Goal: Task Accomplishment & Management: Use online tool/utility

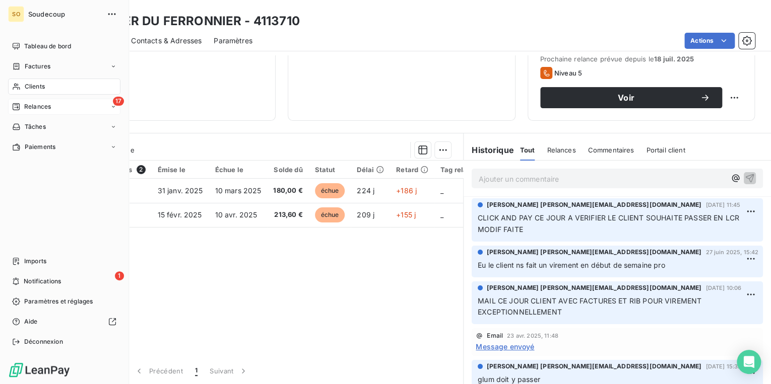
click at [35, 108] on span "Relances" at bounding box center [37, 106] width 27 height 9
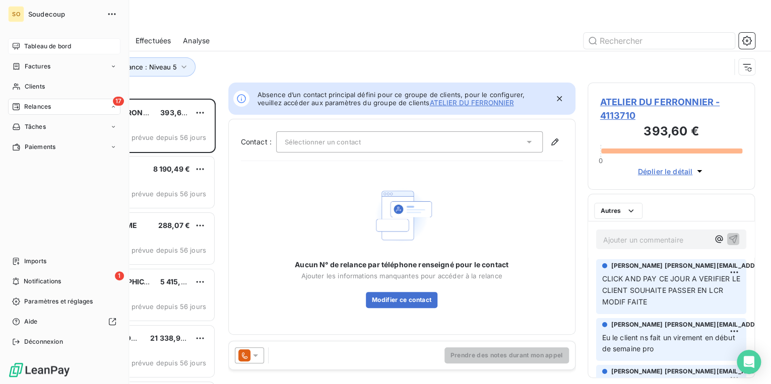
scroll to position [280, 161]
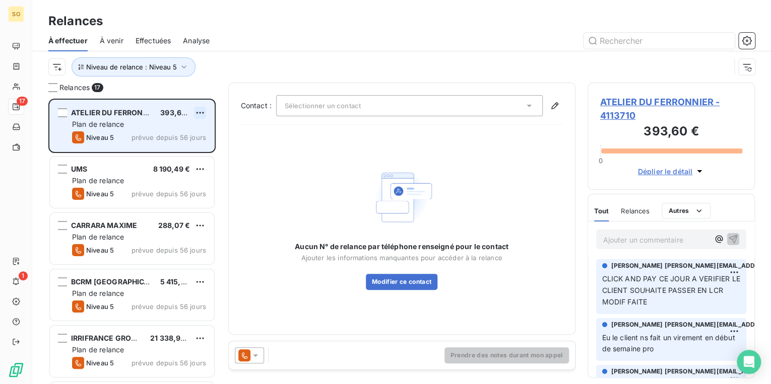
click at [197, 110] on html "SO 17 1 Relances À effectuer À venir Effectuées Analyse Niveau de relance : Niv…" at bounding box center [385, 192] width 771 height 384
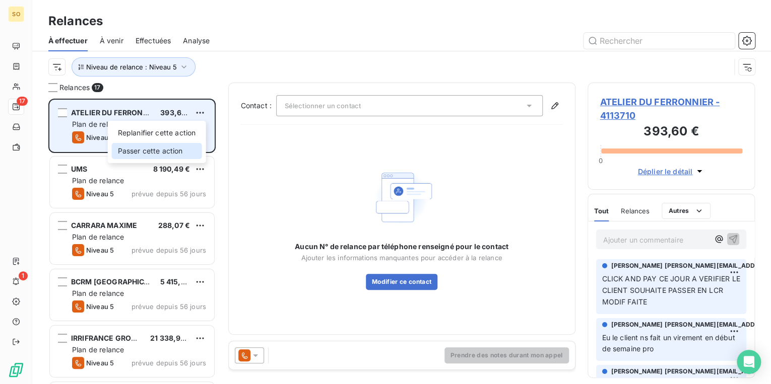
click at [168, 149] on div "Passer cette action" at bounding box center [157, 151] width 90 height 16
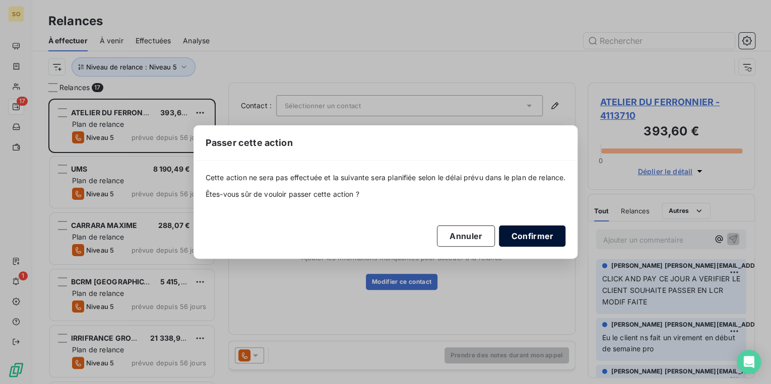
click at [519, 232] on button "Confirmer" at bounding box center [532, 236] width 66 height 21
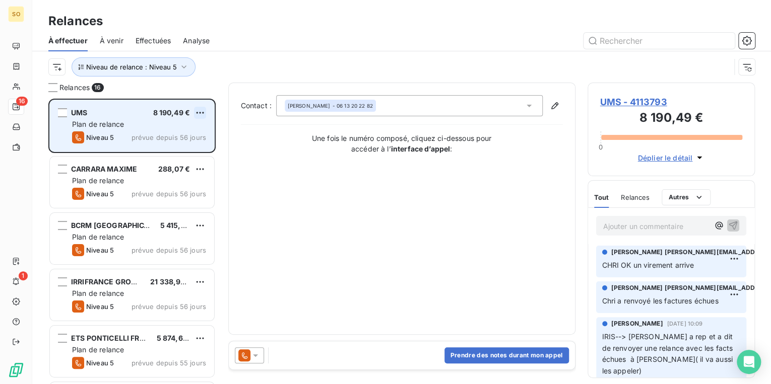
click at [202, 111] on html "SO 16 1 Relances À effectuer À venir Effectuées Analyse Niveau de relance : Niv…" at bounding box center [385, 192] width 771 height 384
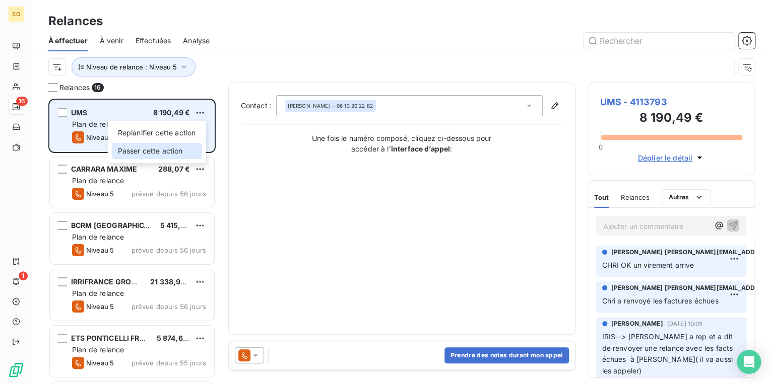
click at [181, 149] on div "Passer cette action" at bounding box center [157, 151] width 90 height 16
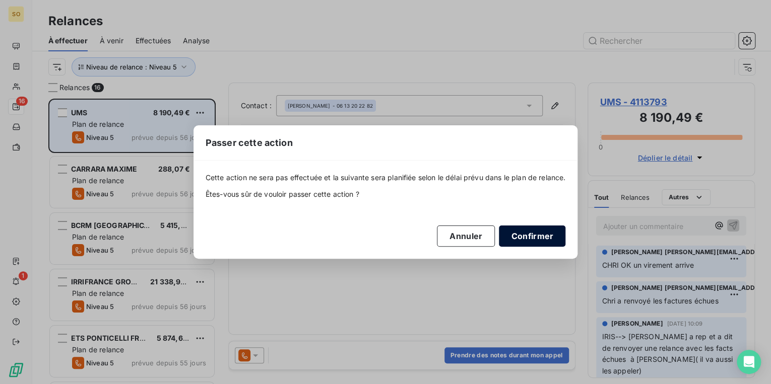
click at [528, 234] on button "Confirmer" at bounding box center [532, 236] width 66 height 21
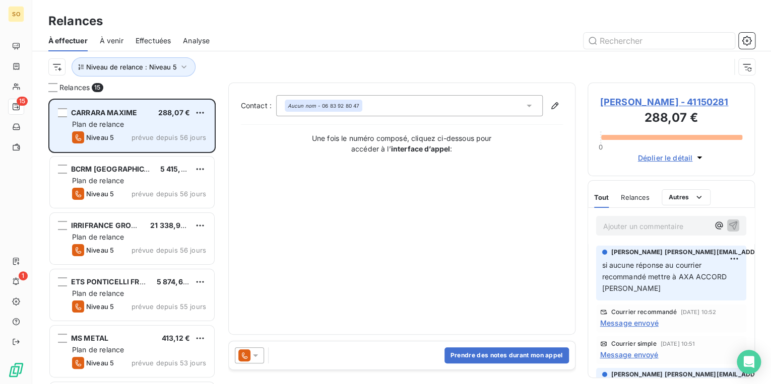
click at [652, 101] on span "[PERSON_NAME] - 41150281" at bounding box center [671, 102] width 143 height 14
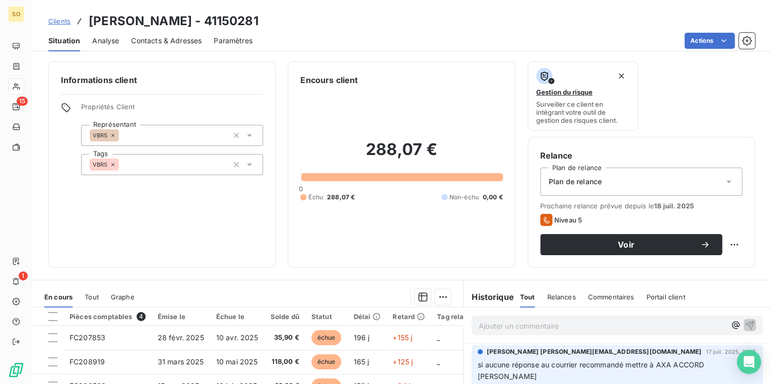
scroll to position [121, 0]
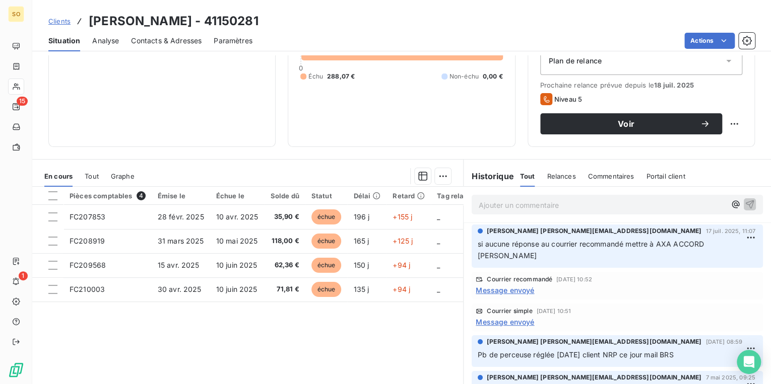
click at [189, 41] on span "Contacts & Adresses" at bounding box center [166, 41] width 71 height 10
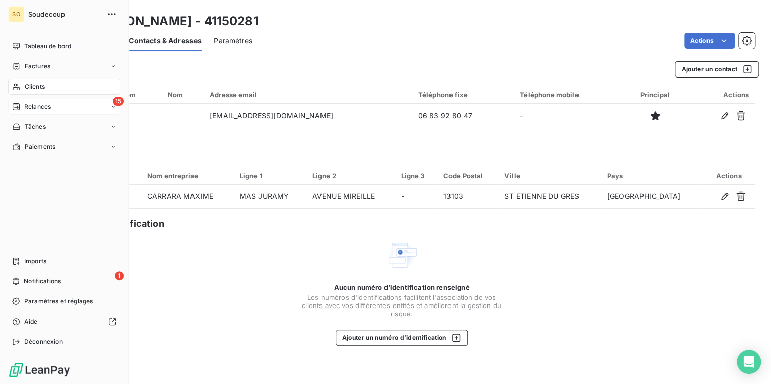
click at [26, 106] on span "Relances" at bounding box center [37, 106] width 27 height 9
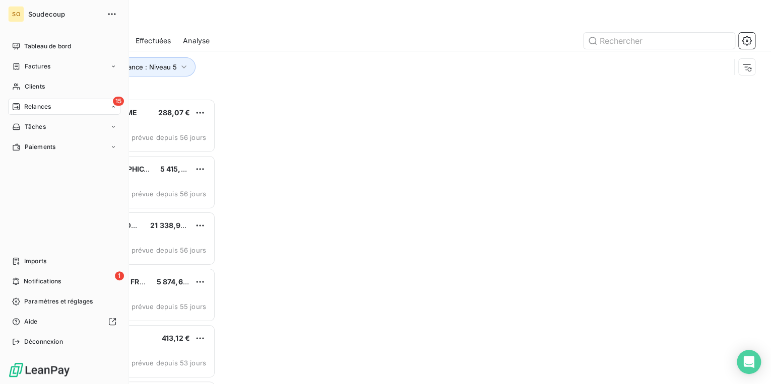
scroll to position [280, 161]
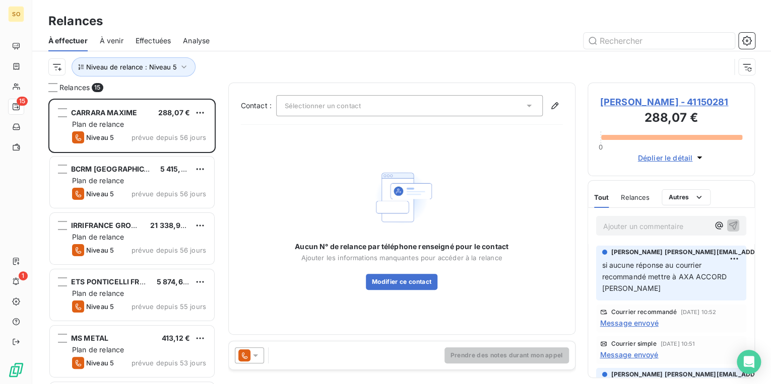
click at [633, 99] on span "[PERSON_NAME] - 41150281" at bounding box center [671, 102] width 143 height 14
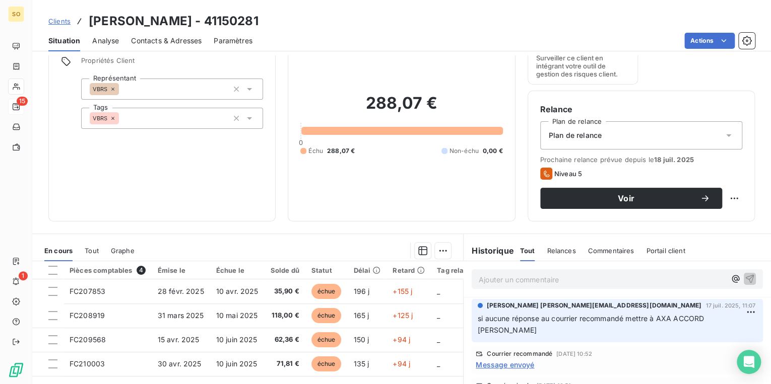
scroll to position [40, 0]
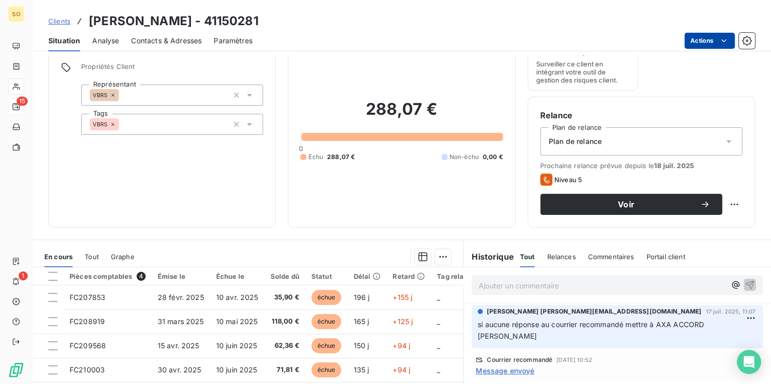
click at [697, 44] on html "SO 15 1 Clients [PERSON_NAME] - 41150281 Situation Analyse Contacts & Adresses …" at bounding box center [385, 192] width 771 height 384
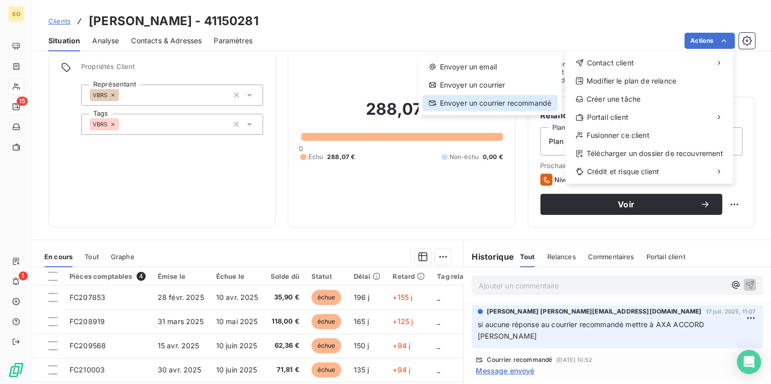
click at [501, 102] on div "Envoyer un courrier recommandé" at bounding box center [489, 103] width 134 height 16
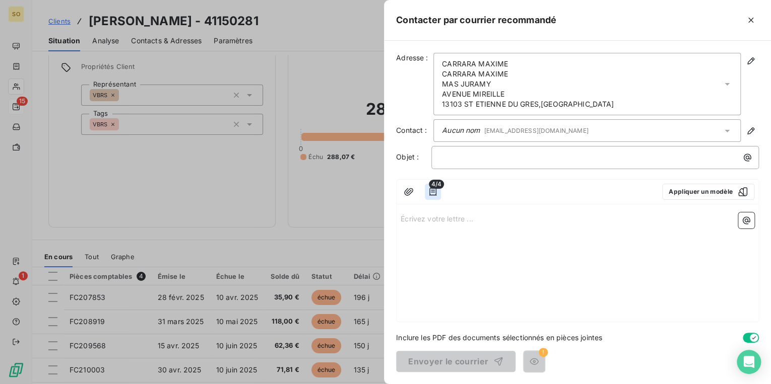
click at [432, 190] on icon "button" at bounding box center [433, 192] width 10 height 10
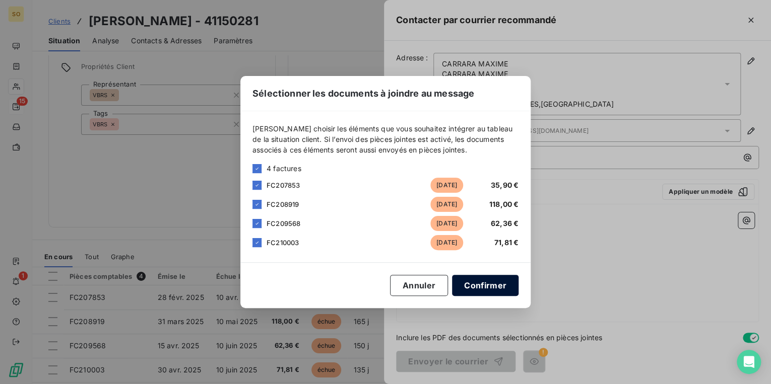
click at [480, 288] on button "Confirmer" at bounding box center [485, 285] width 66 height 21
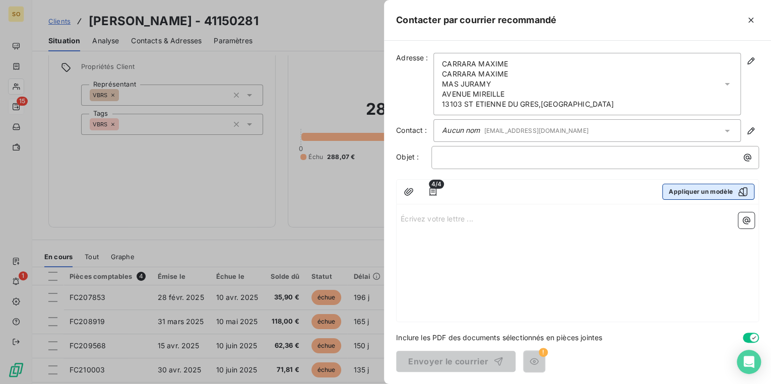
click at [665, 185] on button "Appliquer un modèle" at bounding box center [708, 192] width 92 height 16
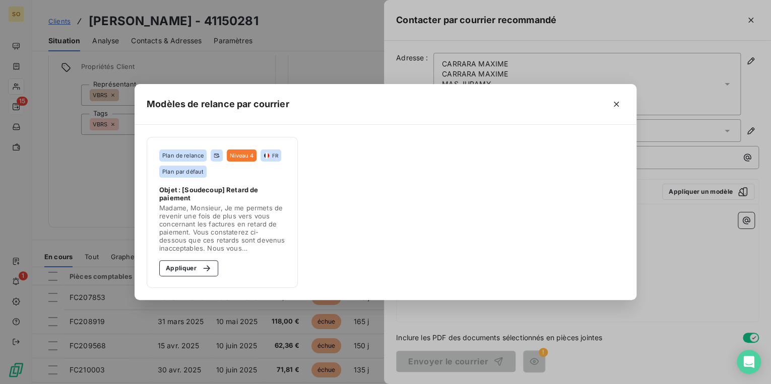
click at [678, 191] on div "Modèles de relance par courrier Plan de relance Niveau 4 FR Plan par défaut Obj…" at bounding box center [385, 192] width 771 height 384
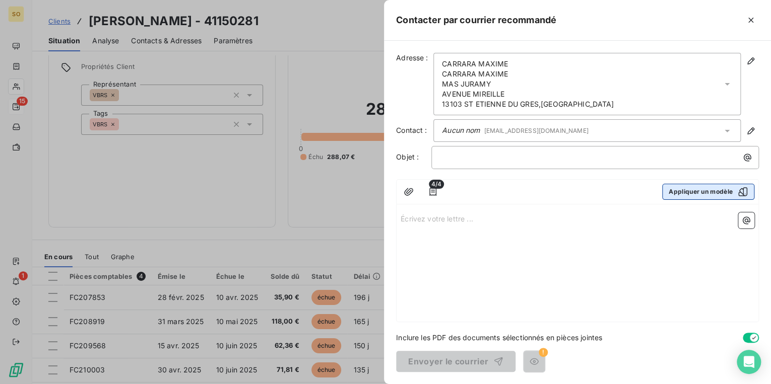
click at [688, 185] on button "Appliquer un modèle" at bounding box center [708, 192] width 92 height 16
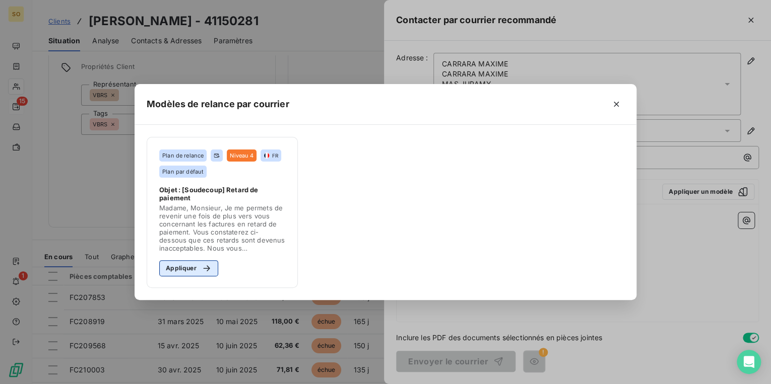
click at [175, 270] on button "Appliquer" at bounding box center [188, 268] width 59 height 16
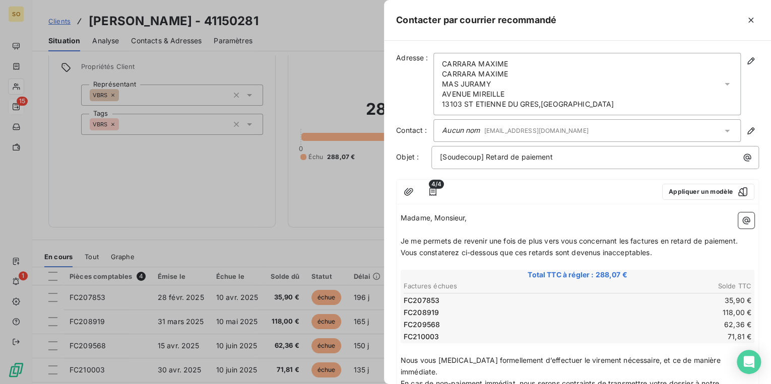
scroll to position [150, 0]
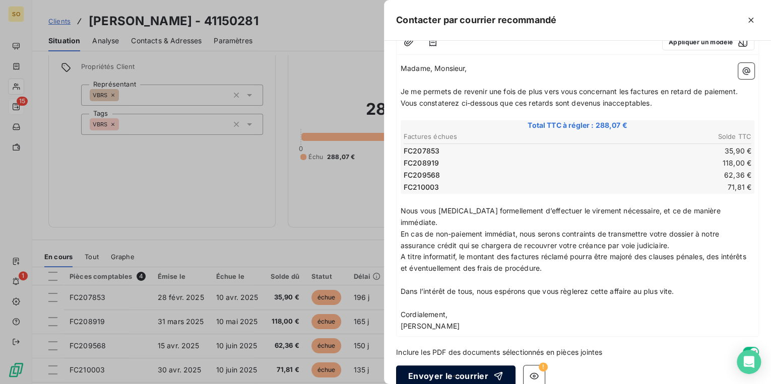
click at [449, 366] on button "Envoyer le courrier" at bounding box center [455, 376] width 119 height 21
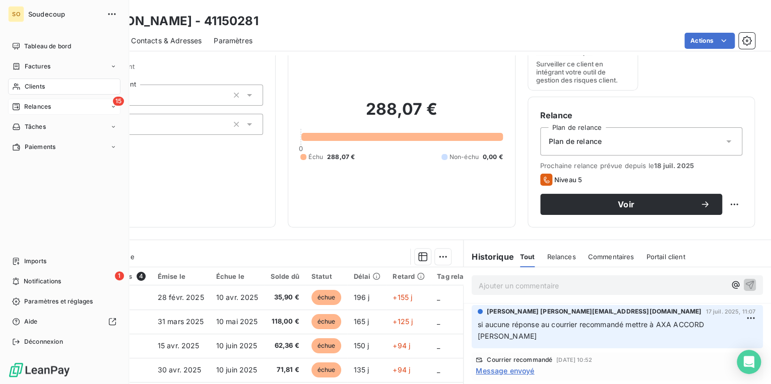
click at [36, 106] on span "Relances" at bounding box center [37, 106] width 27 height 9
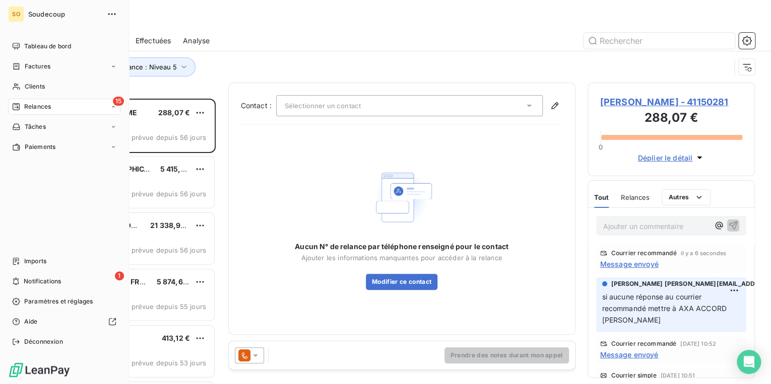
scroll to position [280, 161]
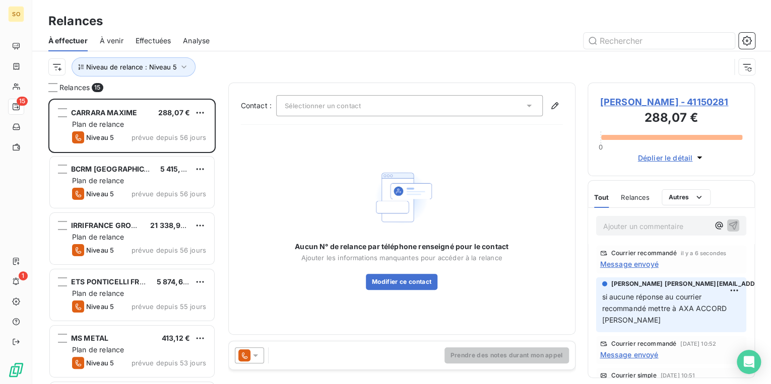
click at [623, 224] on p "Ajouter un commentaire ﻿" at bounding box center [656, 226] width 106 height 13
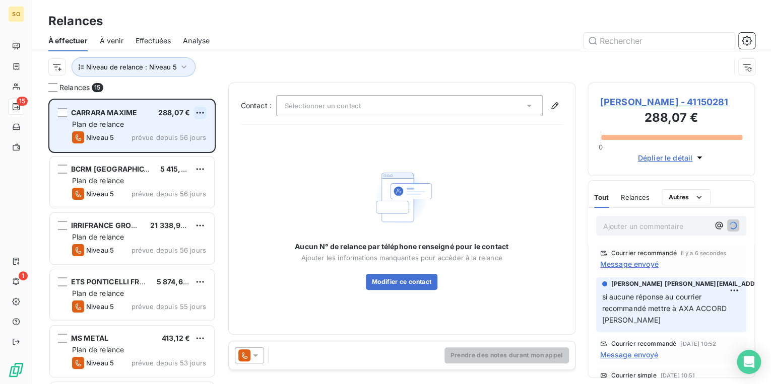
click at [203, 111] on html "SO 15 1 Relances À effectuer À venir Effectuées Analyse Niveau de relance : Niv…" at bounding box center [385, 192] width 771 height 384
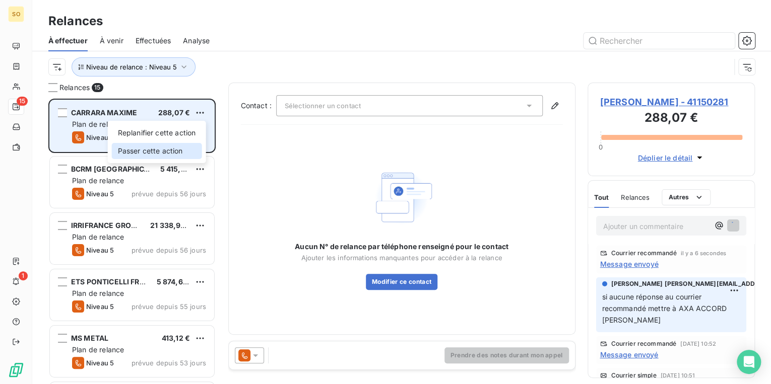
click at [185, 150] on div "Passer cette action" at bounding box center [157, 151] width 90 height 16
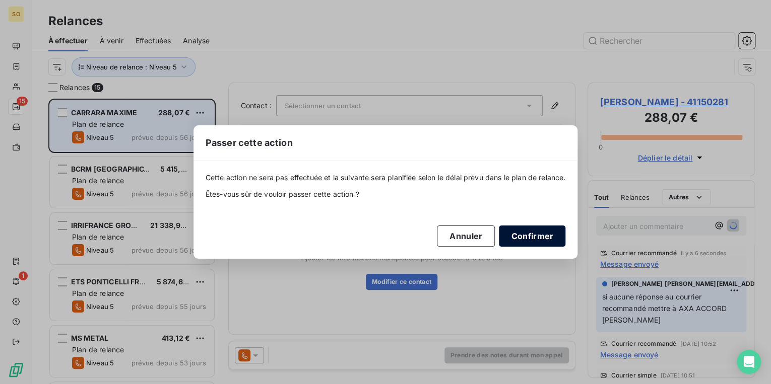
click at [535, 236] on button "Confirmer" at bounding box center [532, 236] width 66 height 21
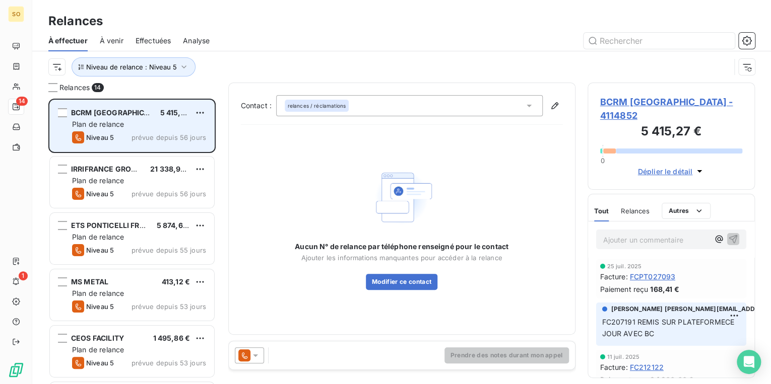
click at [621, 99] on span "BCRM [GEOGRAPHIC_DATA] - 4114852" at bounding box center [671, 108] width 143 height 27
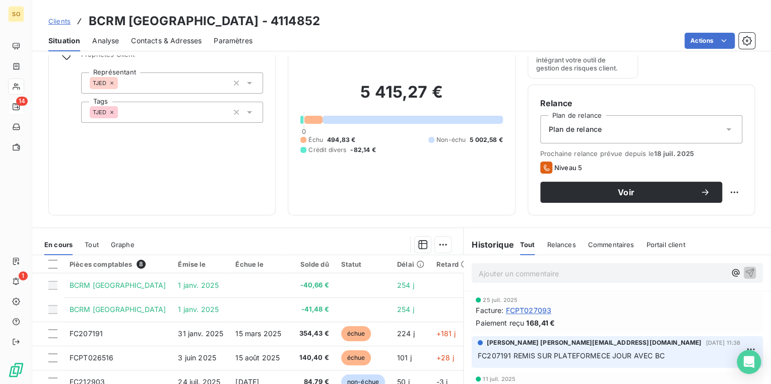
scroll to position [66, 0]
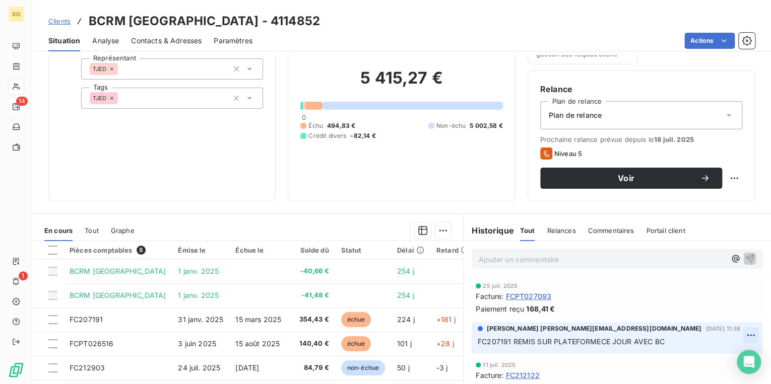
click at [736, 335] on html "SO 14 1 Clients BCRM [GEOGRAPHIC_DATA] - 4114852 Situation Analyse Contacts & A…" at bounding box center [385, 192] width 771 height 384
click at [701, 295] on div "Editer" at bounding box center [714, 295] width 56 height 16
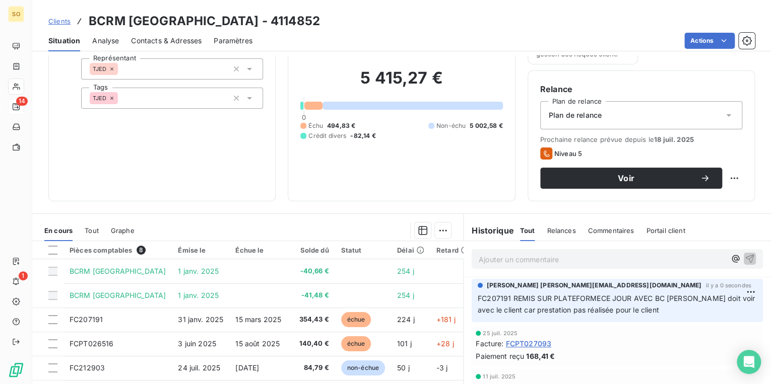
click at [161, 36] on span "Contacts & Adresses" at bounding box center [166, 41] width 71 height 10
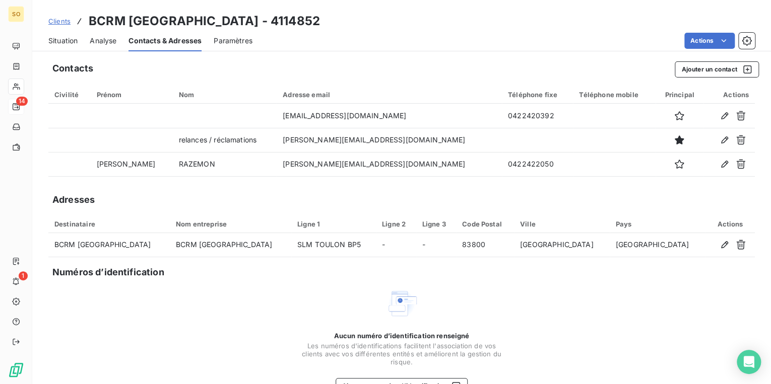
click at [61, 40] on span "Situation" at bounding box center [62, 41] width 29 height 10
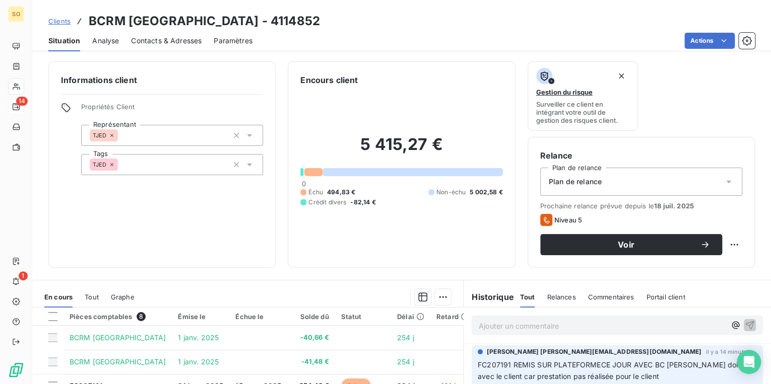
click at [57, 22] on span "Clients" at bounding box center [59, 21] width 22 height 8
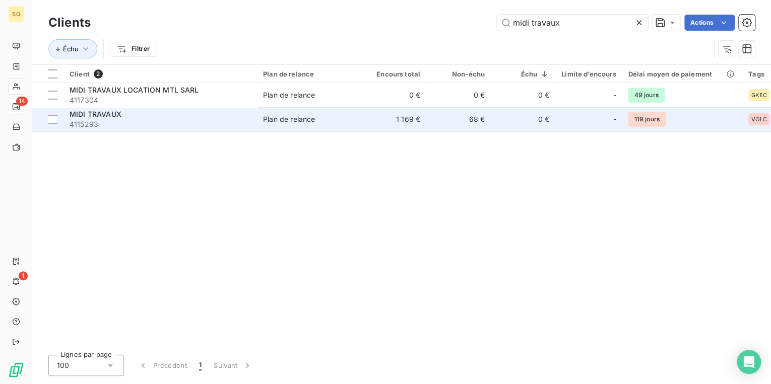
type input "midi travaux"
click at [233, 112] on div "MIDI TRAVAUX" at bounding box center [160, 114] width 181 height 10
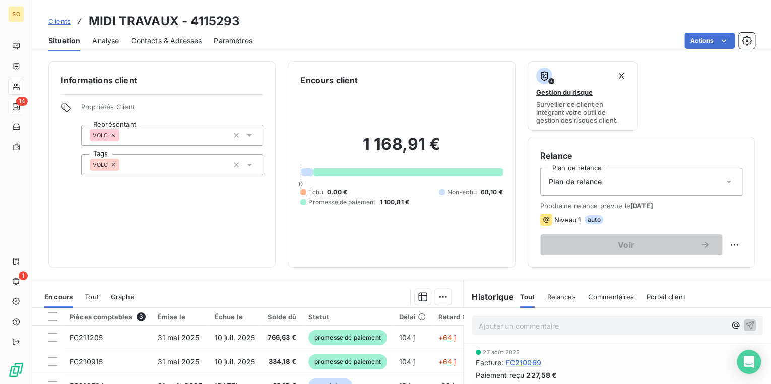
scroll to position [121, 0]
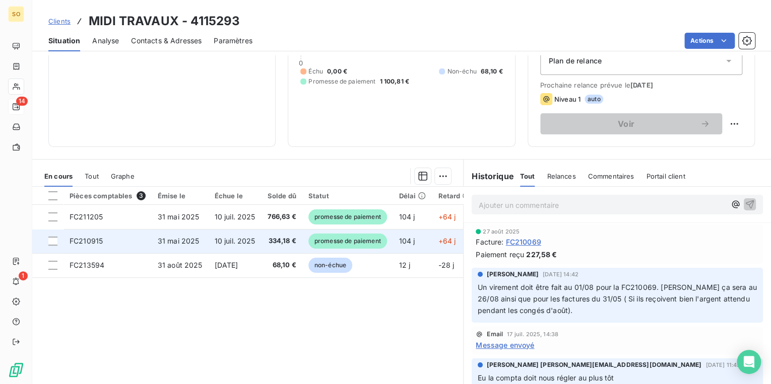
click at [375, 243] on span "promesse de paiement" at bounding box center [347, 241] width 79 height 15
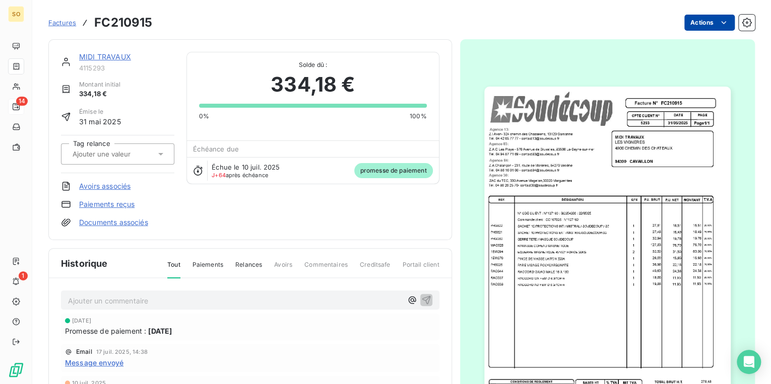
click at [709, 24] on html "SO 14 1 Factures FC210915 Actions MIDI TRAVAUX 4115293 Montant initial 334,18 €…" at bounding box center [385, 192] width 771 height 384
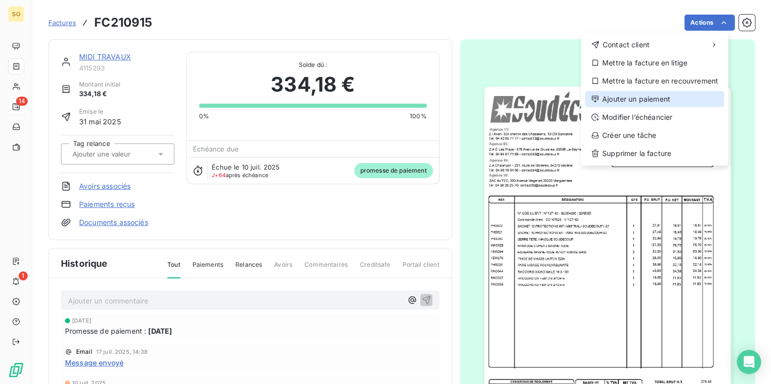
click at [656, 94] on div "Ajouter un paiement" at bounding box center [654, 99] width 139 height 16
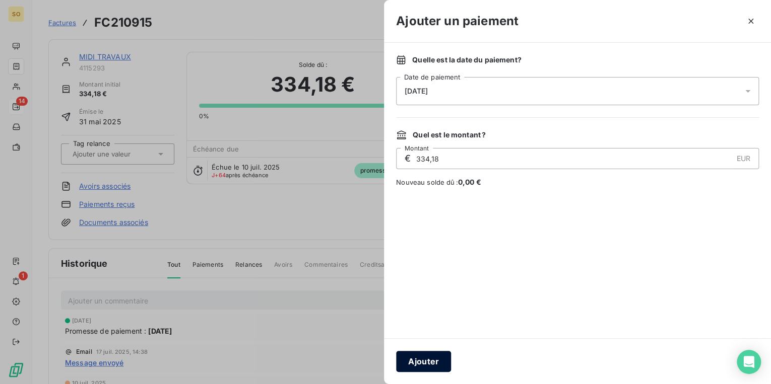
click at [439, 367] on button "Ajouter" at bounding box center [423, 361] width 55 height 21
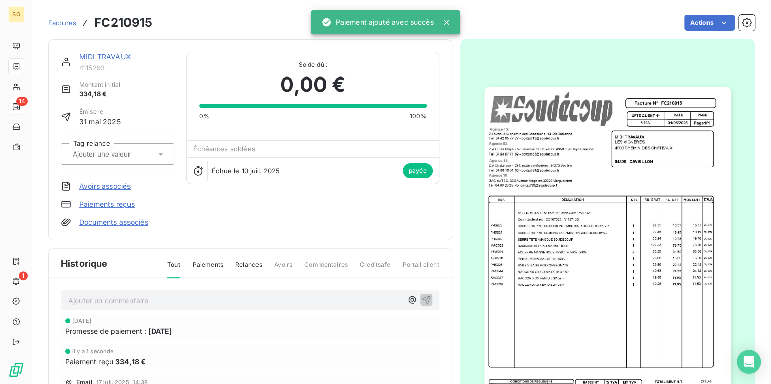
click at [121, 53] on link "MIDI TRAVAUX" at bounding box center [105, 56] width 52 height 9
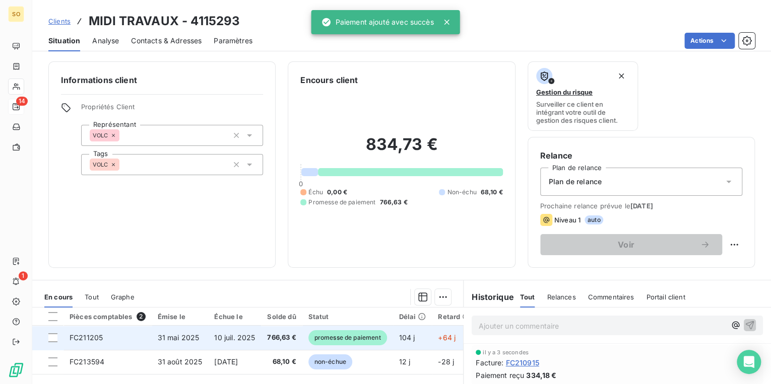
click at [347, 342] on span "promesse de paiement" at bounding box center [347, 337] width 79 height 15
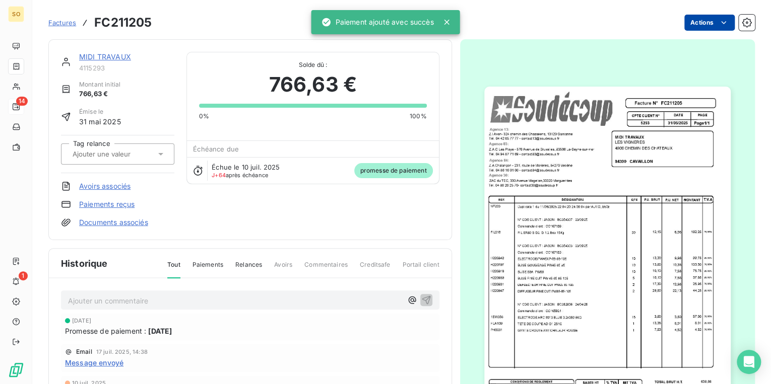
click at [702, 18] on html "SO 14 1 Factures FC211205 Actions MIDI TRAVAUX 4115293 Montant initial 766,63 €…" at bounding box center [385, 192] width 771 height 384
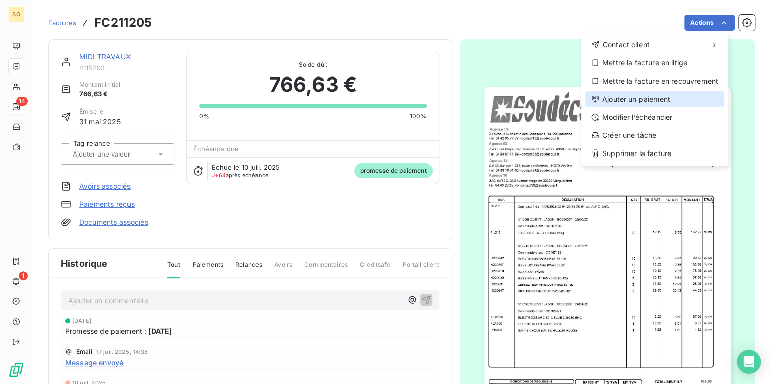
click at [634, 103] on div "Ajouter un paiement" at bounding box center [654, 99] width 139 height 16
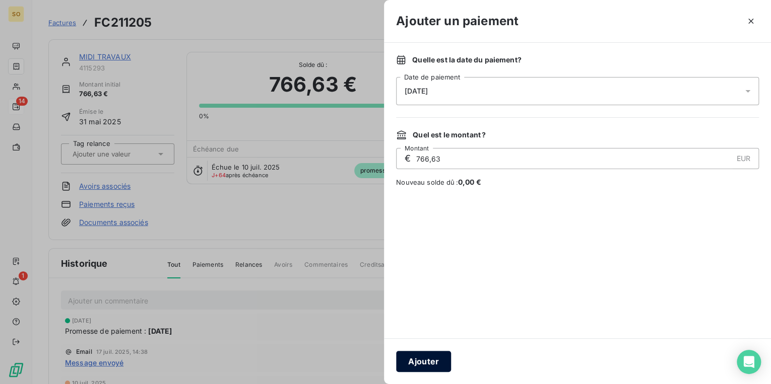
click at [426, 360] on button "Ajouter" at bounding box center [423, 361] width 55 height 21
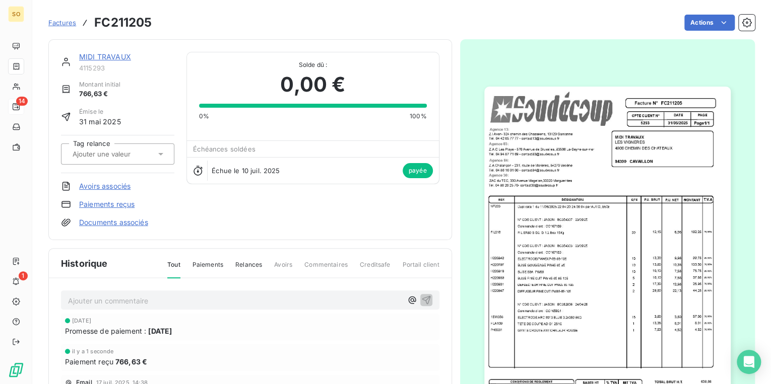
click at [84, 58] on link "MIDI TRAVAUX" at bounding box center [105, 56] width 52 height 9
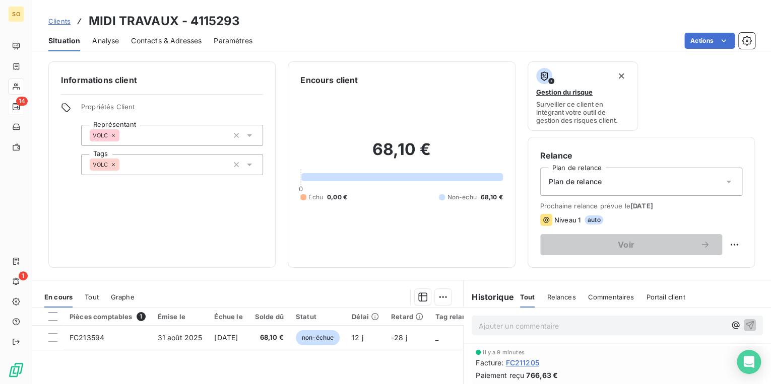
click at [64, 19] on span "Clients" at bounding box center [59, 21] width 22 height 8
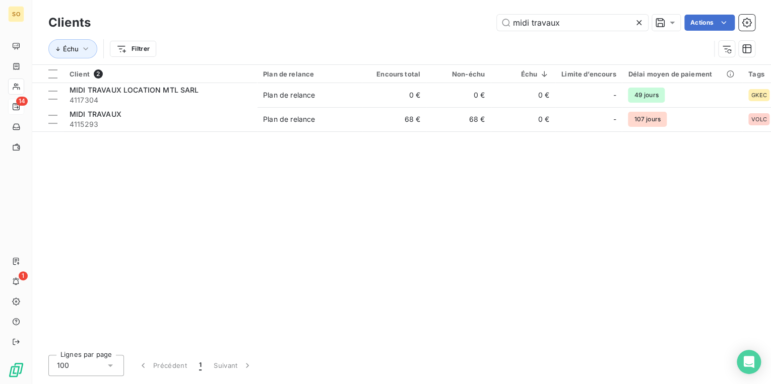
click at [640, 24] on icon at bounding box center [638, 22] width 5 height 5
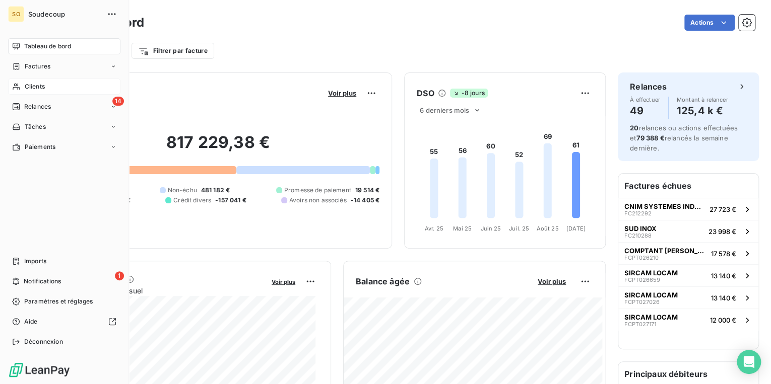
click at [34, 85] on span "Clients" at bounding box center [35, 86] width 20 height 9
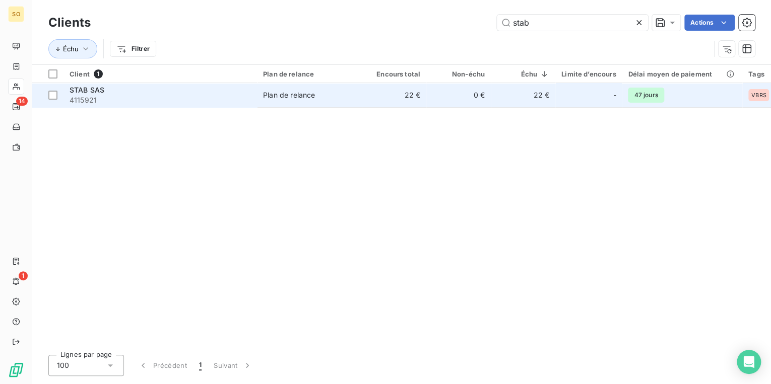
type input "stab"
click at [468, 92] on td "0 €" at bounding box center [458, 95] width 64 height 24
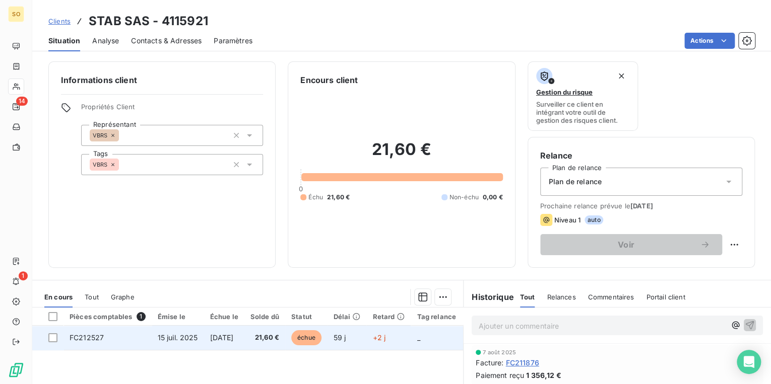
click at [321, 339] on span "échue" at bounding box center [306, 337] width 30 height 15
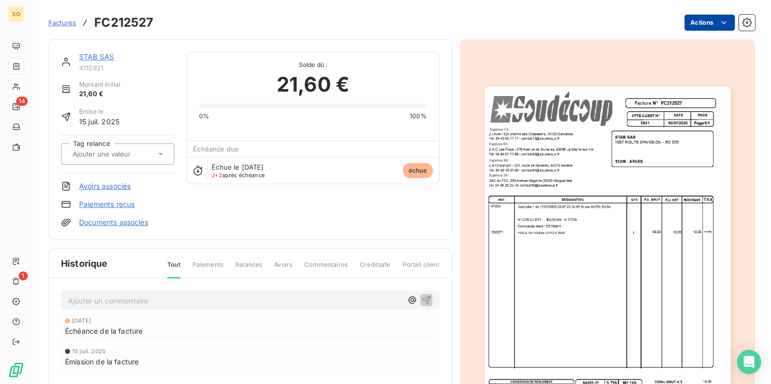
click at [698, 26] on html "SO 14 1 Factures FC212527 Actions STAB SAS 4115921 Montant initial 21,60 € Émis…" at bounding box center [385, 192] width 771 height 384
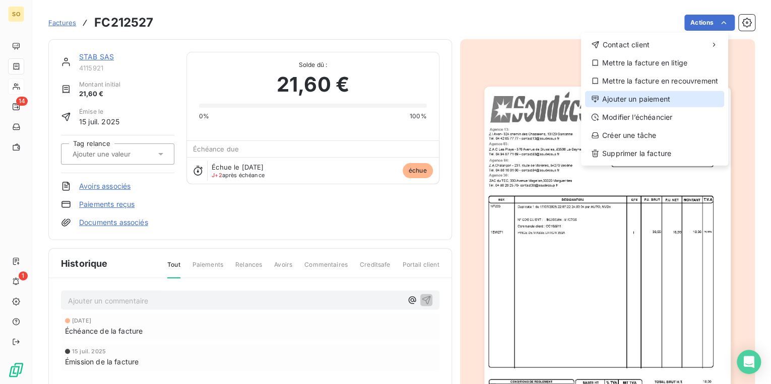
click at [657, 97] on div "Ajouter un paiement" at bounding box center [654, 99] width 139 height 16
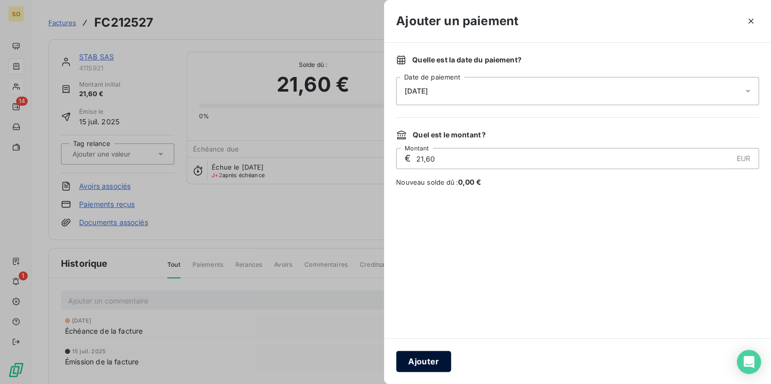
click at [424, 359] on button "Ajouter" at bounding box center [423, 361] width 55 height 21
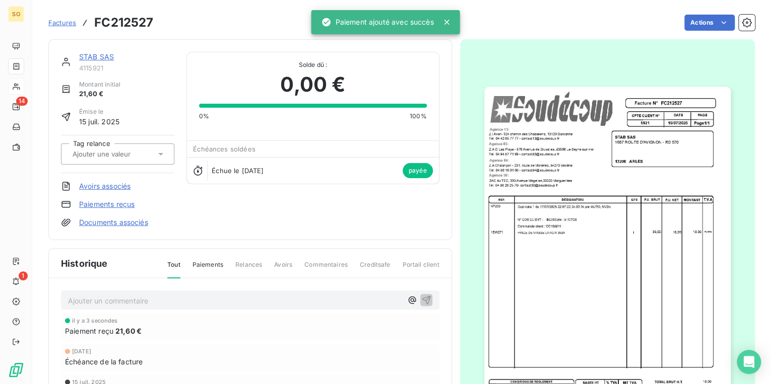
click at [89, 58] on link "STAB SAS" at bounding box center [96, 56] width 35 height 9
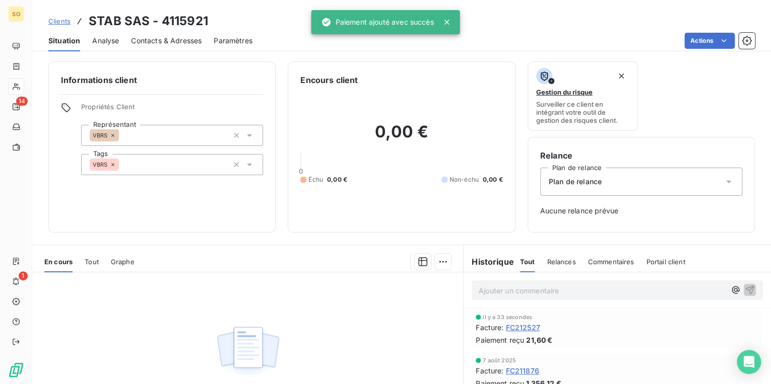
click at [66, 24] on span "Clients" at bounding box center [59, 21] width 22 height 8
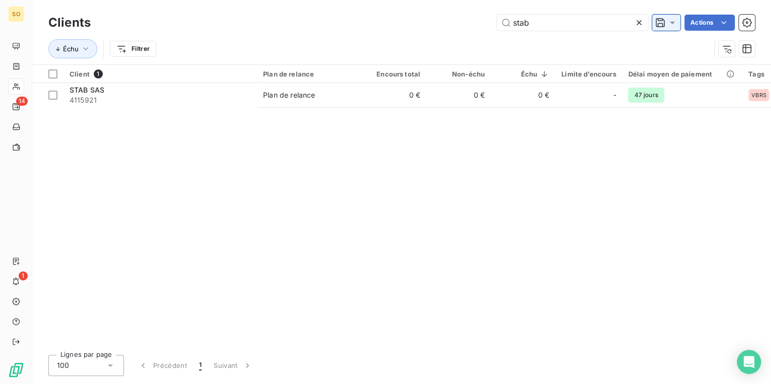
drag, startPoint x: 506, startPoint y: 23, endPoint x: 653, endPoint y: 28, distance: 146.7
click at [561, 25] on input "stab" at bounding box center [572, 23] width 151 height 16
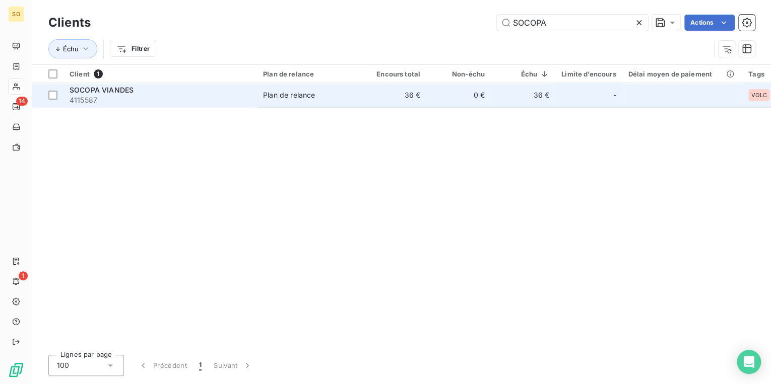
type input "SOCOPA"
click at [506, 95] on td "36 €" at bounding box center [523, 95] width 64 height 24
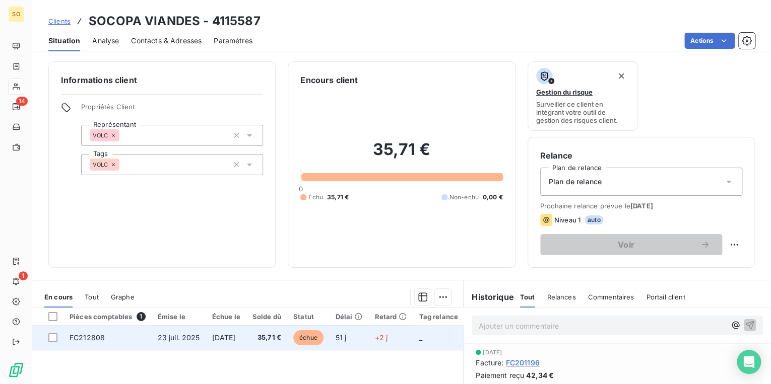
click at [323, 340] on span "échue" at bounding box center [308, 337] width 30 height 15
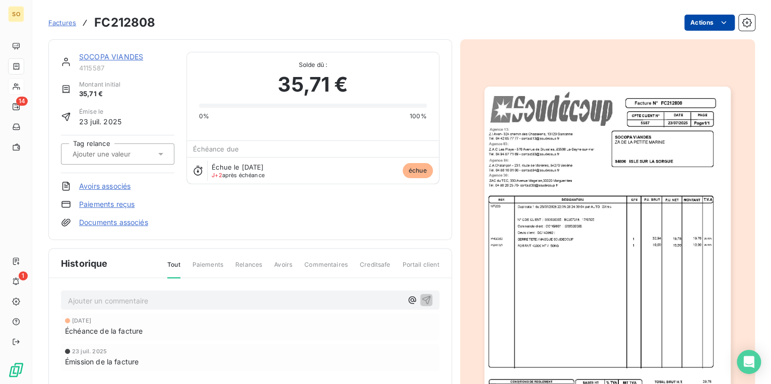
click at [695, 25] on html "SO 14 1 Factures FC212808 Actions SOCOPA VIANDES 4115587 Montant initial 35,71 …" at bounding box center [385, 192] width 771 height 384
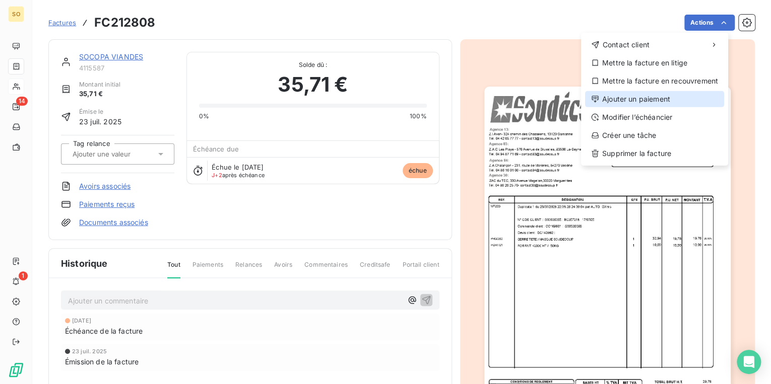
click at [646, 99] on div "Ajouter un paiement" at bounding box center [654, 99] width 139 height 16
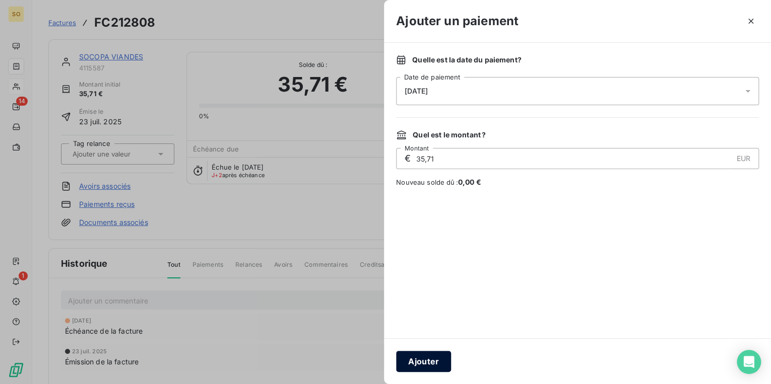
click at [431, 357] on button "Ajouter" at bounding box center [423, 361] width 55 height 21
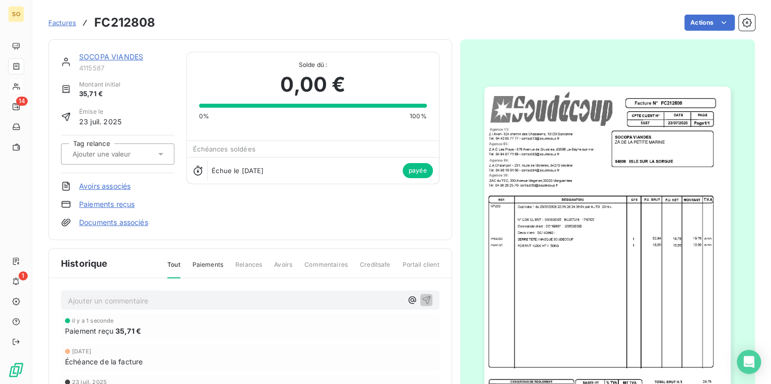
click at [58, 21] on span "Factures" at bounding box center [62, 23] width 28 height 8
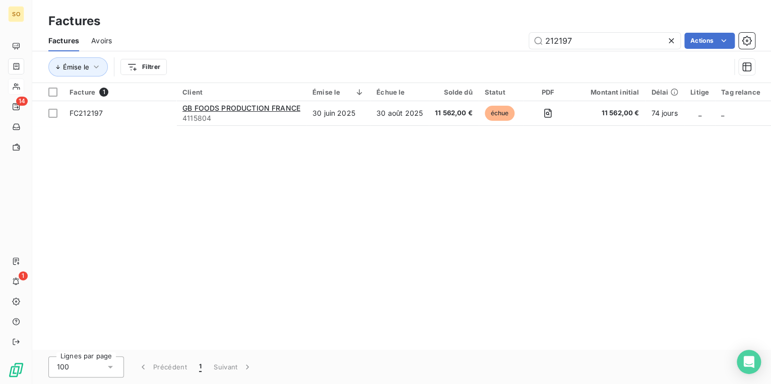
drag, startPoint x: 556, startPoint y: 39, endPoint x: 679, endPoint y: 48, distance: 123.2
click at [641, 48] on div "Factures Avoirs 212197 Actions" at bounding box center [401, 40] width 738 height 21
type input "212929"
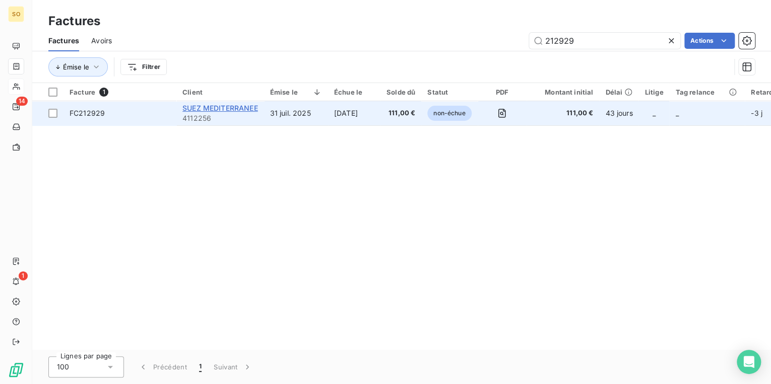
click at [229, 107] on span "SUEZ MEDITERRANEE" at bounding box center [220, 108] width 76 height 9
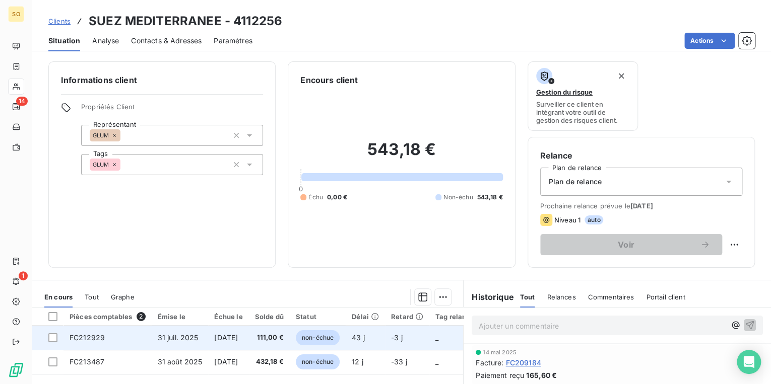
click at [322, 340] on span "non-échue" at bounding box center [318, 337] width 44 height 15
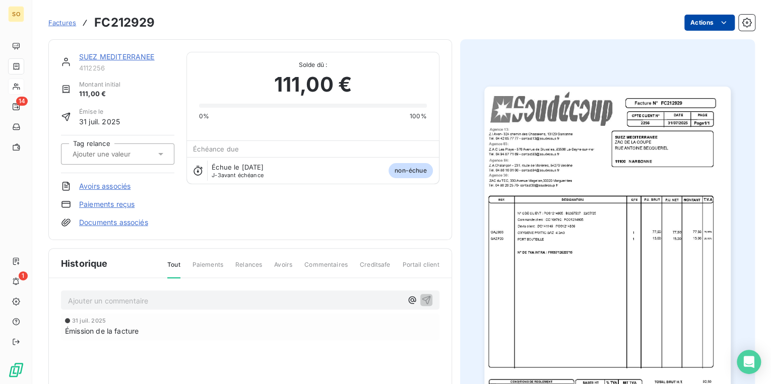
click at [686, 17] on html "SO 14 1 Factures FC212929 Actions SUEZ MEDITERRANEE 4112256 Montant initial 111…" at bounding box center [385, 192] width 771 height 384
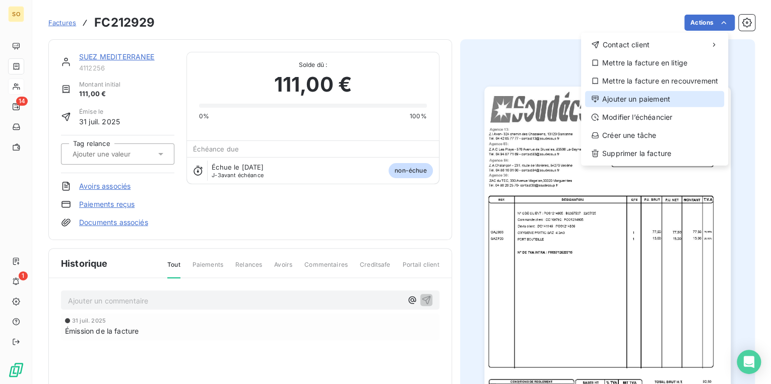
click at [621, 100] on div "Ajouter un paiement" at bounding box center [654, 99] width 139 height 16
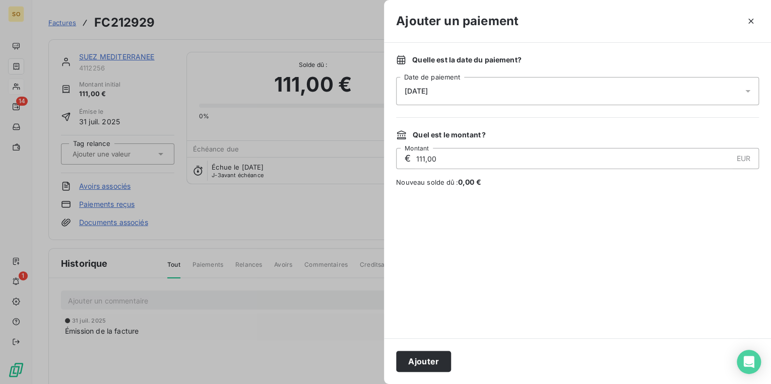
click at [430, 358] on button "Ajouter" at bounding box center [423, 361] width 55 height 21
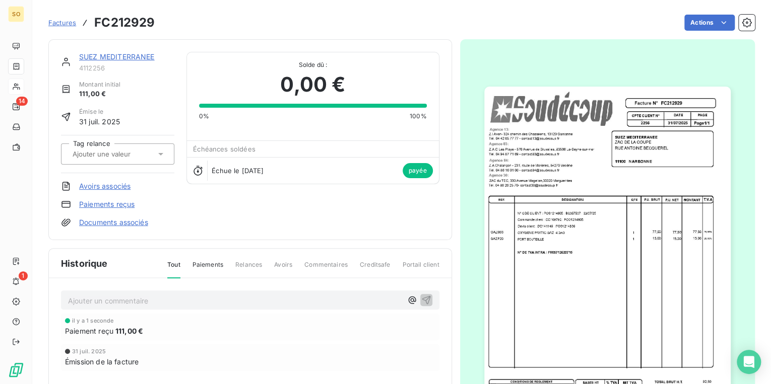
click at [64, 22] on span "Factures" at bounding box center [62, 23] width 28 height 8
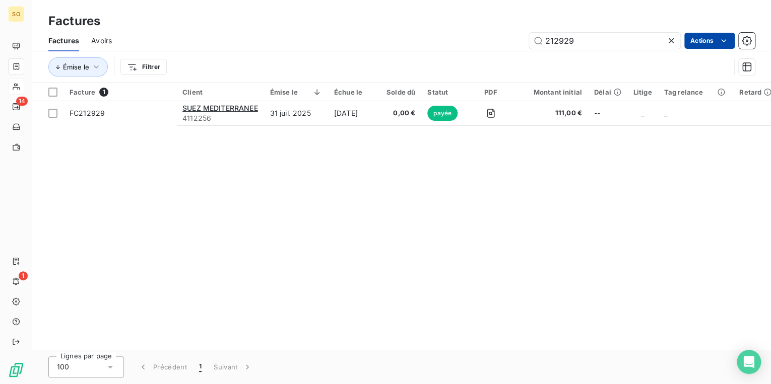
drag, startPoint x: 558, startPoint y: 38, endPoint x: 701, endPoint y: 44, distance: 143.2
click at [681, 48] on div "212929 Actions" at bounding box center [439, 41] width 631 height 16
type input "212768"
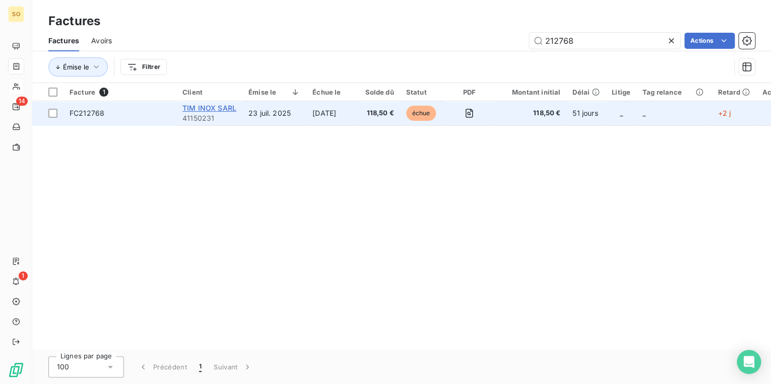
click at [220, 107] on span "TIM INOX SARL" at bounding box center [209, 108] width 54 height 9
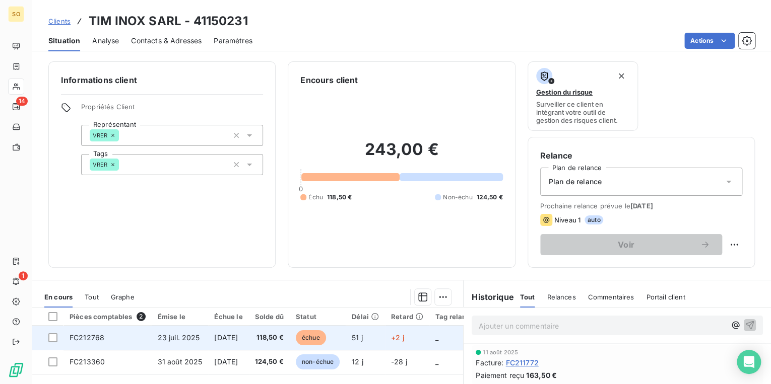
click at [320, 335] on span "échue" at bounding box center [311, 337] width 30 height 15
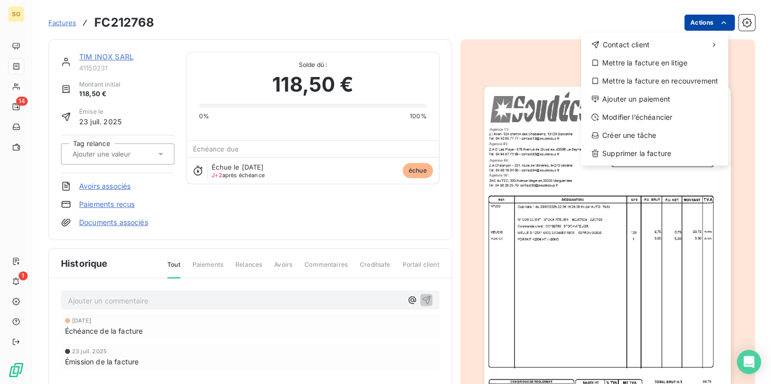
click at [681, 23] on html "SO 14 1 Factures FC212768 Actions Contact client Mettre la facture en litige Me…" at bounding box center [385, 192] width 771 height 384
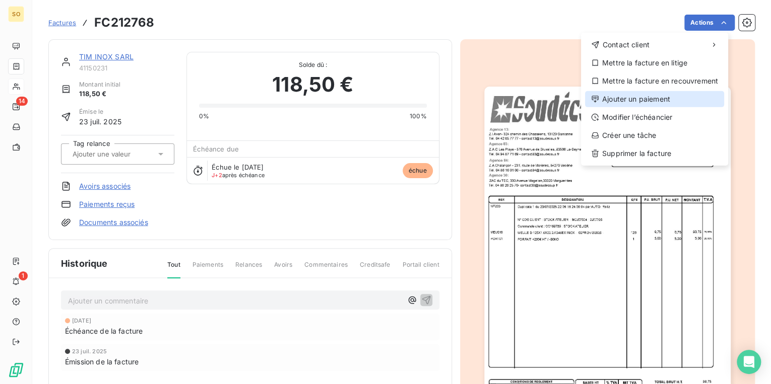
click at [620, 94] on div "Ajouter un paiement" at bounding box center [654, 99] width 139 height 16
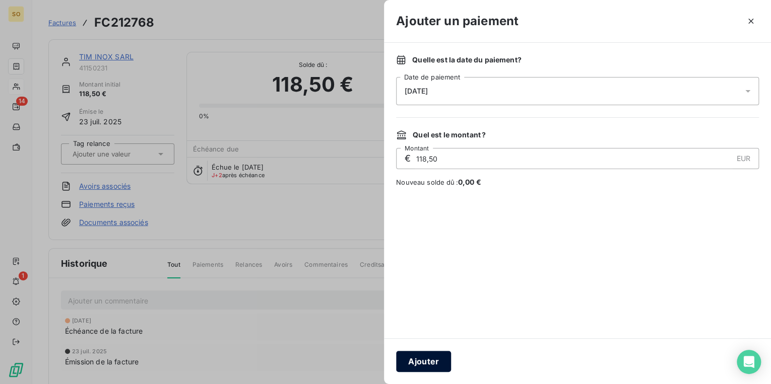
click at [425, 357] on button "Ajouter" at bounding box center [423, 361] width 55 height 21
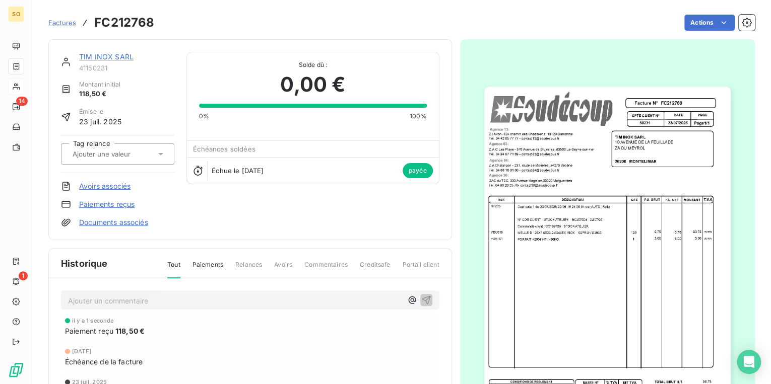
click at [51, 21] on span "Factures" at bounding box center [62, 23] width 28 height 8
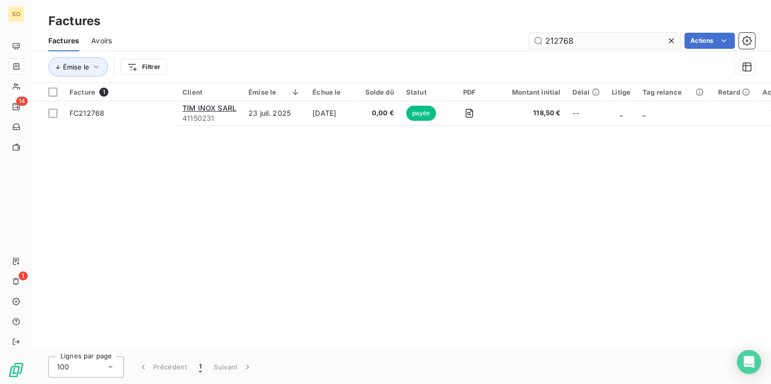
drag, startPoint x: 550, startPoint y: 38, endPoint x: 644, endPoint y: 46, distance: 94.5
click at [644, 46] on input "212768" at bounding box center [604, 41] width 151 height 16
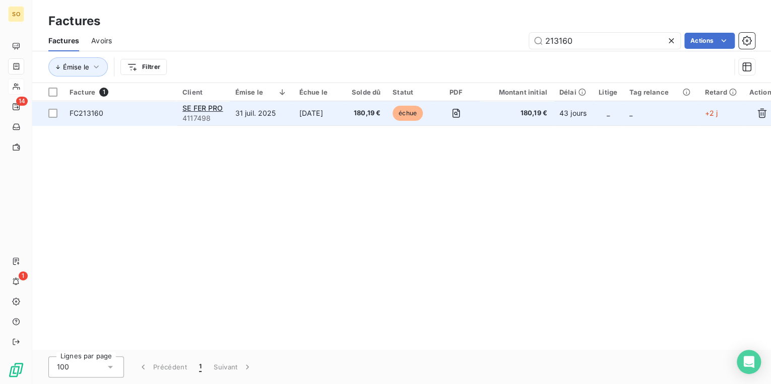
type input "213160"
click at [225, 107] on td "SE FER PRO 4117498" at bounding box center [202, 113] width 53 height 24
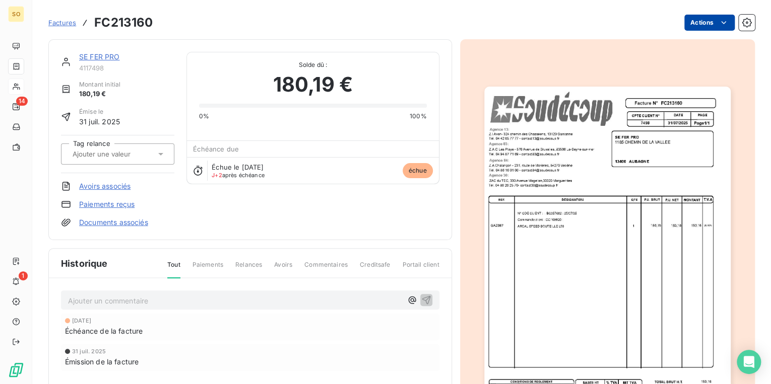
click at [686, 23] on html "SO 14 1 Factures FC213160 Actions SE FER PRO 4117498 Montant initial 180,19 € É…" at bounding box center [385, 192] width 771 height 384
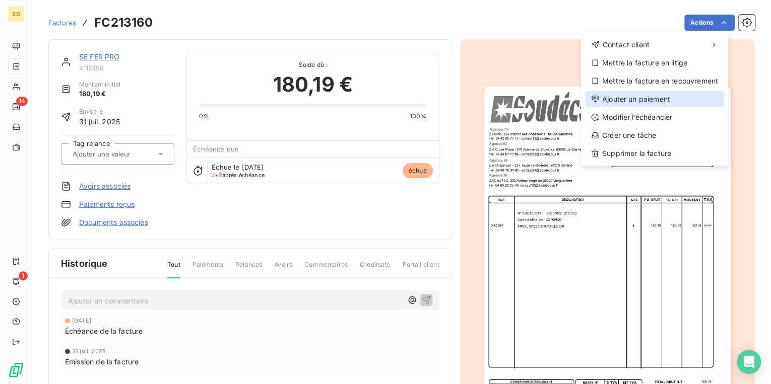
click at [640, 97] on div "Ajouter un paiement" at bounding box center [654, 99] width 139 height 16
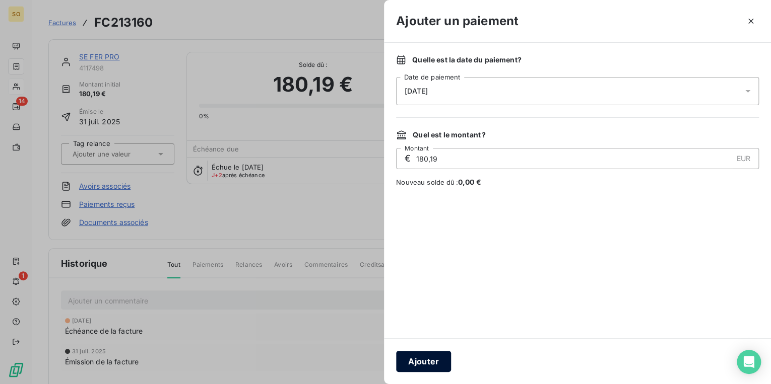
click at [421, 365] on button "Ajouter" at bounding box center [423, 361] width 55 height 21
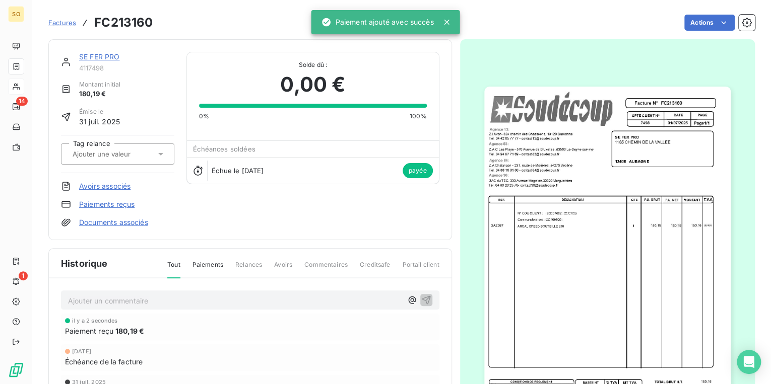
click at [93, 56] on link "SE FER PRO" at bounding box center [99, 56] width 41 height 9
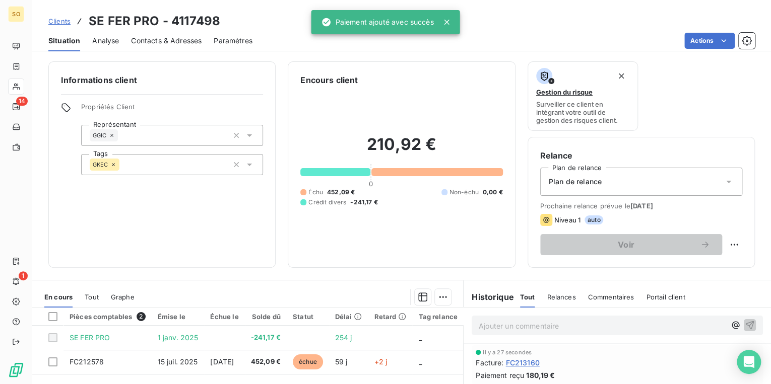
click at [59, 20] on span "Clients" at bounding box center [59, 21] width 22 height 8
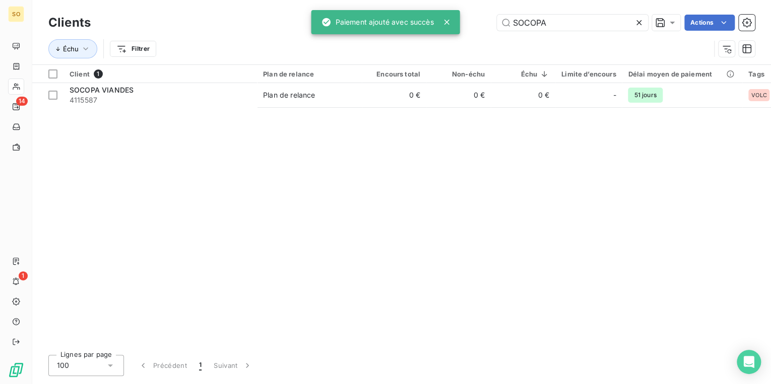
drag, startPoint x: 508, startPoint y: 20, endPoint x: 770, endPoint y: 2, distance: 262.0
click at [632, 20] on input "SOCOPA" at bounding box center [572, 23] width 151 height 16
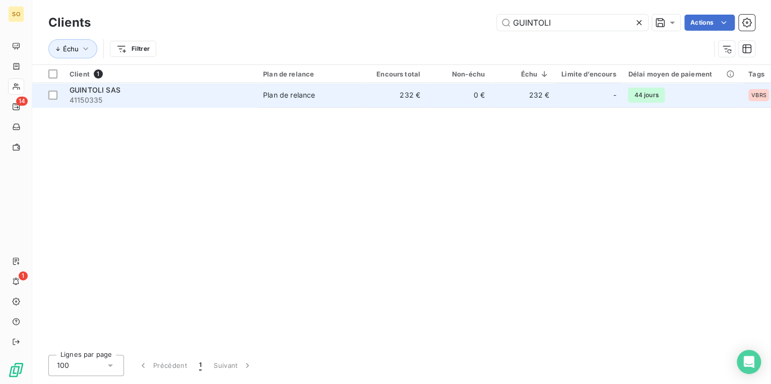
type input "GUINTOLI"
click at [455, 96] on td "0 €" at bounding box center [458, 95] width 64 height 24
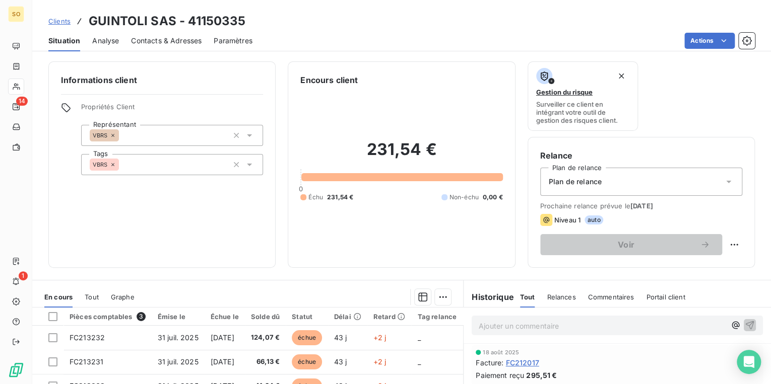
scroll to position [121, 0]
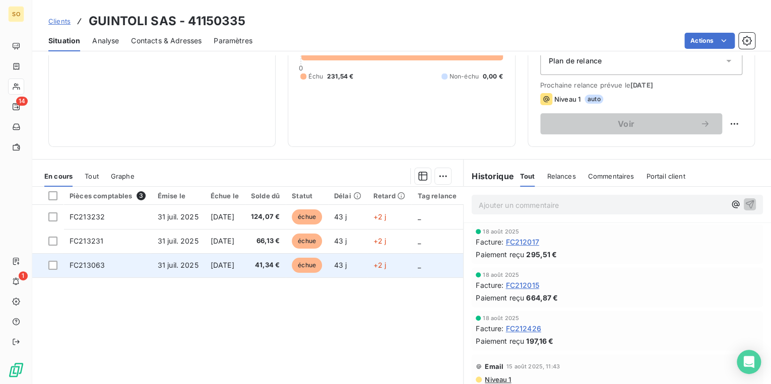
click at [318, 268] on span "échue" at bounding box center [307, 265] width 30 height 15
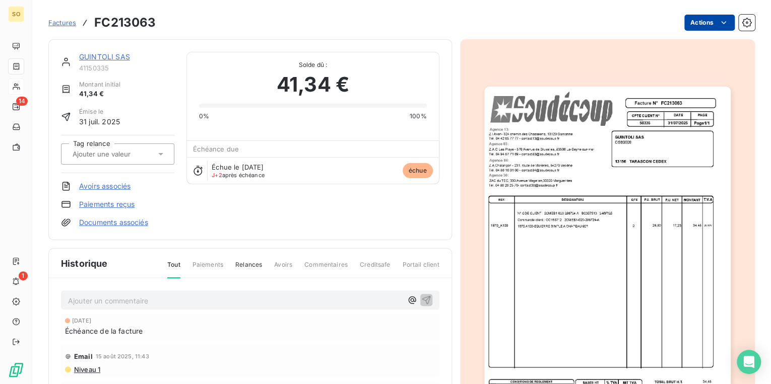
click at [694, 25] on html "SO 14 1 Factures FC213063 Actions GUINTOLI SAS 41150335 Montant initial 41,34 €…" at bounding box center [385, 192] width 771 height 384
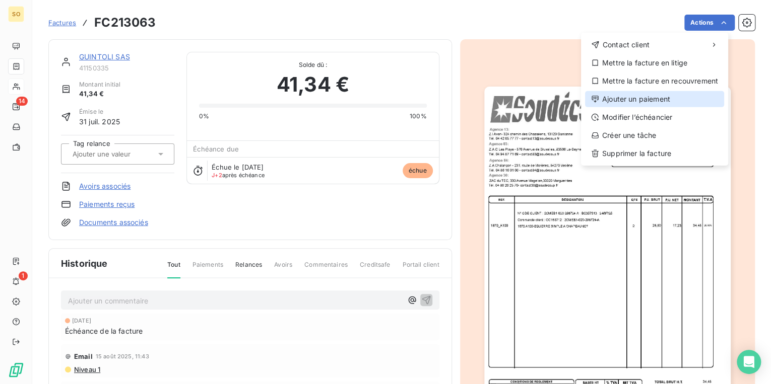
click at [643, 102] on div "Ajouter un paiement" at bounding box center [654, 99] width 139 height 16
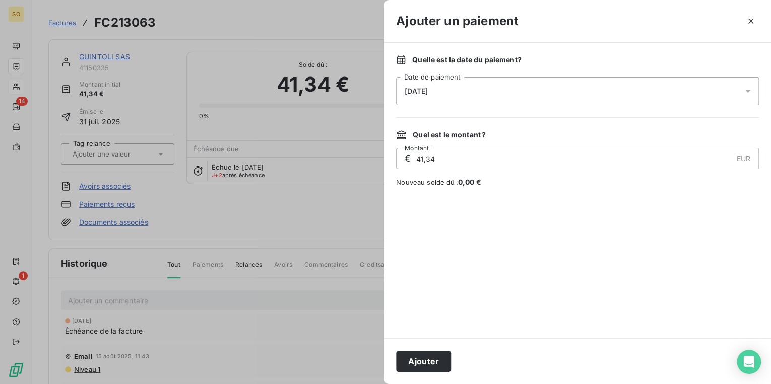
click at [419, 374] on div "Ajouter" at bounding box center [577, 361] width 387 height 46
click at [419, 363] on button "Ajouter" at bounding box center [423, 361] width 55 height 21
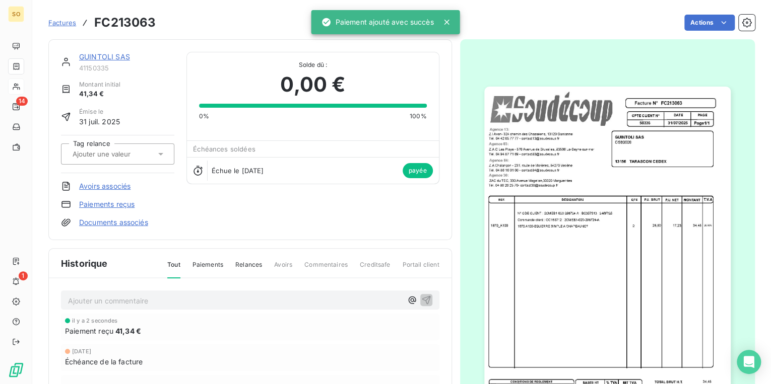
click at [115, 58] on link "GUINTOLI SAS" at bounding box center [104, 56] width 51 height 9
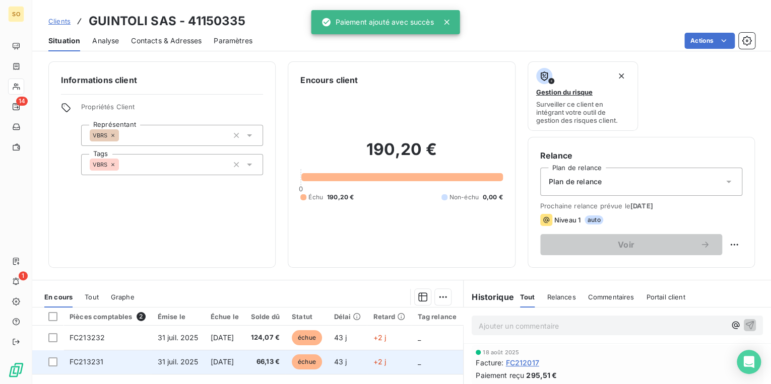
click at [313, 361] on span "échue" at bounding box center [307, 362] width 30 height 15
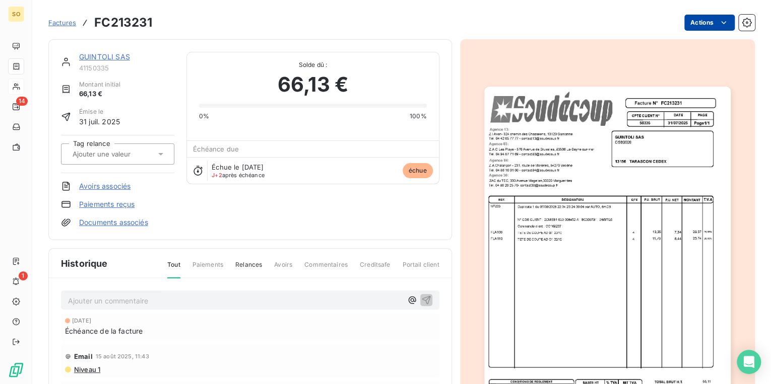
click at [685, 23] on html "SO 14 1 Factures FC213231 Actions GUINTOLI SAS 41150335 Montant initial 66,13 €…" at bounding box center [385, 192] width 771 height 384
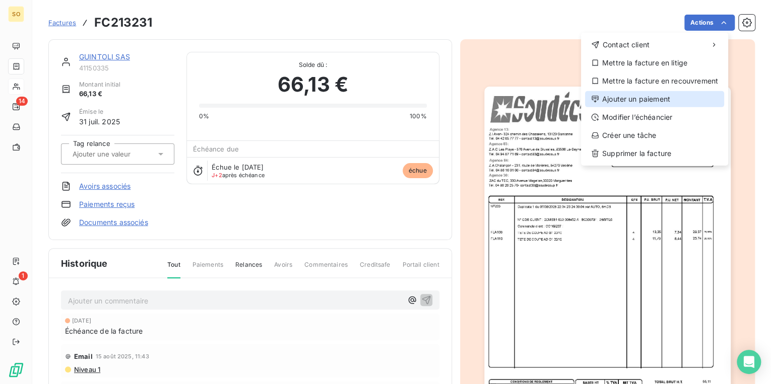
click at [640, 102] on div "Ajouter un paiement" at bounding box center [654, 99] width 139 height 16
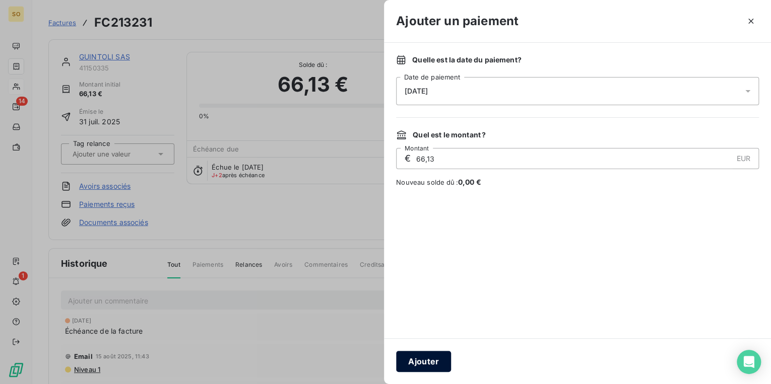
click at [413, 364] on button "Ajouter" at bounding box center [423, 361] width 55 height 21
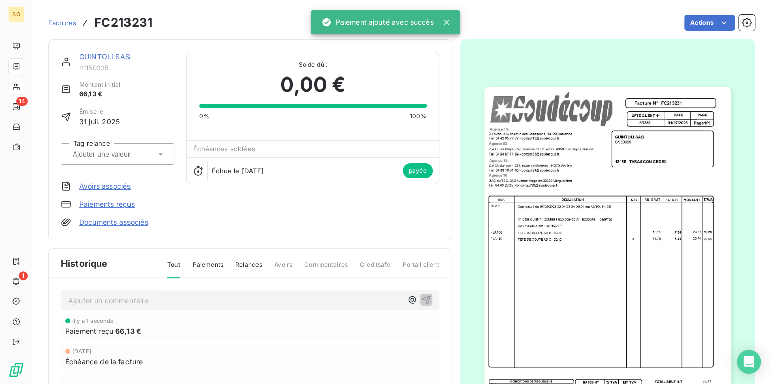
click at [120, 52] on link "GUINTOLI SAS" at bounding box center [104, 56] width 51 height 9
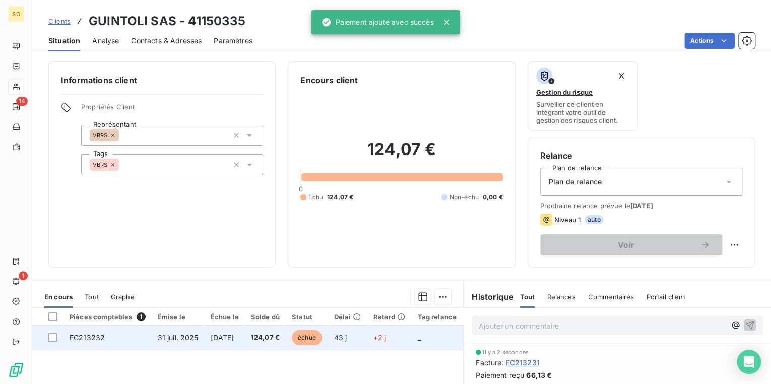
click at [322, 338] on span "échue" at bounding box center [307, 337] width 30 height 15
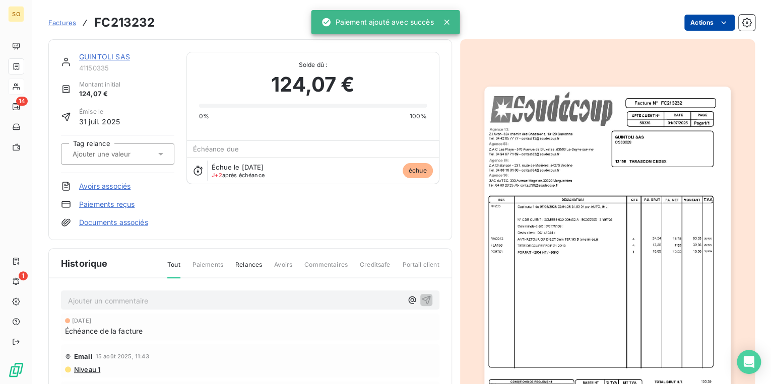
click at [685, 19] on html "SO 14 1 Factures FC213232 Actions GUINTOLI SAS 41150335 Montant initial 124,07 …" at bounding box center [385, 192] width 771 height 384
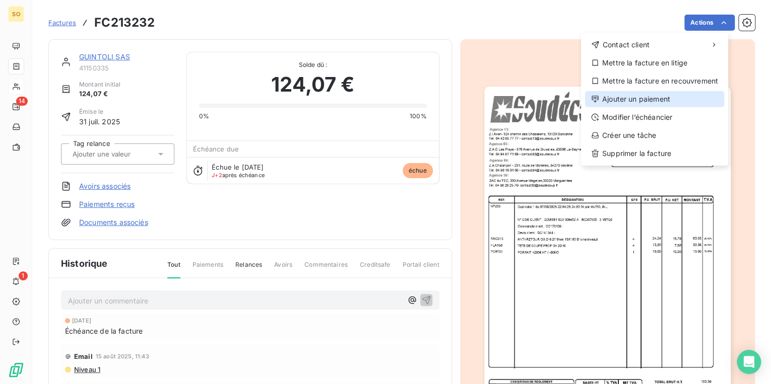
click at [608, 96] on div "Ajouter un paiement" at bounding box center [654, 99] width 139 height 16
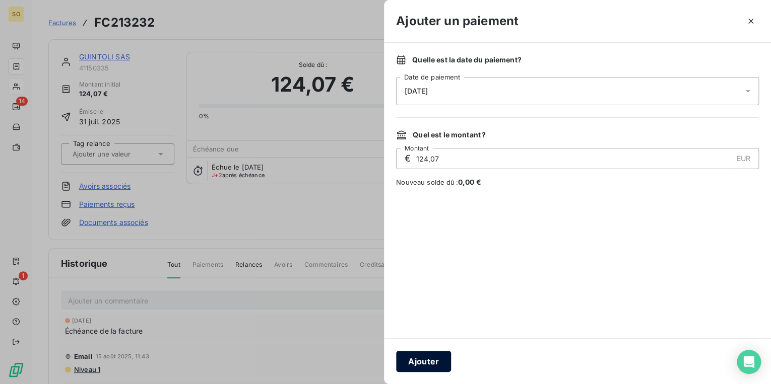
click at [425, 361] on button "Ajouter" at bounding box center [423, 361] width 55 height 21
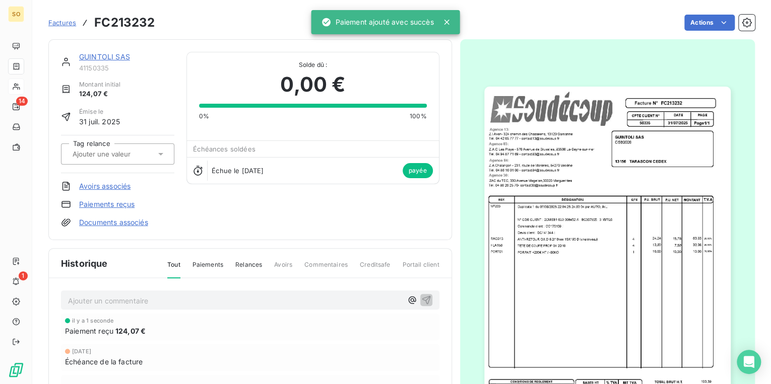
click at [66, 18] on link "Factures" at bounding box center [62, 23] width 28 height 10
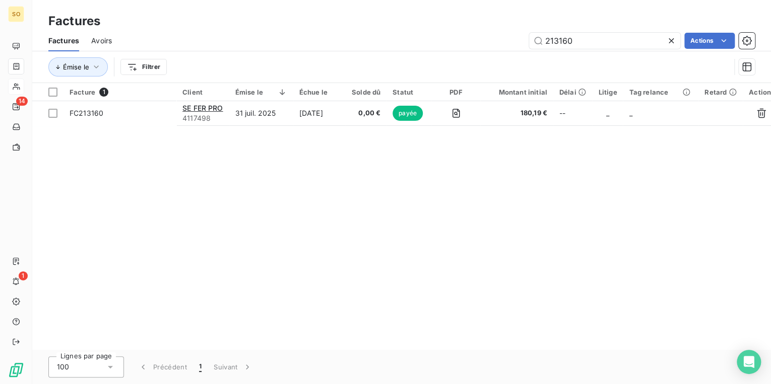
drag, startPoint x: 554, startPoint y: 40, endPoint x: 673, endPoint y: 38, distance: 118.9
click at [661, 38] on input "213160" at bounding box center [604, 41] width 151 height 16
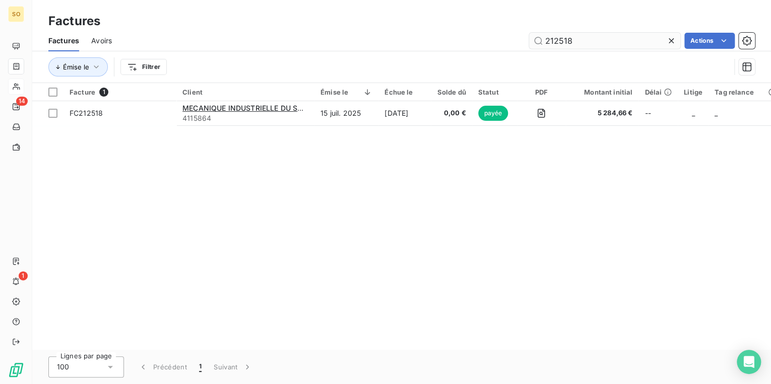
drag, startPoint x: 565, startPoint y: 41, endPoint x: 616, endPoint y: 46, distance: 51.6
click at [566, 41] on input "212518" at bounding box center [604, 41] width 151 height 16
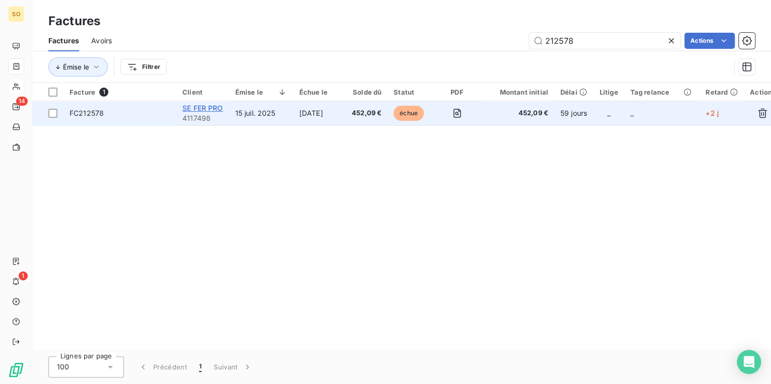
type input "212578"
click at [193, 109] on span "SE FER PRO" at bounding box center [202, 108] width 41 height 9
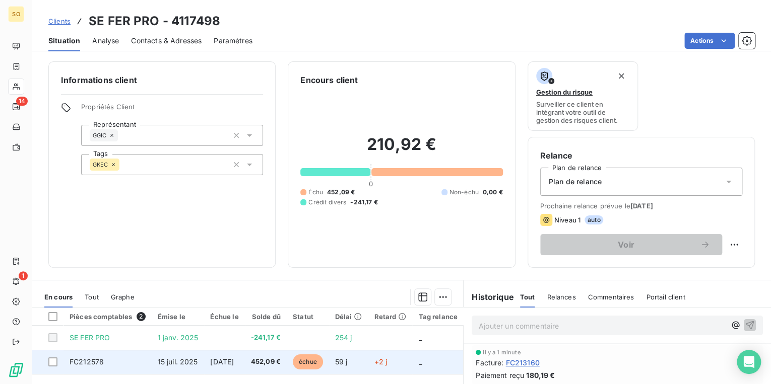
click at [318, 361] on span "échue" at bounding box center [308, 362] width 30 height 15
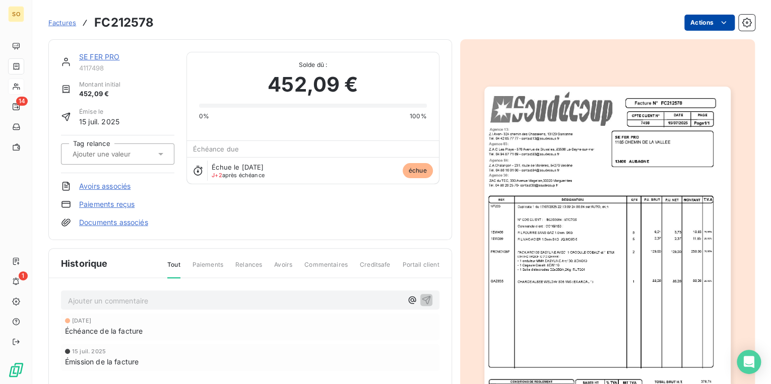
click at [691, 23] on html "SO 14 1 Factures FC212578 Actions SE FER PRO 4117498 Montant initial 452,09 € É…" at bounding box center [385, 192] width 771 height 384
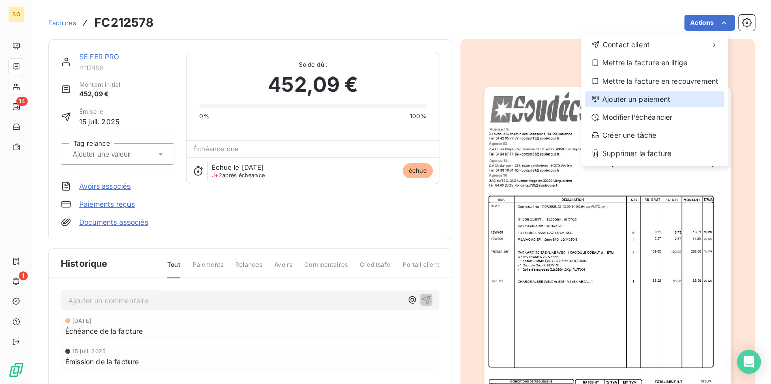
click at [624, 95] on div "Ajouter un paiement" at bounding box center [654, 99] width 139 height 16
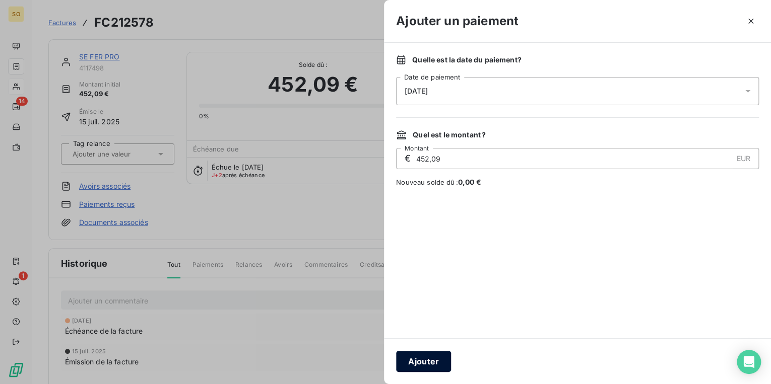
click at [423, 365] on button "Ajouter" at bounding box center [423, 361] width 55 height 21
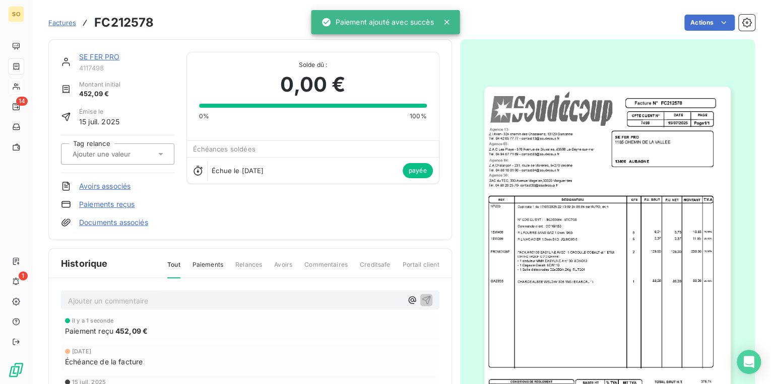
click at [60, 18] on link "Factures" at bounding box center [62, 23] width 28 height 10
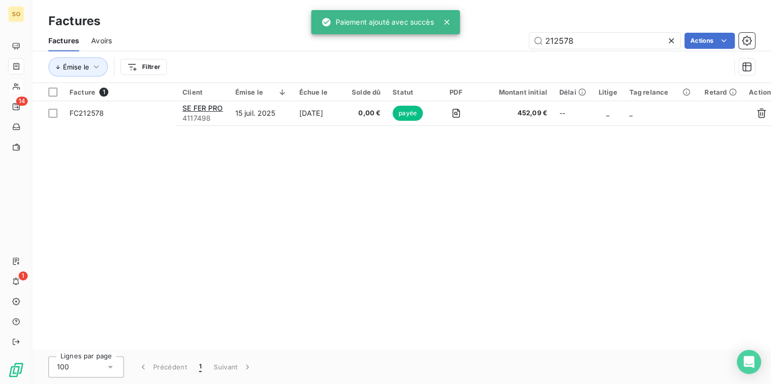
drag, startPoint x: 541, startPoint y: 46, endPoint x: 682, endPoint y: 45, distance: 141.5
click at [677, 45] on div "212578" at bounding box center [604, 41] width 151 height 16
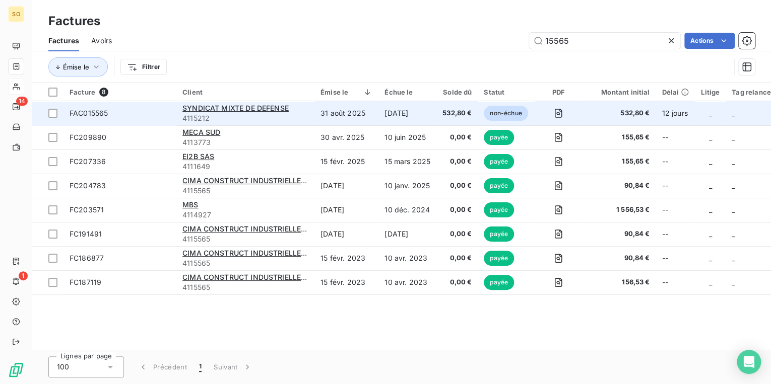
type input "15565"
click at [451, 112] on span "532,80 €" at bounding box center [456, 113] width 29 height 10
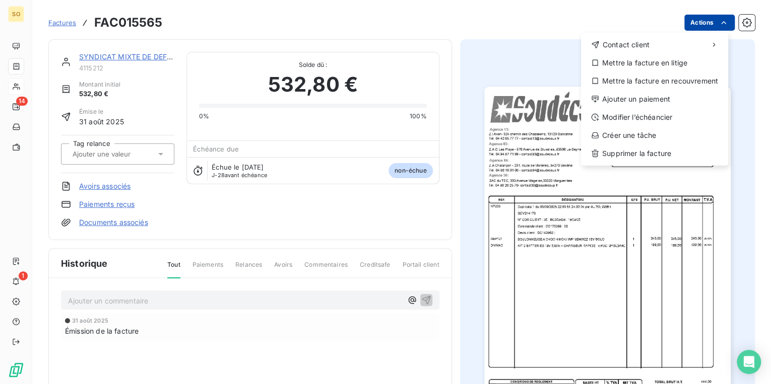
click at [683, 27] on html "SO 14 1 Factures FAC015565 Actions Contact client Mettre la facture en litige M…" at bounding box center [385, 192] width 771 height 384
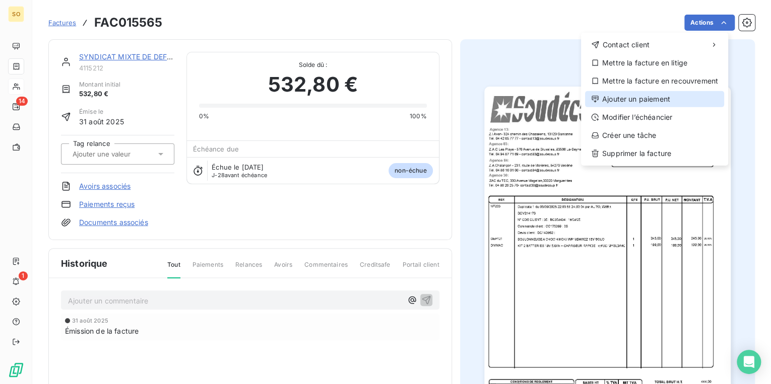
click at [625, 96] on div "Ajouter un paiement" at bounding box center [654, 99] width 139 height 16
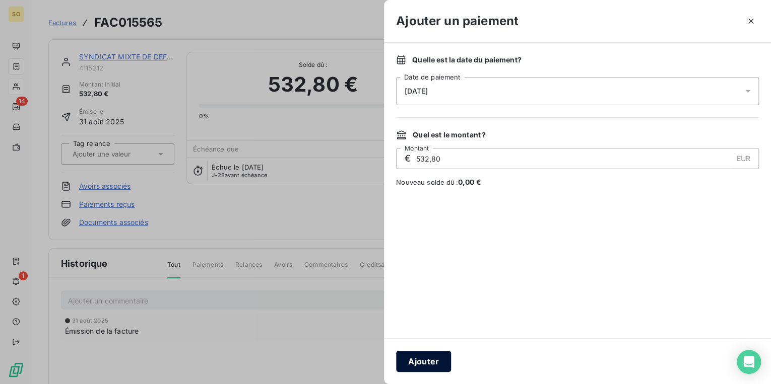
click at [433, 359] on button "Ajouter" at bounding box center [423, 361] width 55 height 21
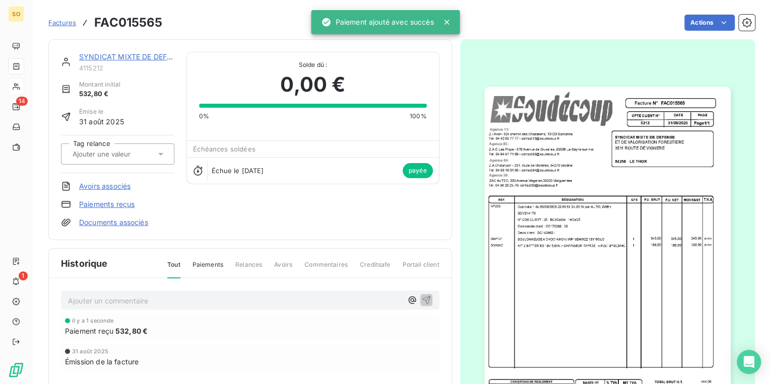
click at [63, 24] on span "Factures" at bounding box center [62, 23] width 28 height 8
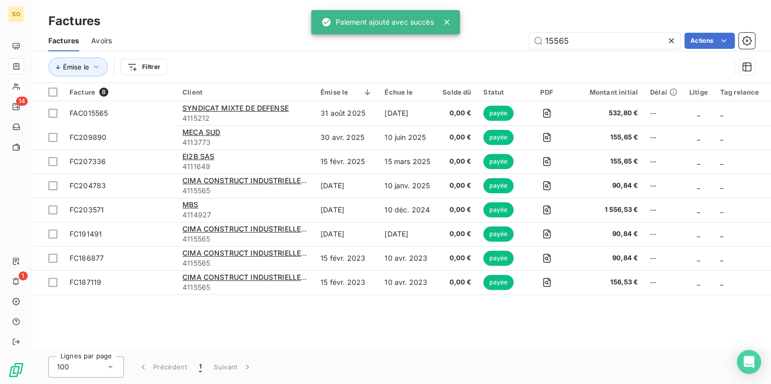
drag, startPoint x: 540, startPoint y: 40, endPoint x: 678, endPoint y: 44, distance: 137.6
click at [676, 44] on div "15565" at bounding box center [604, 41] width 151 height 16
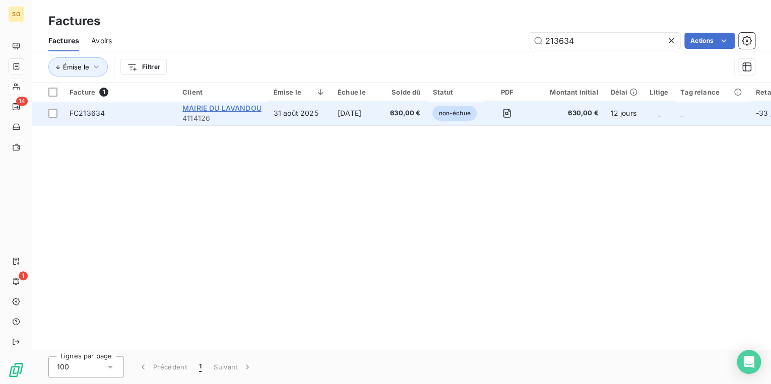
type input "213634"
click at [234, 108] on span "MAIRIE DU LAVANDOU" at bounding box center [221, 108] width 79 height 9
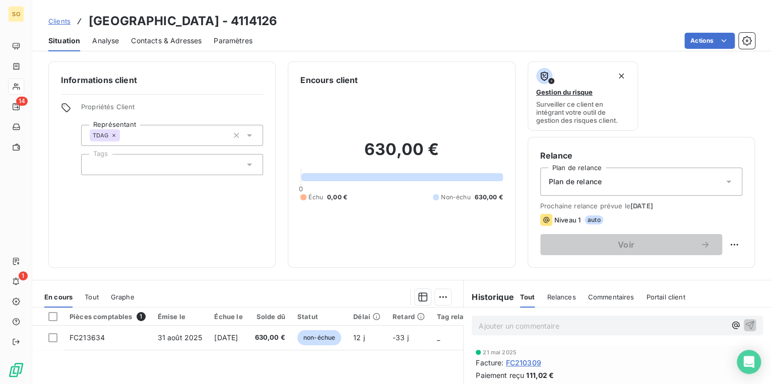
scroll to position [81, 0]
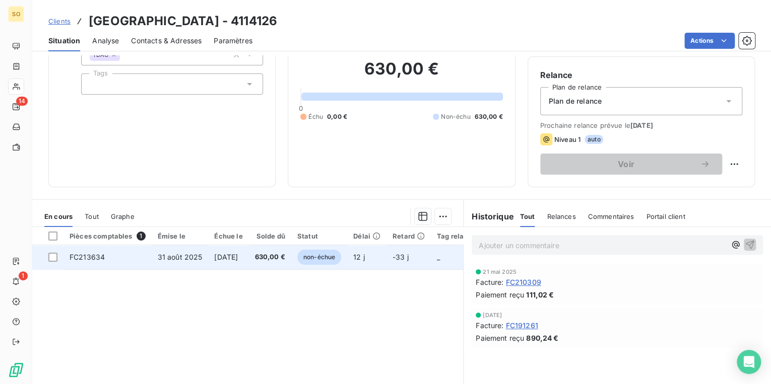
click at [335, 254] on span "non-échue" at bounding box center [319, 257] width 44 height 15
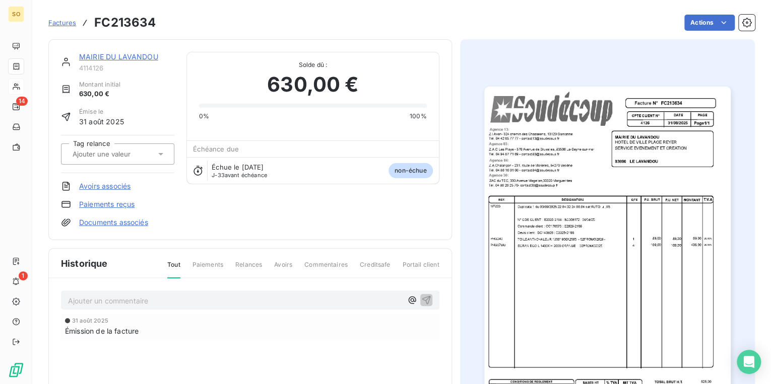
click at [702, 12] on div "Factures FC213634 Actions" at bounding box center [401, 22] width 706 height 21
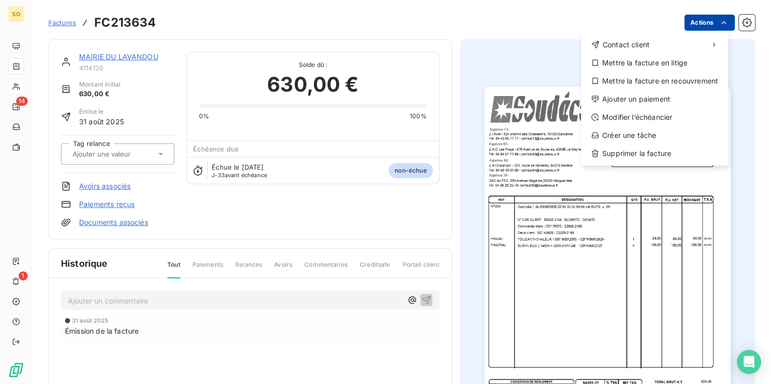
click at [700, 21] on html "SO 14 1 Factures FC213634 Actions Contact client Mettre la facture en litige Me…" at bounding box center [385, 192] width 771 height 384
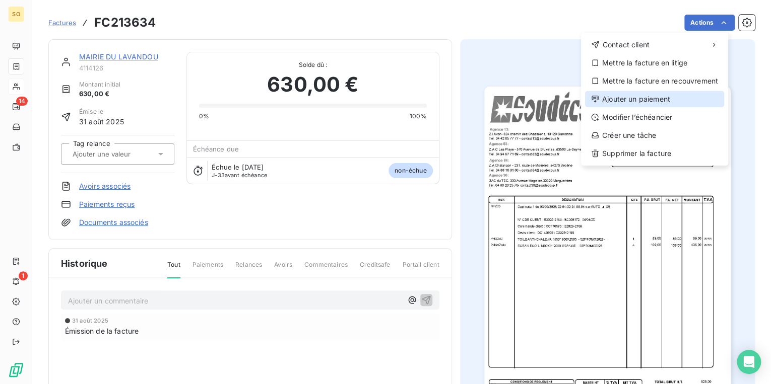
click at [603, 104] on div "Ajouter un paiement" at bounding box center [654, 99] width 139 height 16
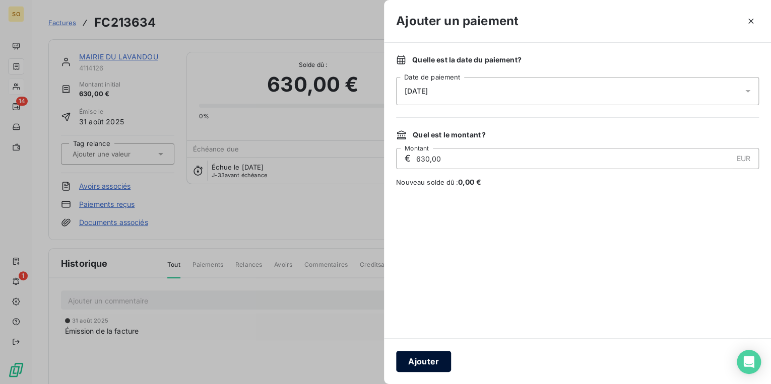
click at [418, 361] on button "Ajouter" at bounding box center [423, 361] width 55 height 21
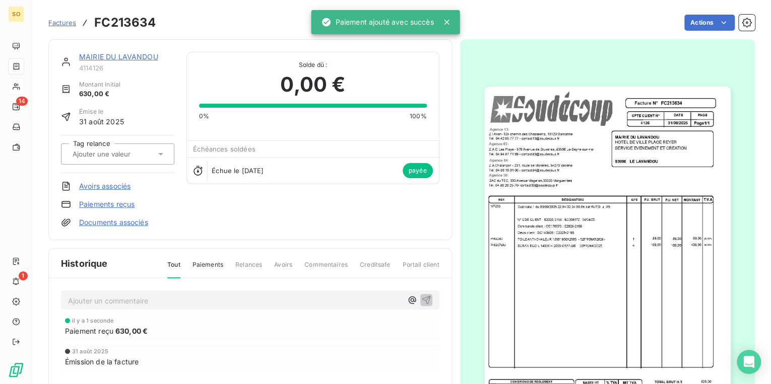
click at [46, 20] on section "Factures FC213634 Actions MAIRIE DU LAVANDOU 4114126 Montant initial 630,00 € É…" at bounding box center [401, 192] width 738 height 384
click at [66, 22] on span "Factures" at bounding box center [62, 23] width 28 height 8
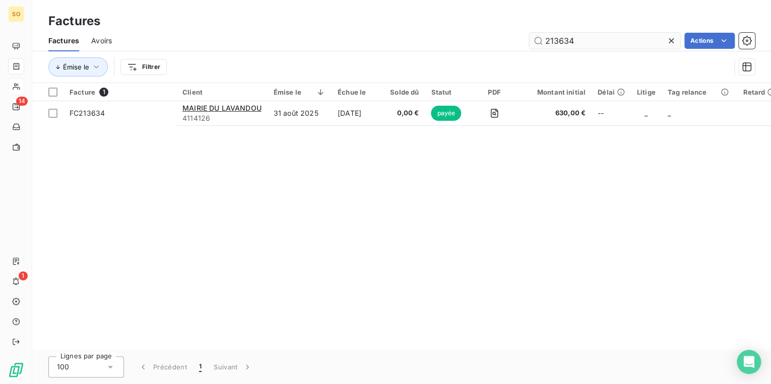
drag, startPoint x: 559, startPoint y: 40, endPoint x: 641, endPoint y: 39, distance: 82.1
click at [641, 39] on input "213634" at bounding box center [604, 41] width 151 height 16
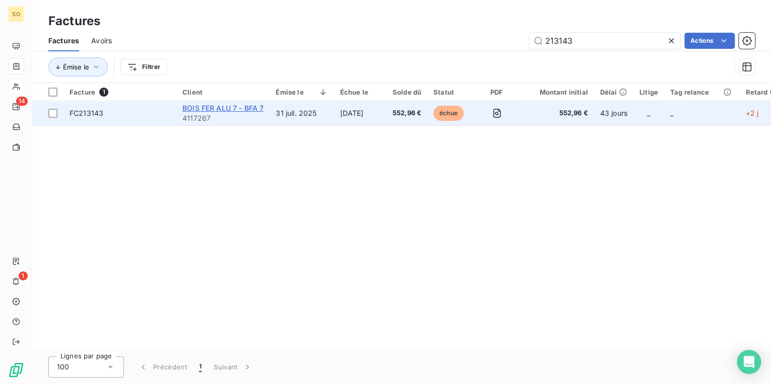
type input "213143"
click at [229, 107] on span "BOIS FER ALU 7 - BFA 7" at bounding box center [222, 108] width 81 height 9
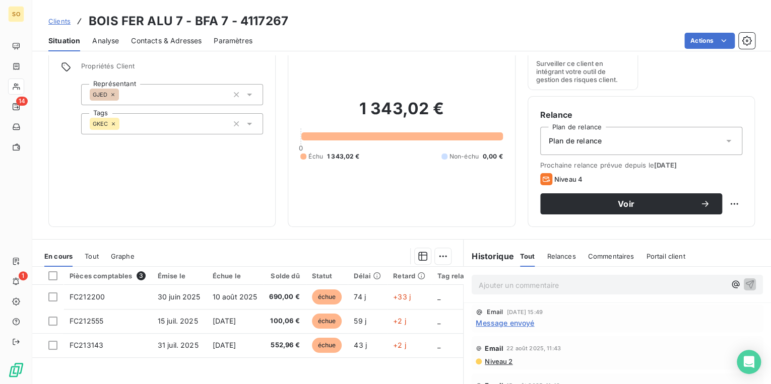
scroll to position [121, 0]
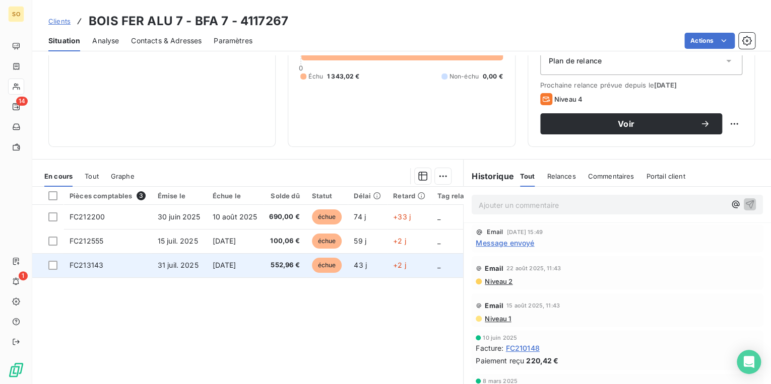
click at [332, 269] on span "échue" at bounding box center [327, 265] width 30 height 15
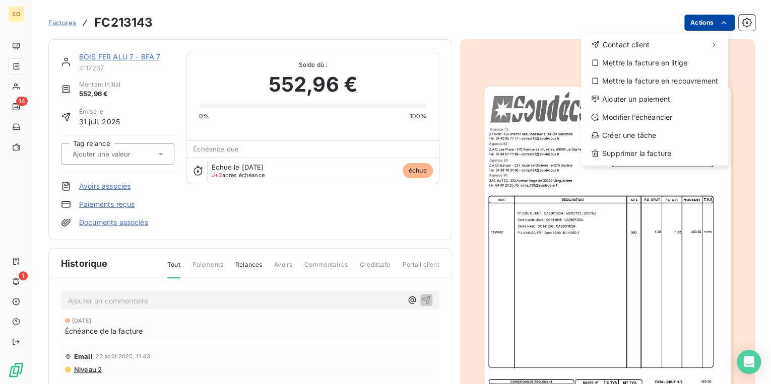
click at [691, 25] on html "SO 14 1 Factures FC213143 Actions Contact client Mettre la facture en litige Me…" at bounding box center [385, 192] width 771 height 384
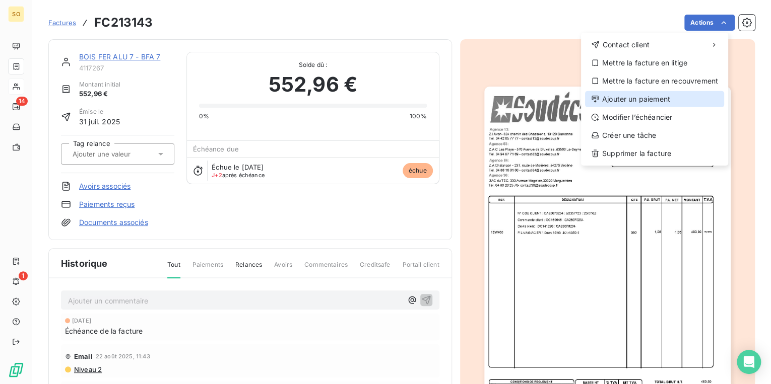
click at [646, 102] on div "Ajouter un paiement" at bounding box center [654, 99] width 139 height 16
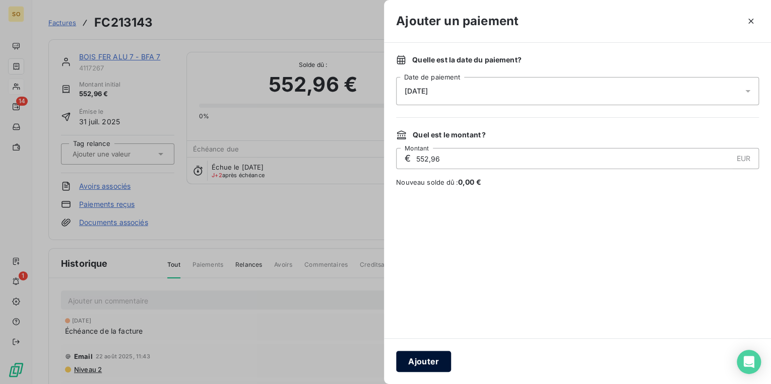
click at [438, 358] on button "Ajouter" at bounding box center [423, 361] width 55 height 21
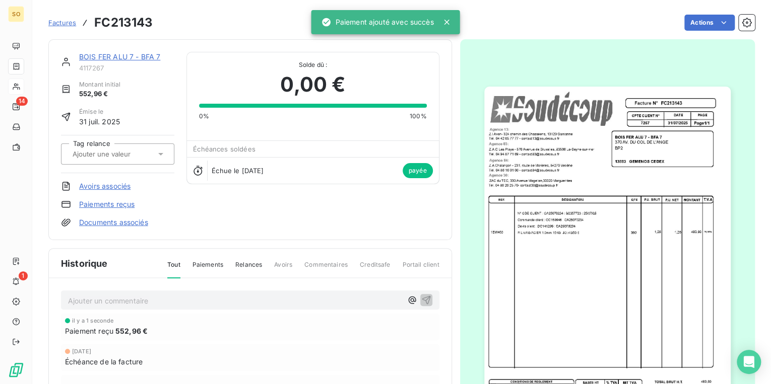
click at [130, 53] on link "BOIS FER ALU 7 - BFA 7" at bounding box center [119, 56] width 81 height 9
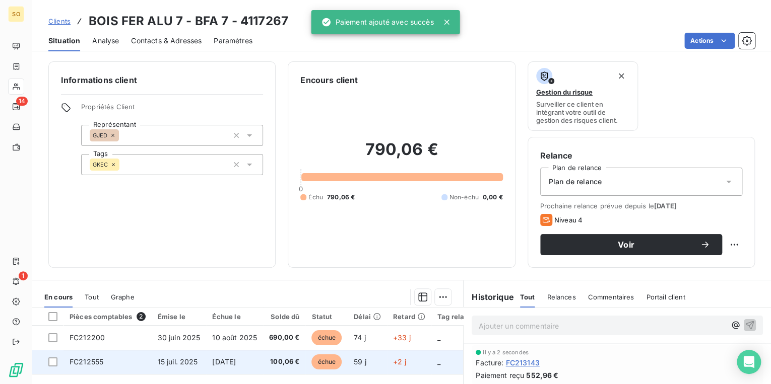
click at [322, 363] on span "échue" at bounding box center [326, 362] width 30 height 15
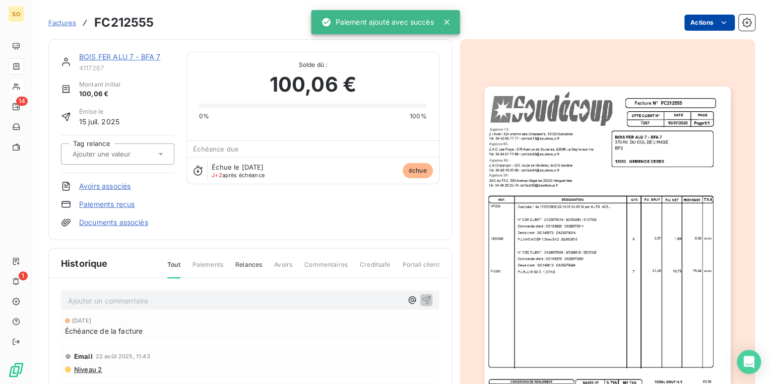
click at [699, 21] on html "SO 14 1 Factures FC212555 Actions BOIS FER ALU 7 - BFA 7 4117267 Montant initia…" at bounding box center [385, 192] width 771 height 384
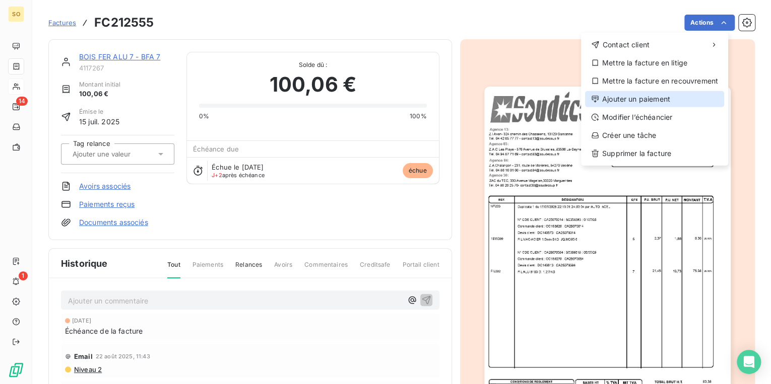
click at [623, 93] on div "Ajouter un paiement" at bounding box center [654, 99] width 139 height 16
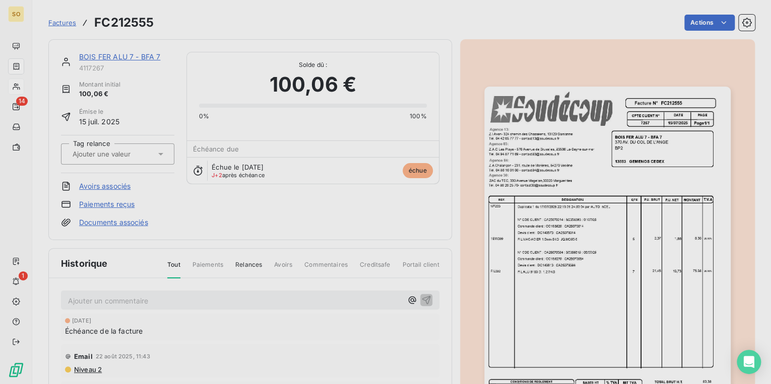
click at [623, 384] on div "Ajouter un paiement Quelle est la date du paiement ? 12/09/2025 Date de paiemen…" at bounding box center [385, 384] width 771 height 0
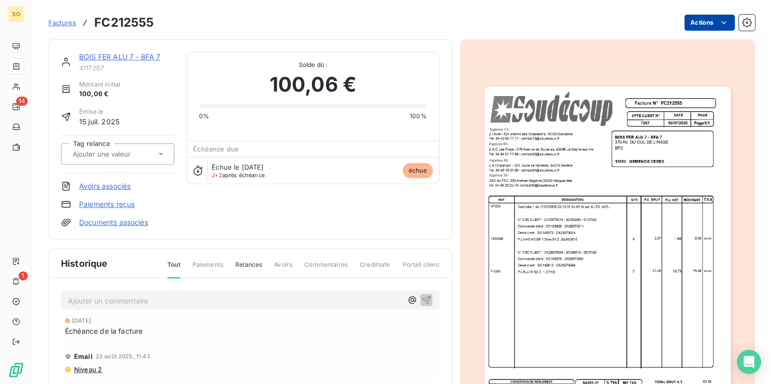
click at [697, 21] on html "SO 14 1 Factures FC212555 Actions BOIS FER ALU 7 - BFA 7 4117267 Montant initia…" at bounding box center [385, 192] width 771 height 384
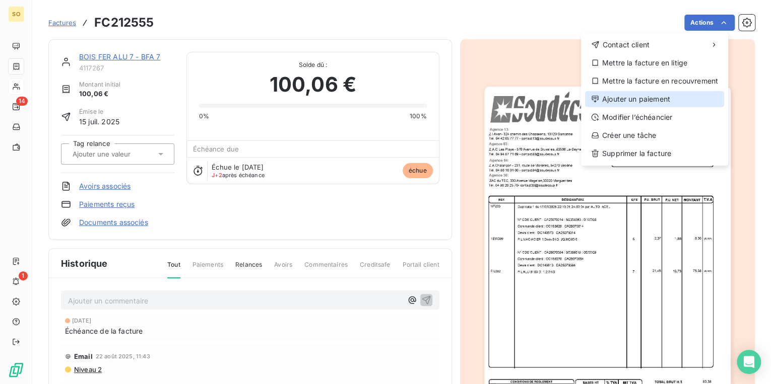
click at [612, 100] on div "Ajouter un paiement" at bounding box center [654, 99] width 139 height 16
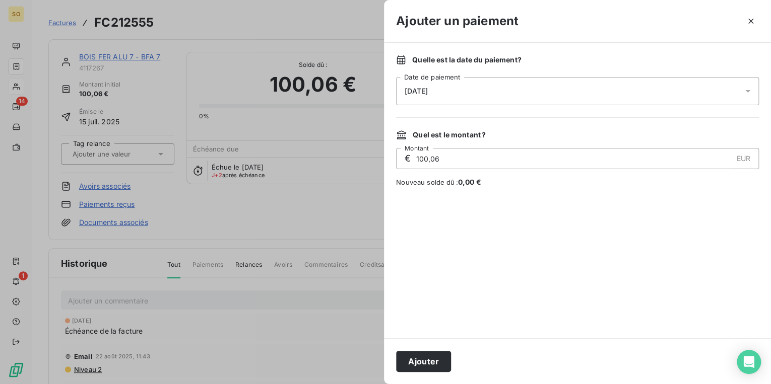
click at [440, 349] on div "Ajouter" at bounding box center [577, 361] width 387 height 46
click at [438, 355] on button "Ajouter" at bounding box center [423, 361] width 55 height 21
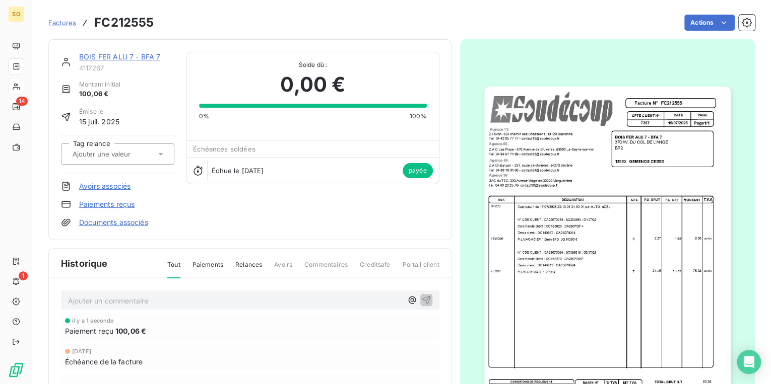
click at [120, 59] on link "BOIS FER ALU 7 - BFA 7" at bounding box center [119, 56] width 81 height 9
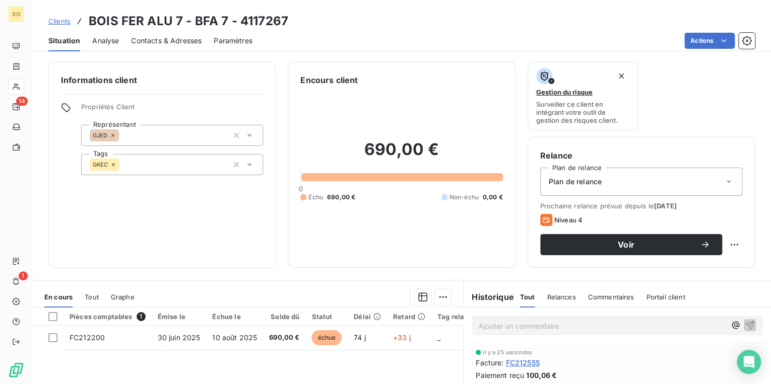
click at [58, 22] on span "Clients" at bounding box center [59, 21] width 22 height 8
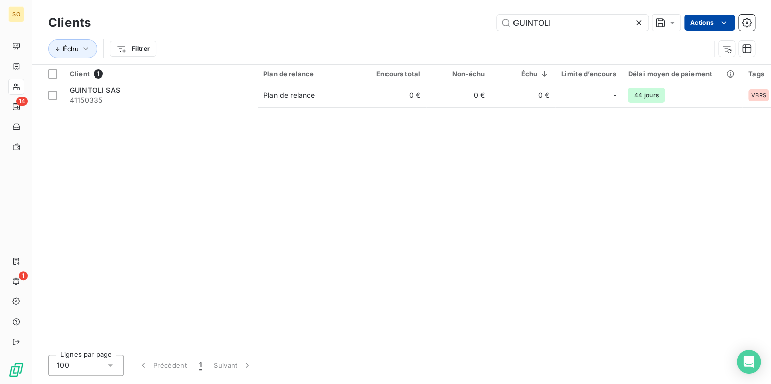
drag, startPoint x: 512, startPoint y: 26, endPoint x: 701, endPoint y: 19, distance: 189.5
click at [582, 23] on input "GUINTOLI" at bounding box center [572, 23] width 151 height 16
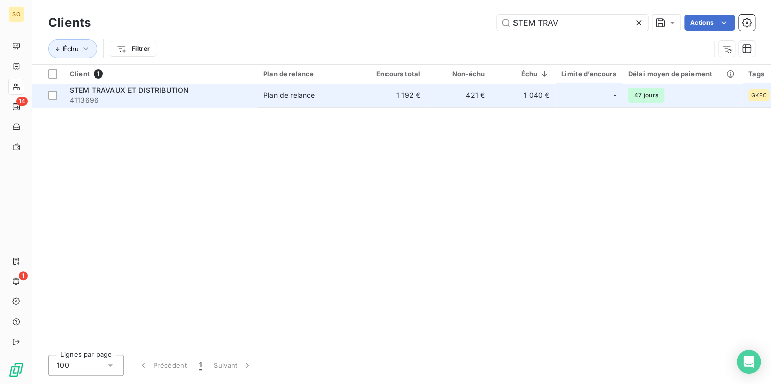
type input "STEM TRAV"
click at [375, 97] on td "1 192 €" at bounding box center [394, 95] width 64 height 24
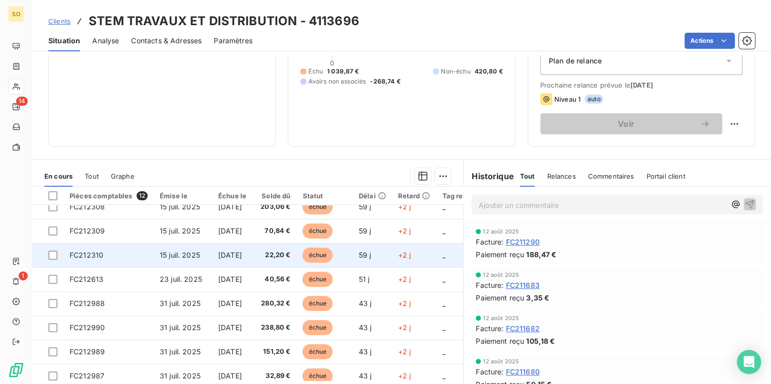
scroll to position [81, 0]
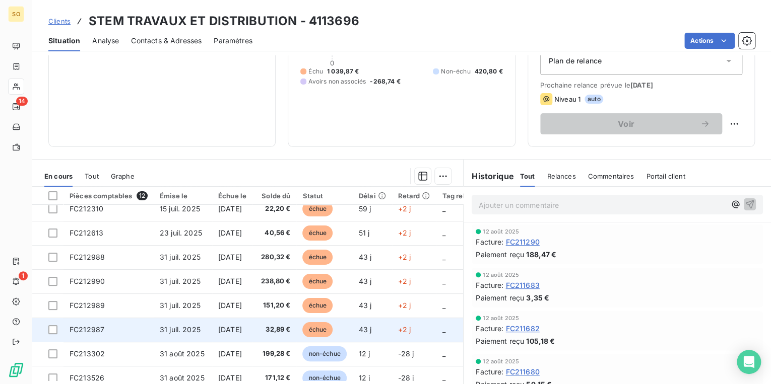
click at [330, 326] on span "échue" at bounding box center [317, 329] width 30 height 15
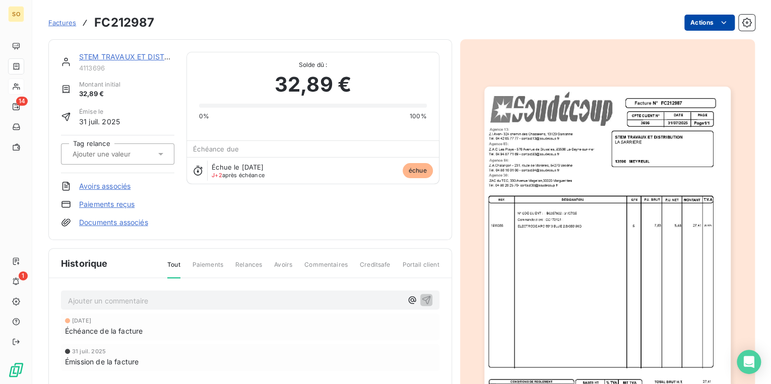
click at [685, 24] on html "SO 14 1 Factures FC212987 Actions STEM TRAVAUX ET DISTRIBUTION 4113696 Montant …" at bounding box center [385, 192] width 771 height 384
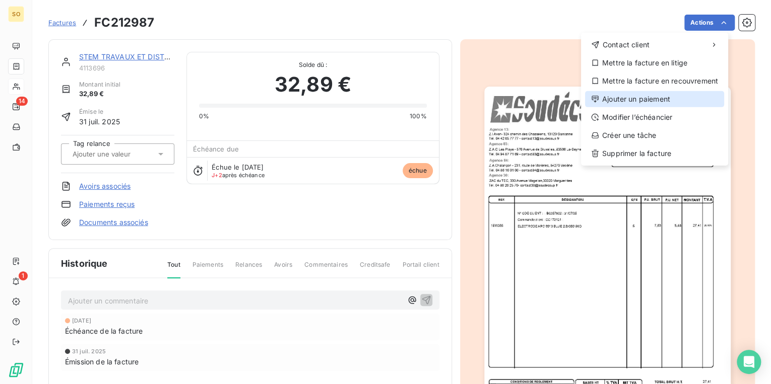
click at [608, 100] on div "Ajouter un paiement" at bounding box center [654, 99] width 139 height 16
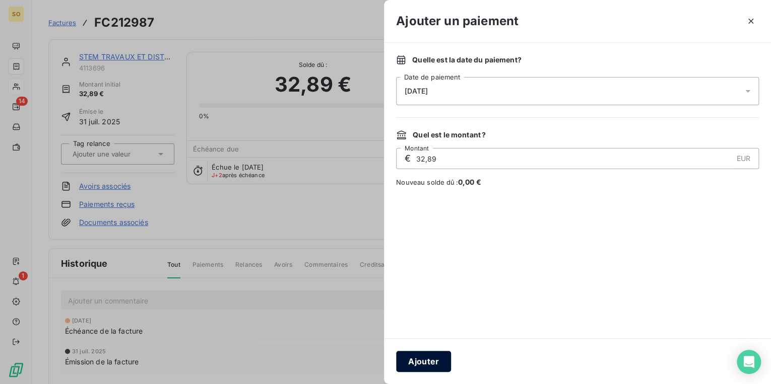
click at [430, 360] on button "Ajouter" at bounding box center [423, 361] width 55 height 21
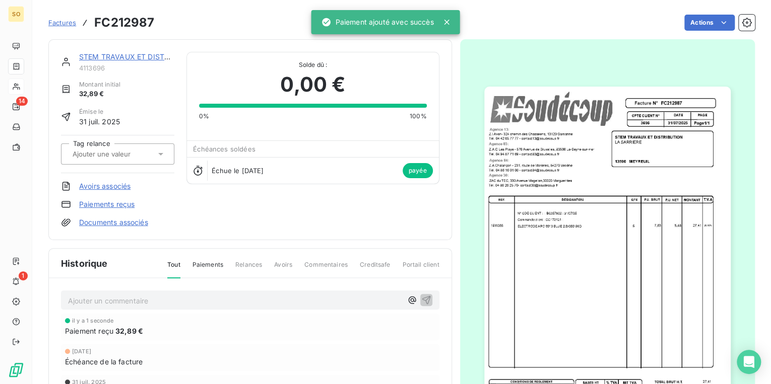
click at [142, 58] on link "STEM TRAVAUX ET DISTRIBUTION" at bounding box center [138, 56] width 119 height 9
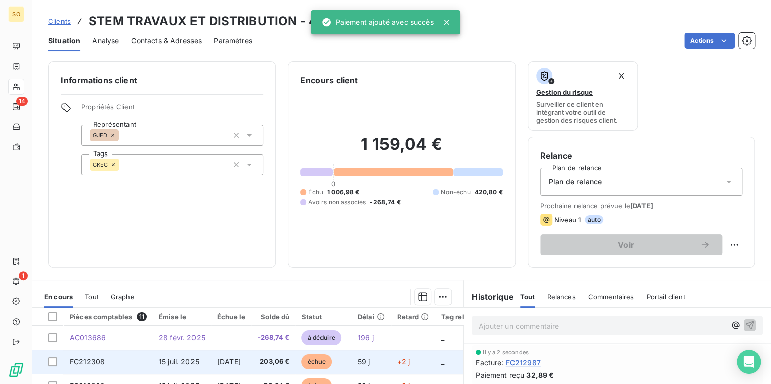
click at [331, 363] on span "échue" at bounding box center [316, 362] width 30 height 15
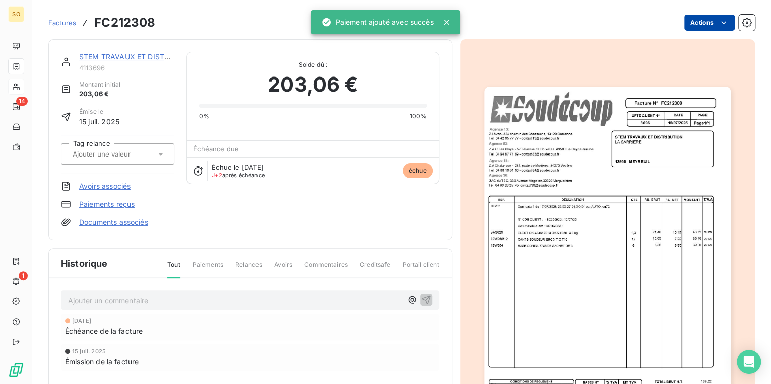
click at [691, 22] on html "SO 14 1 Factures FC212308 Actions STEM TRAVAUX ET DISTRIBUTION 4113696 Montant …" at bounding box center [385, 192] width 771 height 384
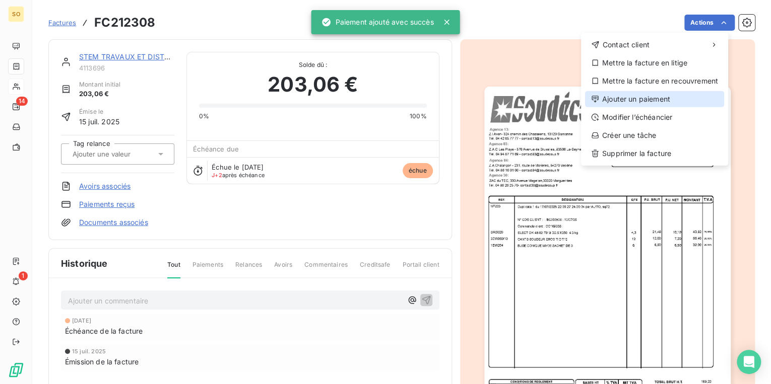
click at [637, 97] on div "Ajouter un paiement" at bounding box center [654, 99] width 139 height 16
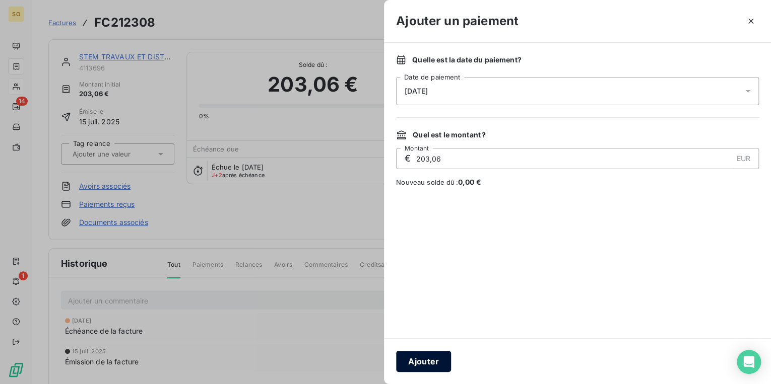
click at [434, 357] on button "Ajouter" at bounding box center [423, 361] width 55 height 21
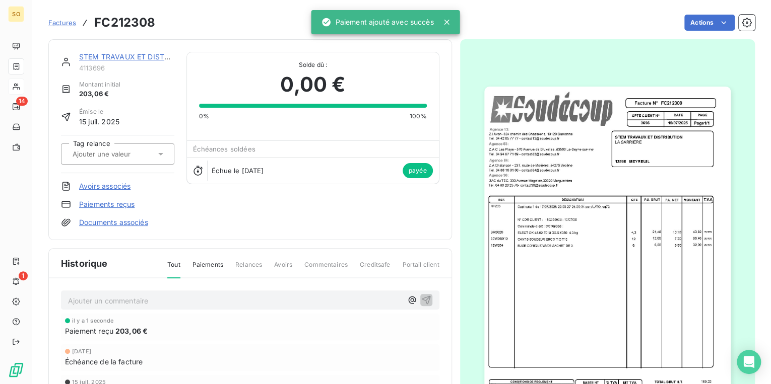
click at [143, 54] on link "STEM TRAVAUX ET DISTRIBUTION" at bounding box center [138, 56] width 119 height 9
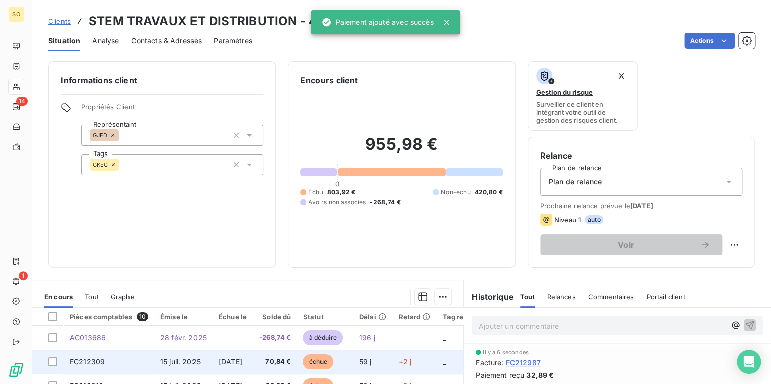
click at [333, 363] on span "échue" at bounding box center [318, 362] width 30 height 15
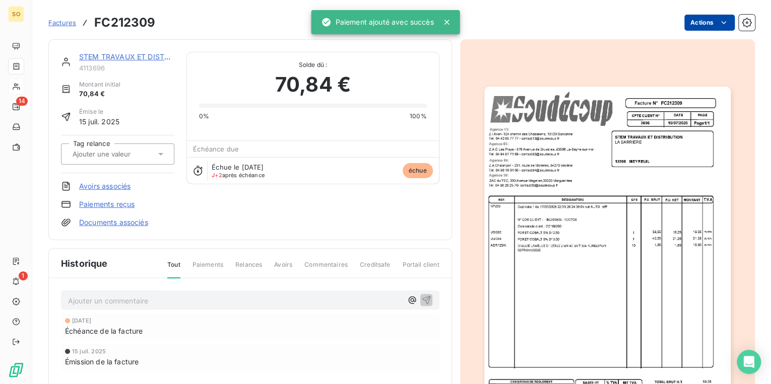
click at [697, 26] on html "SO 14 1 Factures FC212309 Actions STEM TRAVAUX ET DISTRIBUTION 4113696 Montant …" at bounding box center [385, 192] width 771 height 384
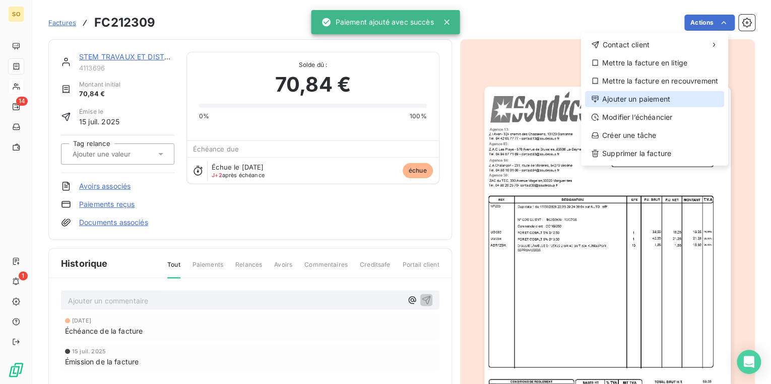
click at [624, 99] on div "Ajouter un paiement" at bounding box center [654, 99] width 139 height 16
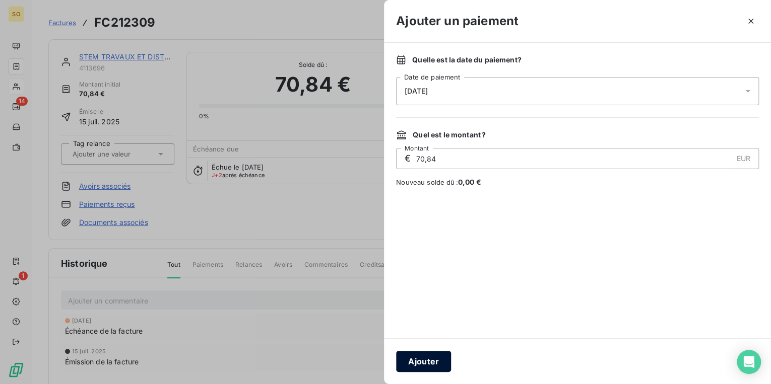
click at [400, 357] on button "Ajouter" at bounding box center [423, 361] width 55 height 21
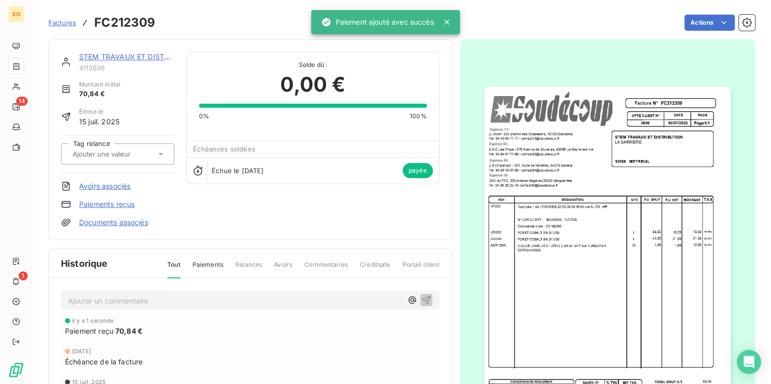
click at [111, 52] on div "STEM TRAVAUX ET DISTRIBUTION" at bounding box center [126, 57] width 95 height 10
click at [111, 58] on link "STEM TRAVAUX ET DISTRIBUTION" at bounding box center [138, 56] width 119 height 9
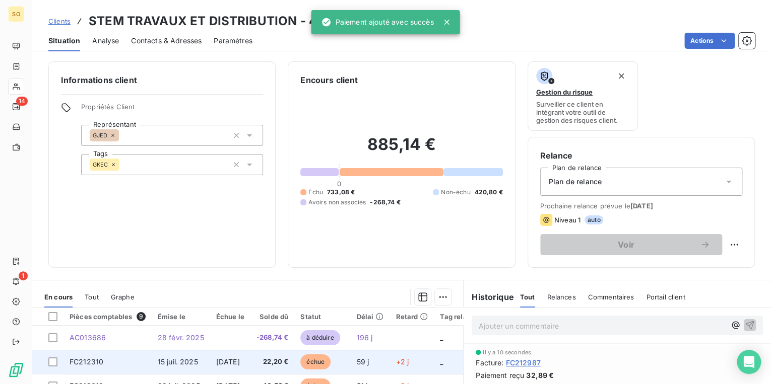
click at [324, 360] on span "échue" at bounding box center [315, 362] width 30 height 15
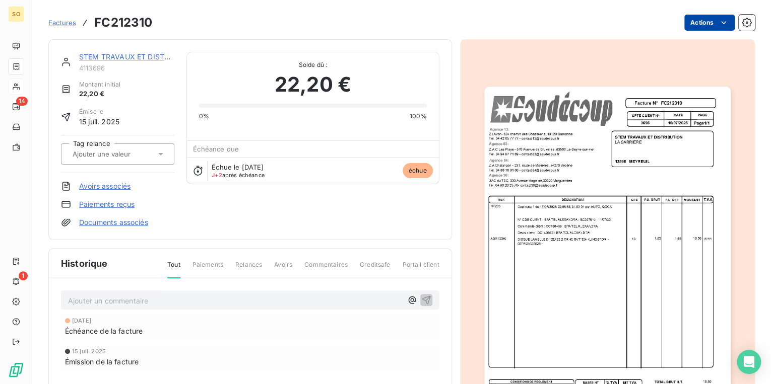
click at [692, 21] on html "SO 14 1 Factures FC212310 Actions STEM TRAVAUX ET DISTRIBUTION 4113696 Montant …" at bounding box center [385, 192] width 771 height 384
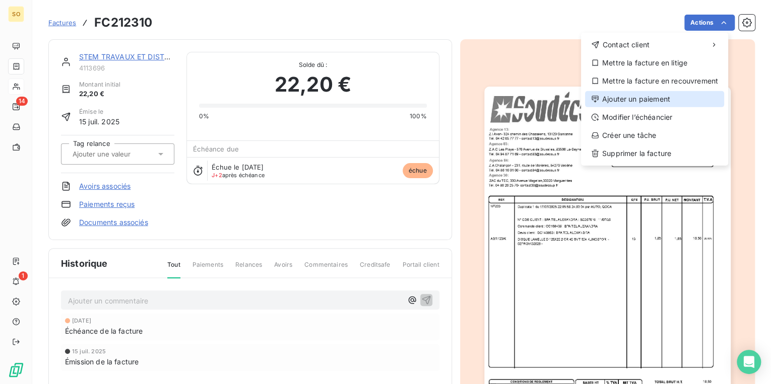
click at [651, 101] on div "Ajouter un paiement" at bounding box center [654, 99] width 139 height 16
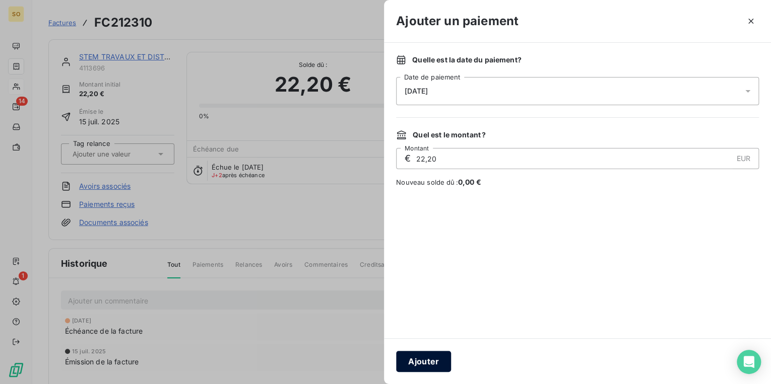
click at [427, 359] on button "Ajouter" at bounding box center [423, 361] width 55 height 21
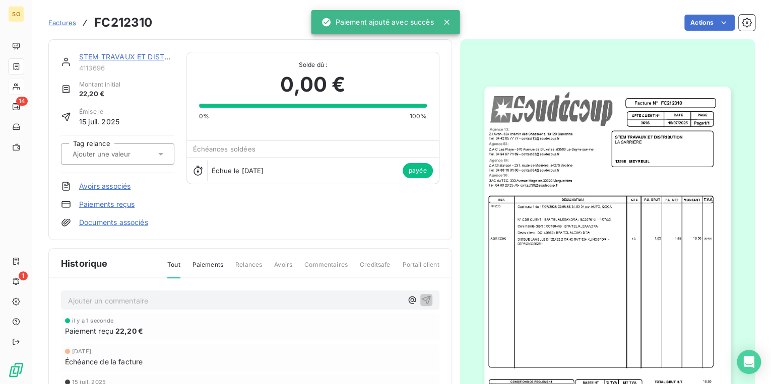
click at [127, 57] on link "STEM TRAVAUX ET DISTRIBUTION" at bounding box center [138, 56] width 119 height 9
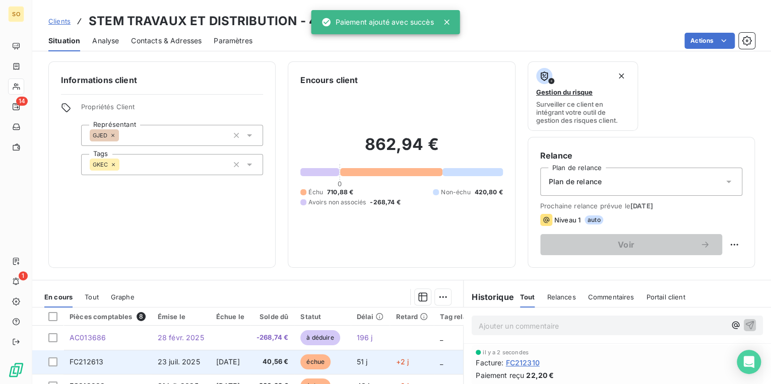
click at [330, 363] on span "échue" at bounding box center [315, 362] width 30 height 15
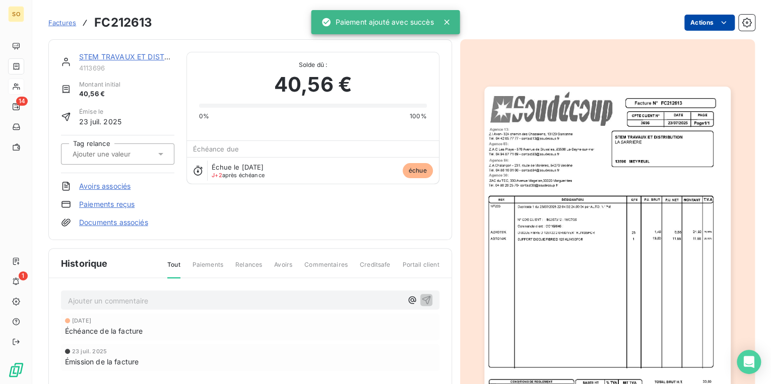
click at [688, 21] on html "SO 14 1 Factures FC212613 Actions STEM TRAVAUX ET DISTRIBUTION 4113696 Montant …" at bounding box center [385, 192] width 771 height 384
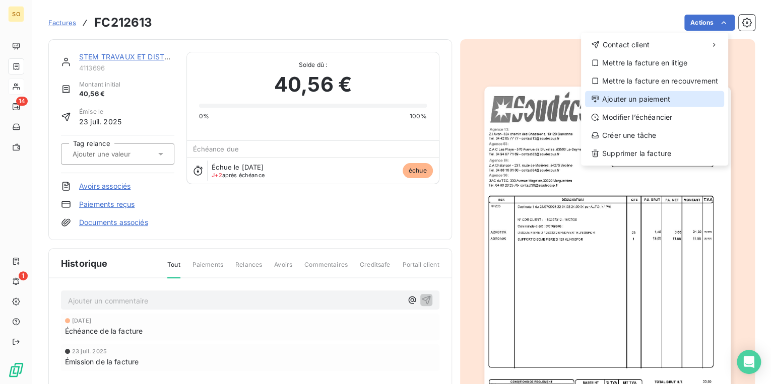
click at [616, 96] on div "Ajouter un paiement" at bounding box center [654, 99] width 139 height 16
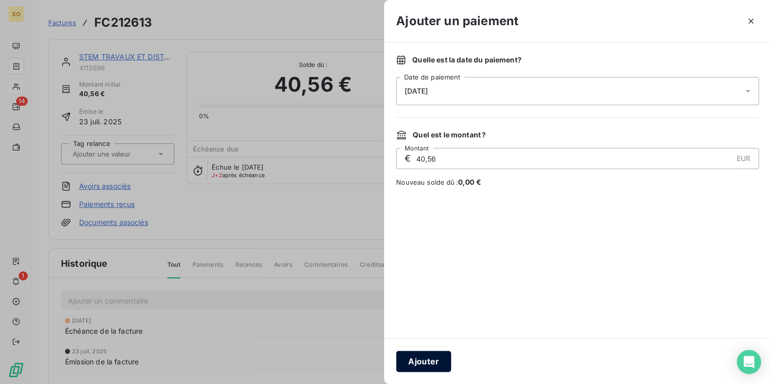
click at [429, 362] on button "Ajouter" at bounding box center [423, 361] width 55 height 21
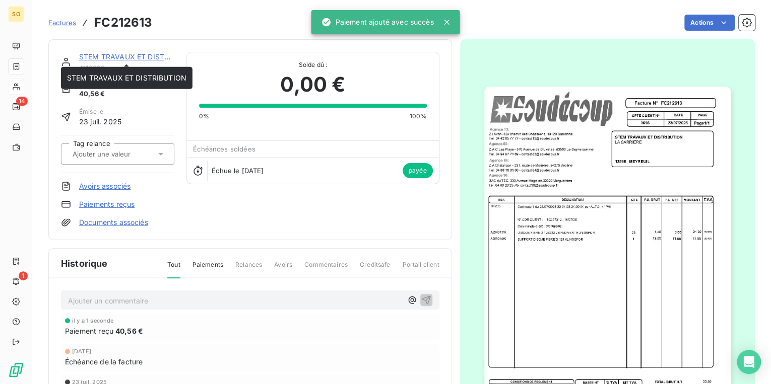
click at [115, 57] on link "STEM TRAVAUX ET DISTRIBUTION" at bounding box center [138, 56] width 119 height 9
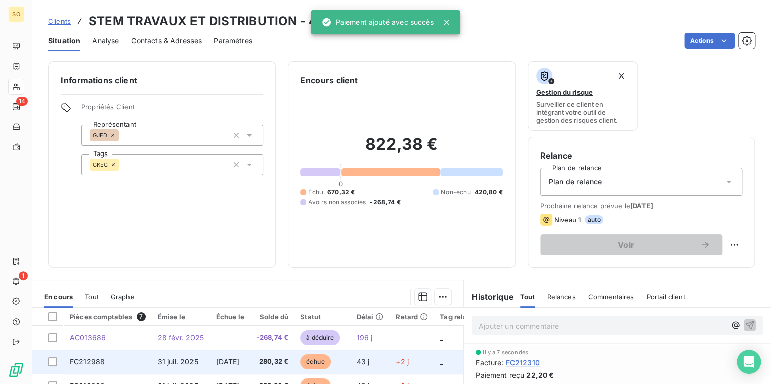
click at [330, 365] on span "échue" at bounding box center [315, 362] width 30 height 15
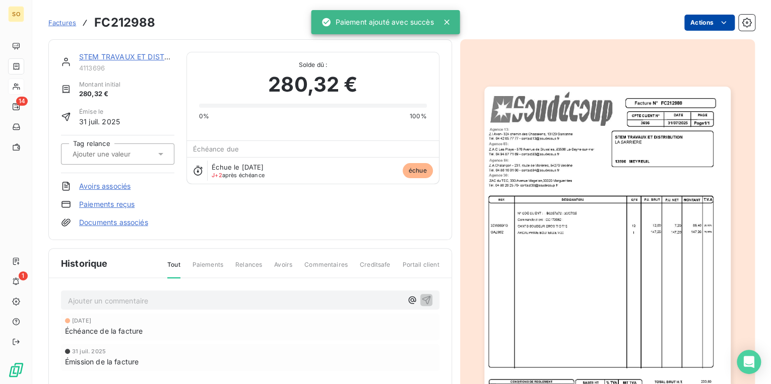
click at [705, 16] on html "SO 14 1 Factures FC212988 Actions STEM TRAVAUX ET DISTRIBUTION 4113696 Montant …" at bounding box center [385, 192] width 771 height 384
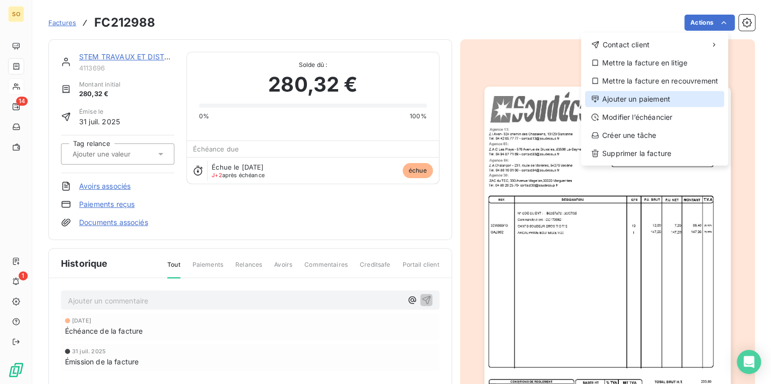
click at [608, 103] on div "Ajouter un paiement" at bounding box center [654, 99] width 139 height 16
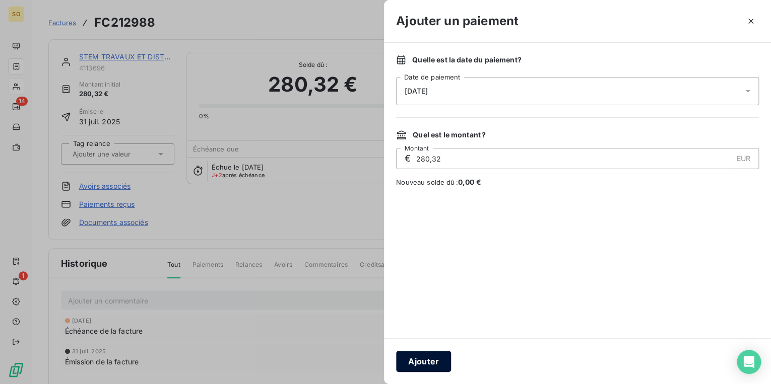
click at [435, 357] on button "Ajouter" at bounding box center [423, 361] width 55 height 21
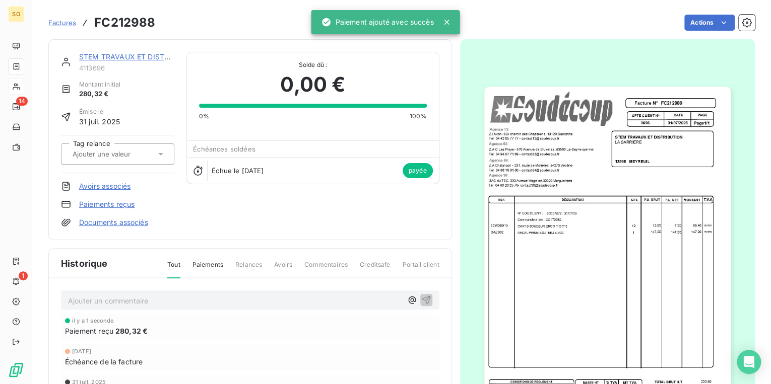
click at [130, 56] on link "STEM TRAVAUX ET DISTRIBUTION" at bounding box center [138, 56] width 119 height 9
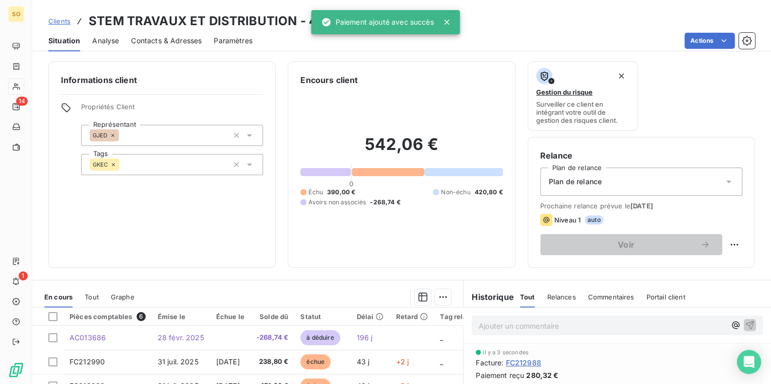
scroll to position [81, 0]
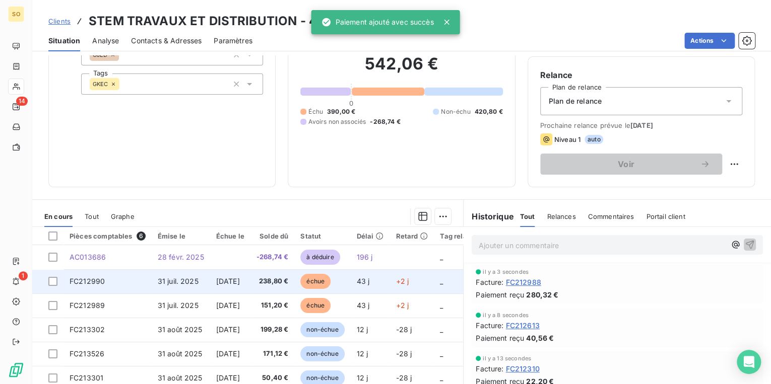
click at [330, 281] on span "échue" at bounding box center [315, 281] width 30 height 15
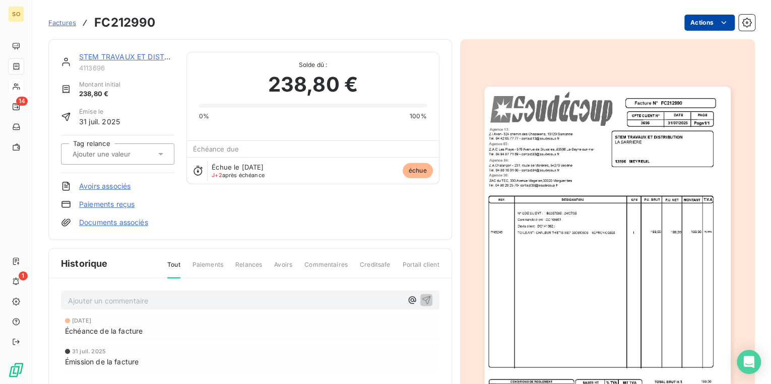
click at [693, 21] on html "SO 14 1 Factures FC212990 Actions STEM TRAVAUX ET DISTRIBUTION 4113696 Montant …" at bounding box center [385, 192] width 771 height 384
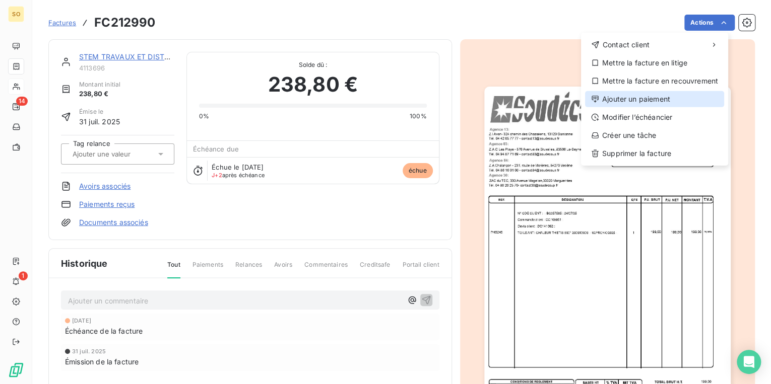
click at [645, 96] on div "Ajouter un paiement" at bounding box center [654, 99] width 139 height 16
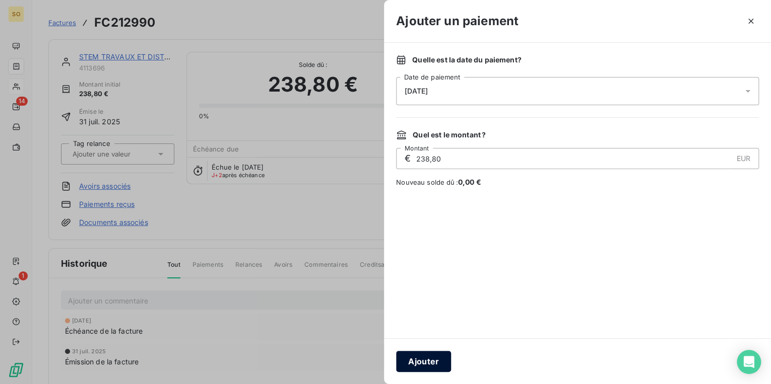
click at [413, 368] on button "Ajouter" at bounding box center [423, 361] width 55 height 21
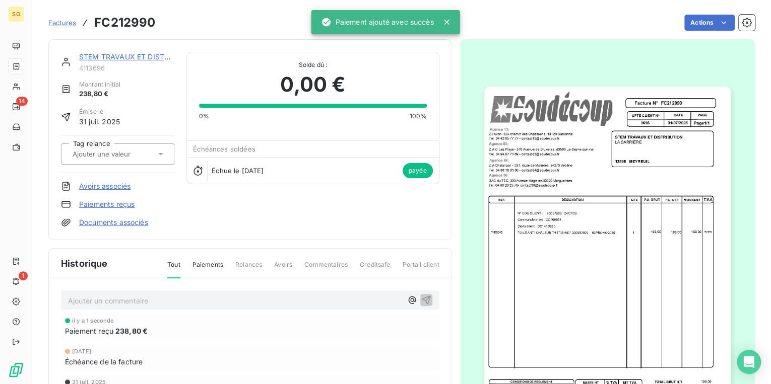
click at [134, 52] on link "STEM TRAVAUX ET DISTRIBUTION" at bounding box center [138, 56] width 119 height 9
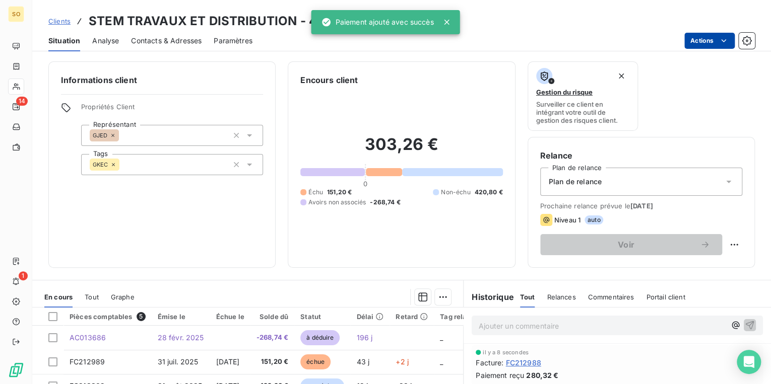
click at [689, 38] on html "SO 14 1 Clients STEM TRAVAUX ET DISTRIBUTION - 4113696 Situation Analyse Contac…" at bounding box center [385, 192] width 771 height 384
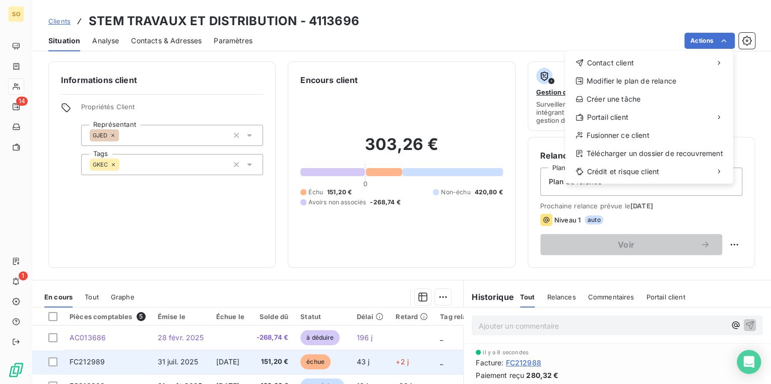
click at [331, 363] on html "SO 14 1 Clients STEM TRAVAUX ET DISTRIBUTION - 4113696 Situation Analyse Contac…" at bounding box center [385, 192] width 771 height 384
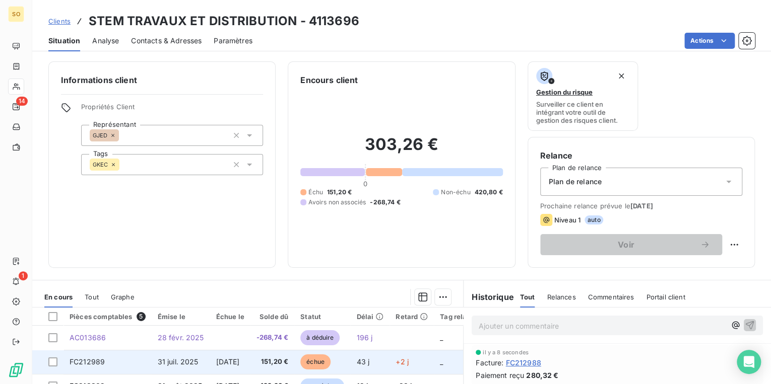
click at [330, 365] on span "échue" at bounding box center [315, 362] width 30 height 15
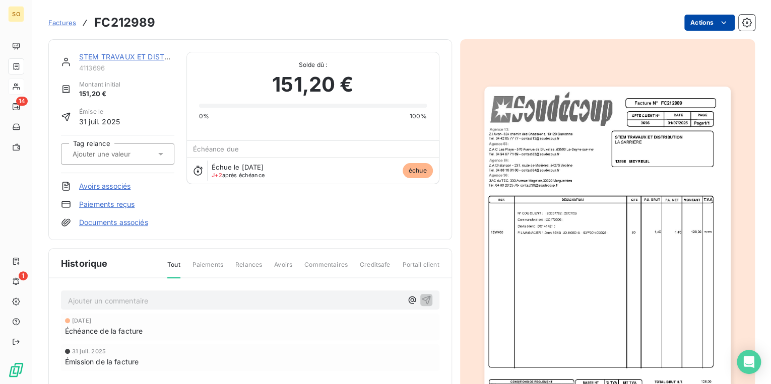
click at [693, 18] on html "SO 14 1 Factures FC212989 Actions STEM TRAVAUX ET DISTRIBUTION 4113696 Montant …" at bounding box center [385, 192] width 771 height 384
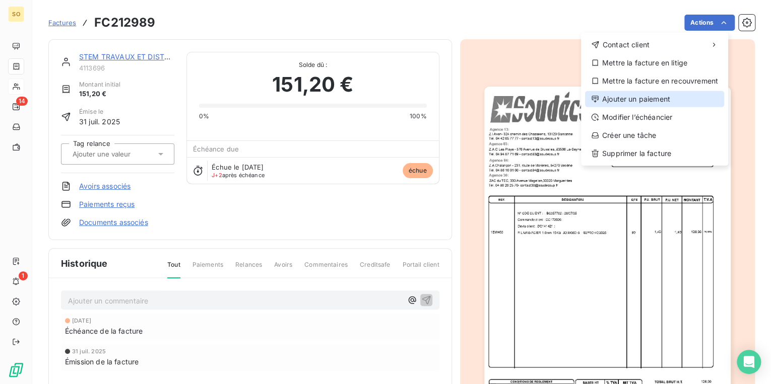
click at [619, 102] on div "Ajouter un paiement" at bounding box center [654, 99] width 139 height 16
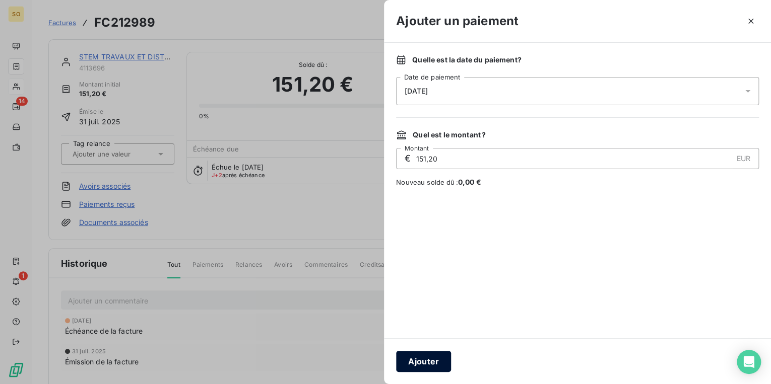
click at [431, 361] on button "Ajouter" at bounding box center [423, 361] width 55 height 21
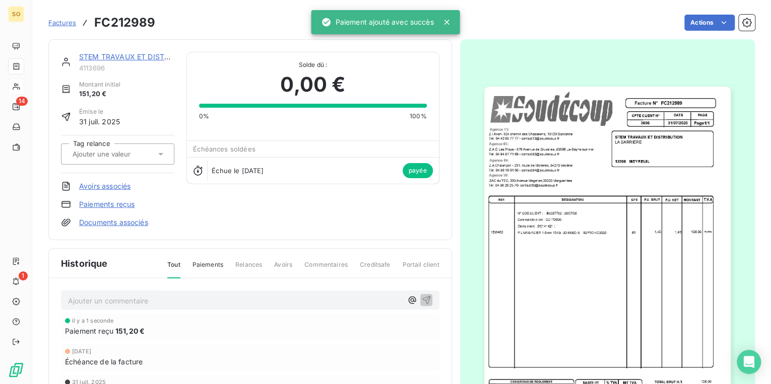
click at [56, 23] on span "Factures" at bounding box center [62, 23] width 28 height 8
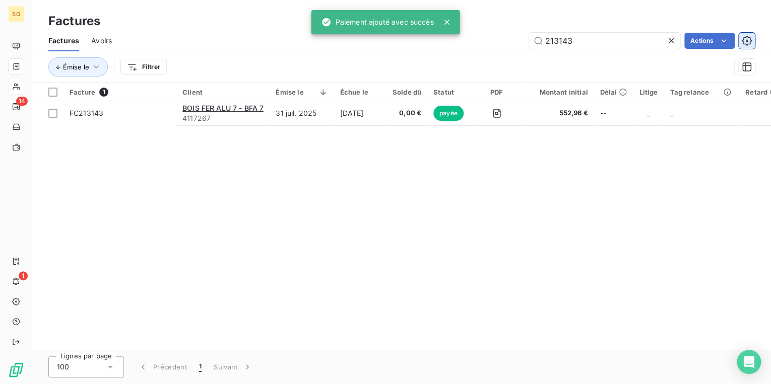
drag, startPoint x: 556, startPoint y: 42, endPoint x: 745, endPoint y: 40, distance: 188.9
click at [678, 40] on div "213143" at bounding box center [604, 41] width 151 height 16
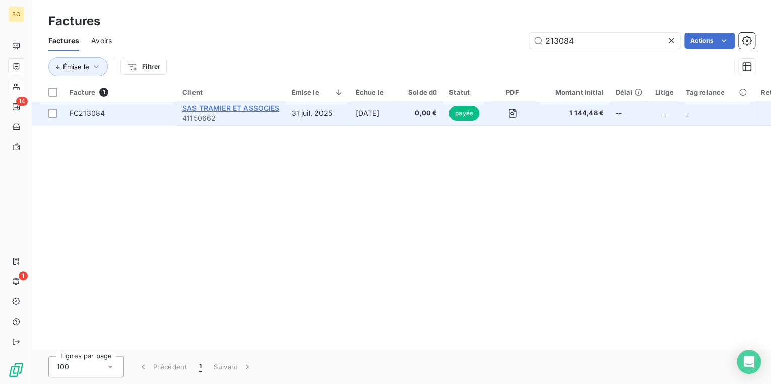
type input "213084"
click at [236, 110] on span "SAS TRAMIER ET ASSOCIES" at bounding box center [230, 108] width 97 height 9
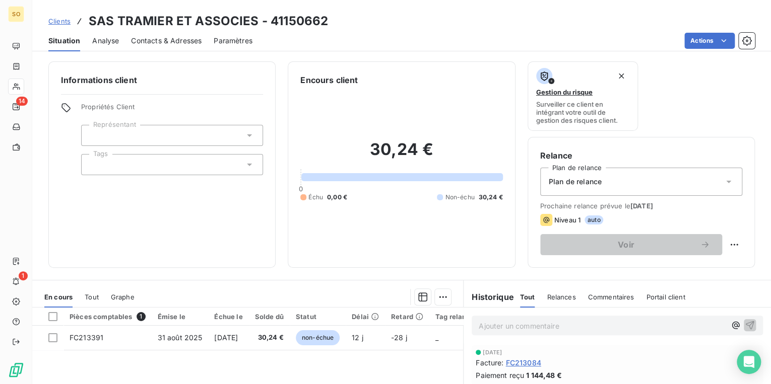
click at [58, 22] on span "Clients" at bounding box center [59, 21] width 22 height 8
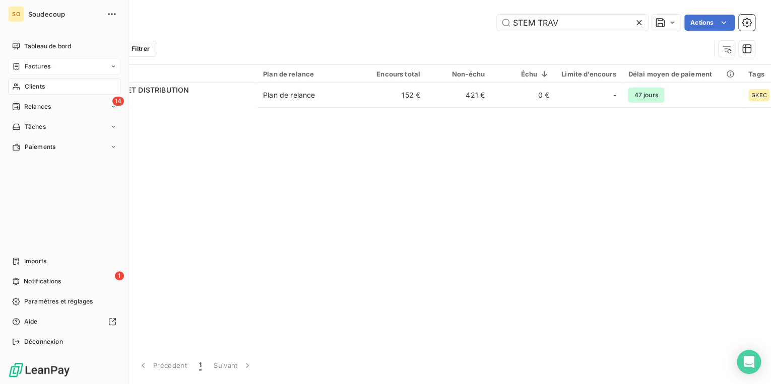
click at [39, 62] on span "Factures" at bounding box center [38, 66] width 26 height 9
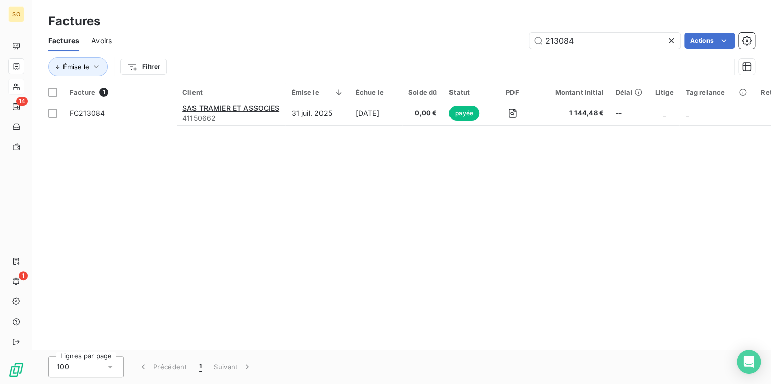
drag, startPoint x: 559, startPoint y: 40, endPoint x: 739, endPoint y: 49, distance: 181.1
click at [655, 48] on input "213084" at bounding box center [604, 41] width 151 height 16
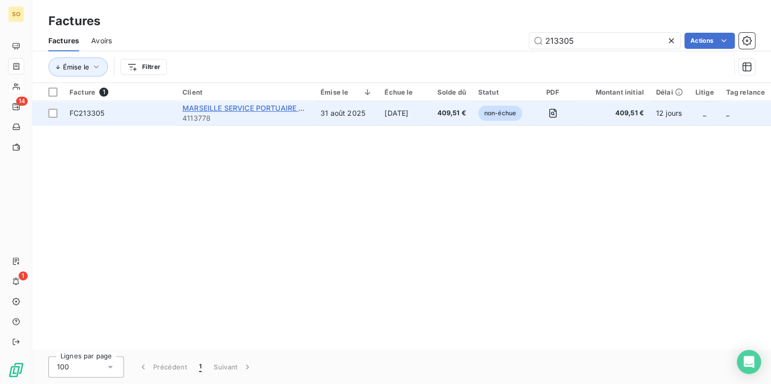
type input "213305"
click at [280, 111] on span "MARSEILLE SERVICE PORTUAIRE MSP" at bounding box center [248, 108] width 132 height 9
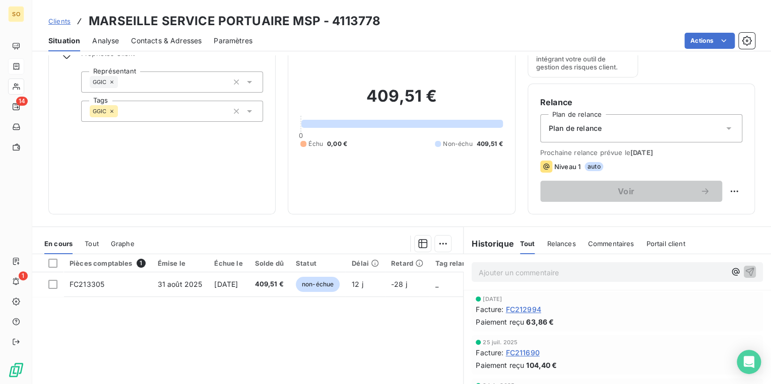
scroll to position [81, 0]
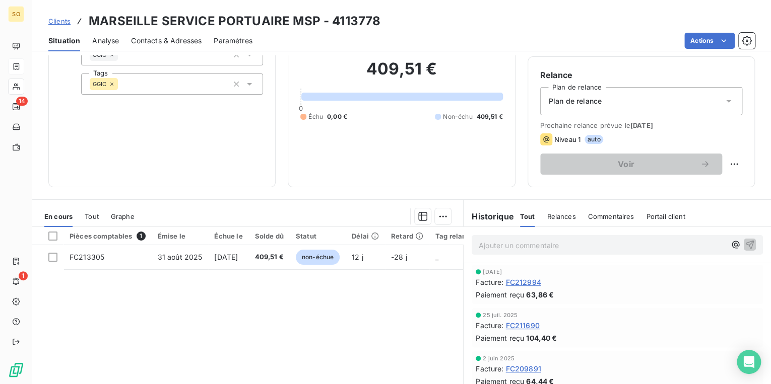
click at [58, 18] on span "Clients" at bounding box center [59, 21] width 22 height 8
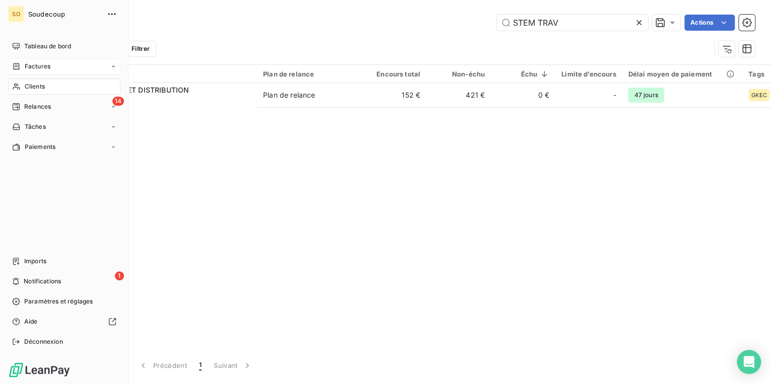
click at [41, 64] on span "Factures" at bounding box center [38, 66] width 26 height 9
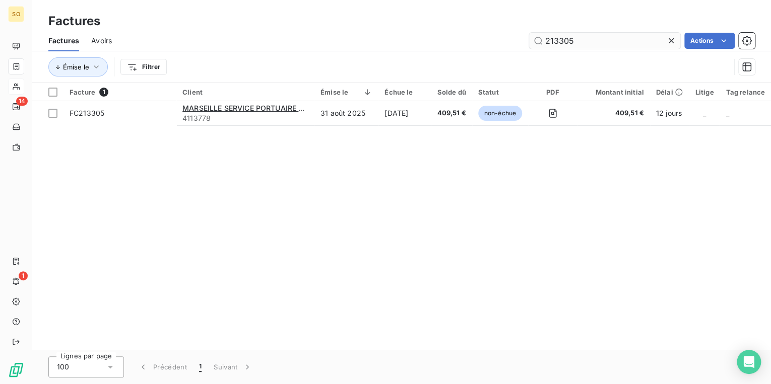
click at [558, 40] on input "213305" at bounding box center [604, 41] width 151 height 16
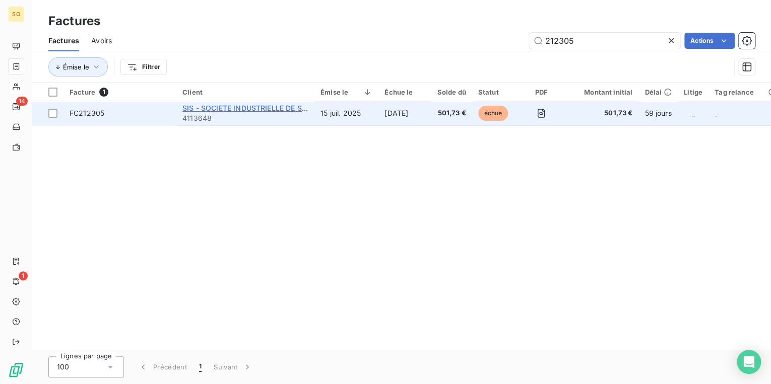
type input "212305"
click at [221, 105] on span "SIS - SOCIETE INDUSTRIELLE DE SERRURERIE SIS" at bounding box center [267, 108] width 171 height 9
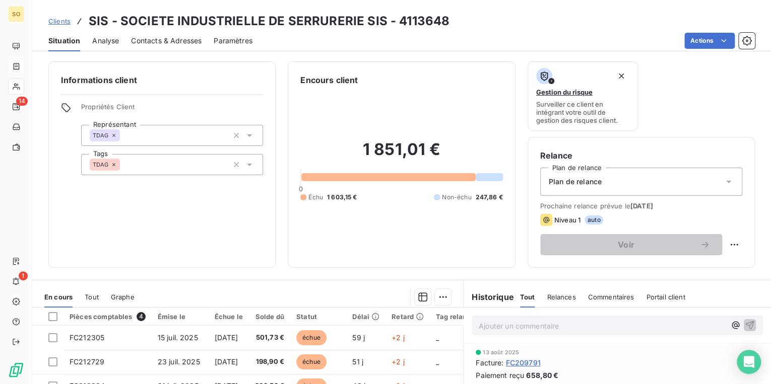
scroll to position [121, 0]
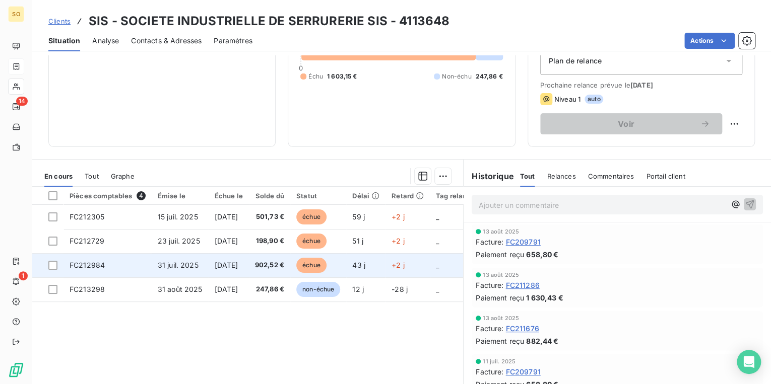
click at [326, 262] on span "échue" at bounding box center [311, 265] width 30 height 15
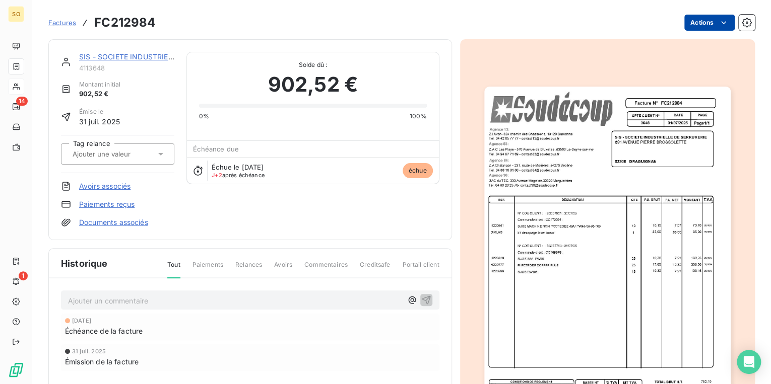
click at [686, 24] on html "SO 14 1 Factures FC212984 Actions SIS - SOCIETE INDUSTRIELLE DE SERRURERIE SIS …" at bounding box center [385, 192] width 771 height 384
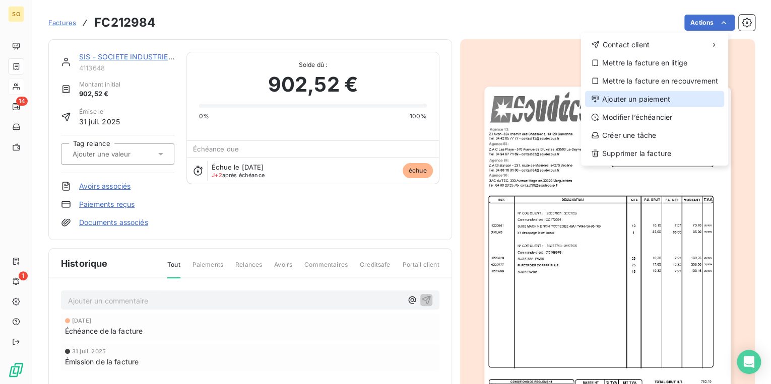
click at [624, 97] on div "Ajouter un paiement" at bounding box center [654, 99] width 139 height 16
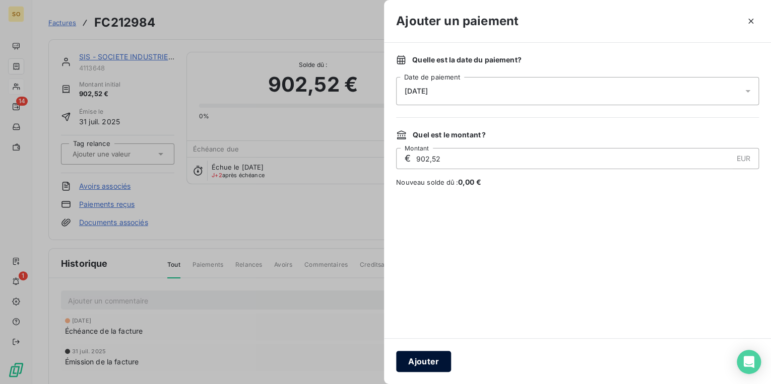
click at [418, 360] on button "Ajouter" at bounding box center [423, 361] width 55 height 21
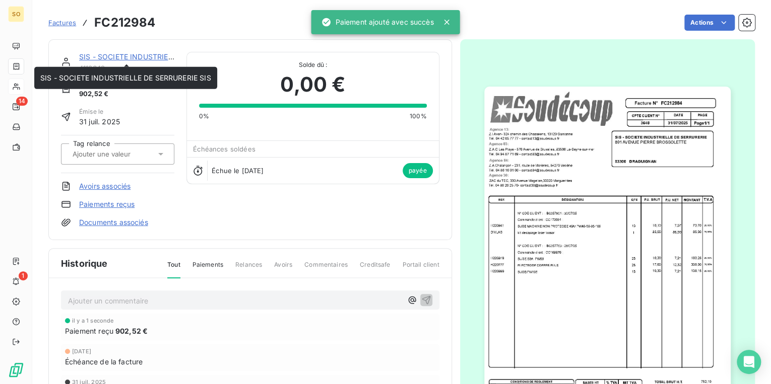
click at [145, 54] on link "SIS - SOCIETE INDUSTRIELLE DE SERRURERIE SIS" at bounding box center [164, 56] width 171 height 9
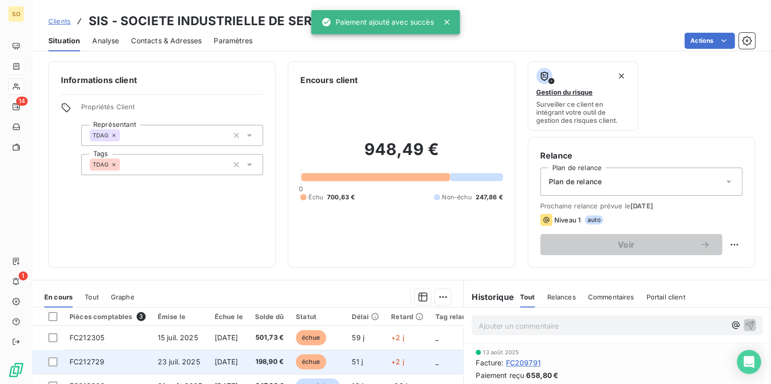
click at [324, 361] on span "échue" at bounding box center [311, 362] width 30 height 15
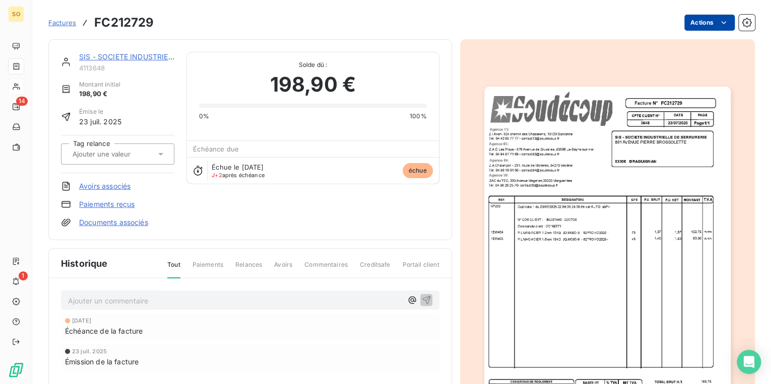
click at [689, 26] on html "SO 14 1 Factures FC212729 Actions SIS - SOCIETE INDUSTRIELLE DE SERRURERIE SIS …" at bounding box center [385, 192] width 771 height 384
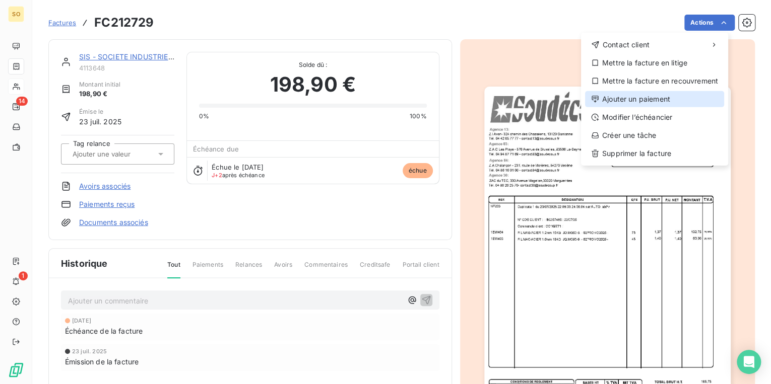
click at [635, 97] on div "Ajouter un paiement" at bounding box center [654, 99] width 139 height 16
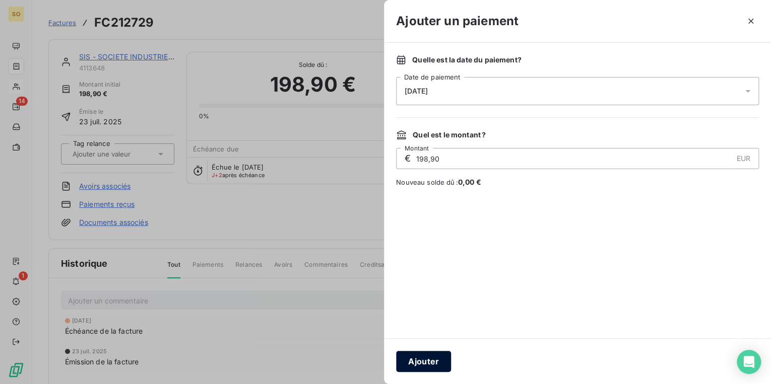
click at [423, 359] on button "Ajouter" at bounding box center [423, 361] width 55 height 21
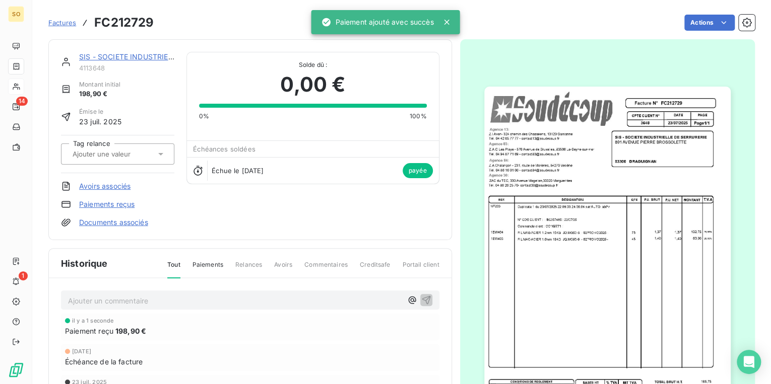
click at [117, 58] on link "SIS - SOCIETE INDUSTRIELLE DE SERRURERIE SIS" at bounding box center [164, 56] width 171 height 9
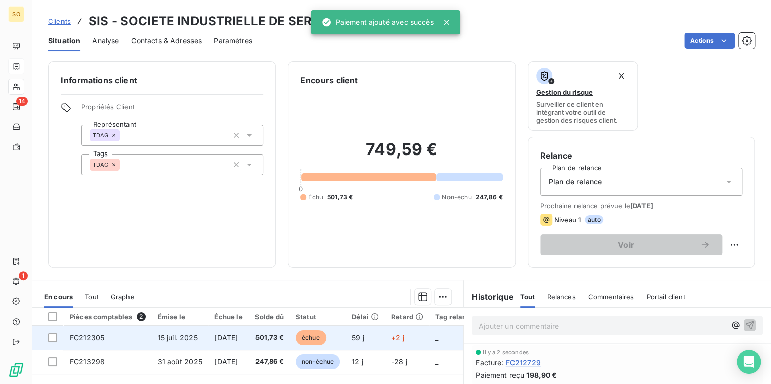
click at [326, 334] on span "échue" at bounding box center [311, 337] width 30 height 15
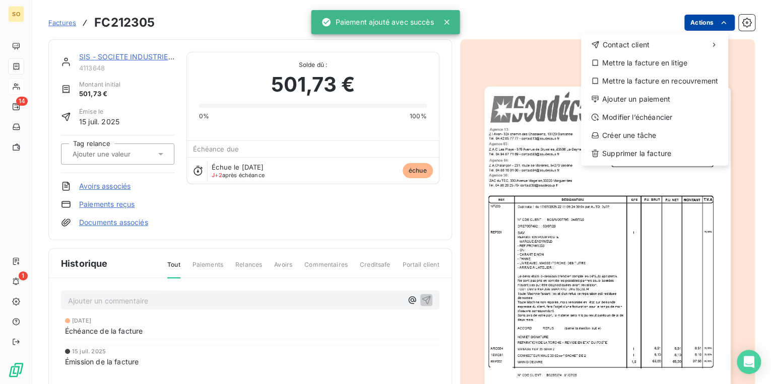
click at [695, 22] on html "SO 14 1 Factures FC212305 Actions Contact client Mettre la facture en litige Me…" at bounding box center [385, 192] width 771 height 384
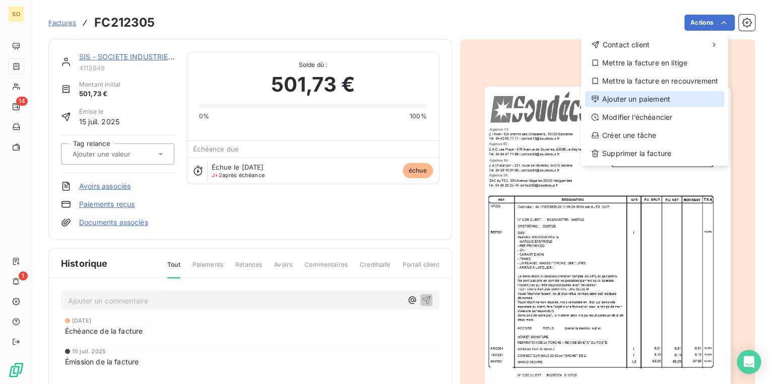
click at [641, 93] on div "Ajouter un paiement" at bounding box center [654, 99] width 139 height 16
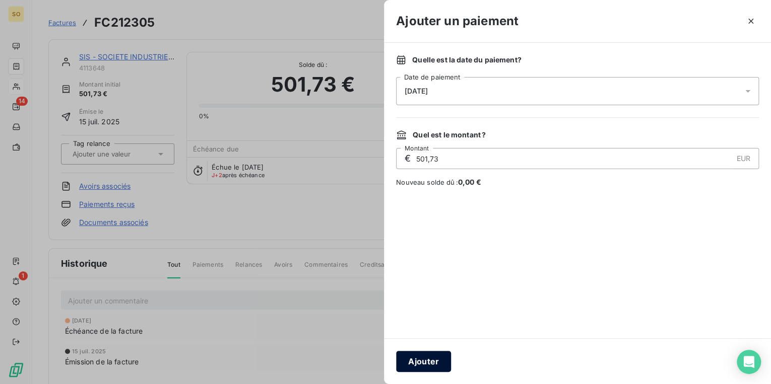
click at [432, 368] on button "Ajouter" at bounding box center [423, 361] width 55 height 21
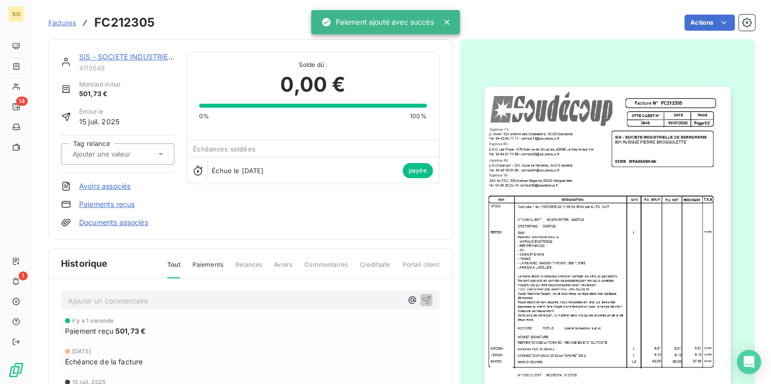
click at [127, 54] on link "SIS - SOCIETE INDUSTRIELLE DE SERRURERIE SIS" at bounding box center [164, 56] width 171 height 9
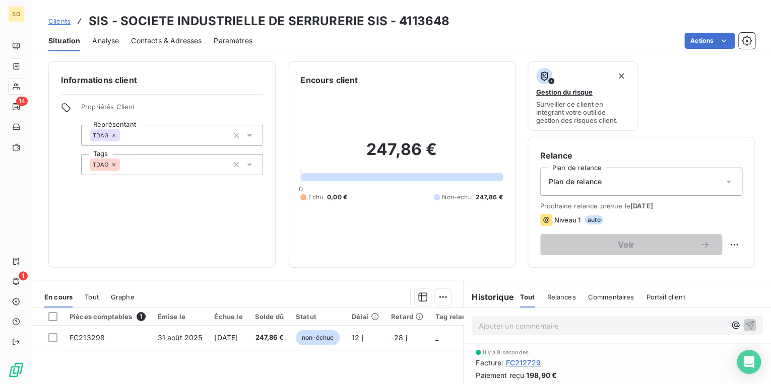
click at [55, 21] on span "Clients" at bounding box center [59, 21] width 22 height 8
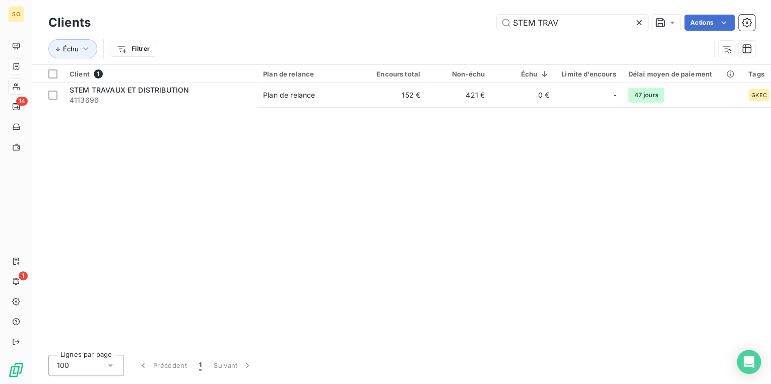
drag, startPoint x: 505, startPoint y: 20, endPoint x: 769, endPoint y: 48, distance: 264.9
click at [569, 29] on input "STEM TRAV" at bounding box center [572, 23] width 151 height 16
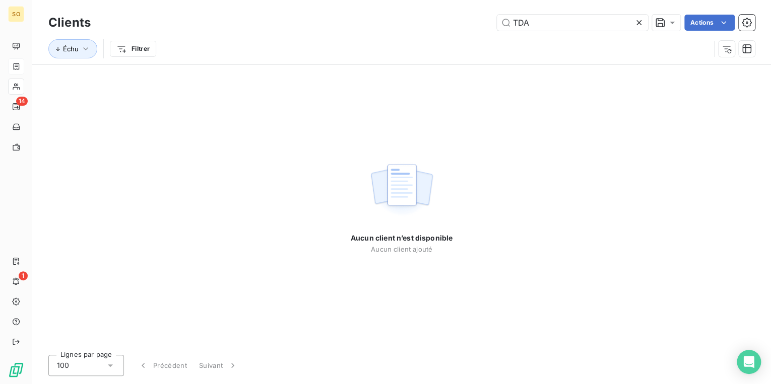
type input "TDA"
click at [637, 22] on icon at bounding box center [638, 22] width 5 height 5
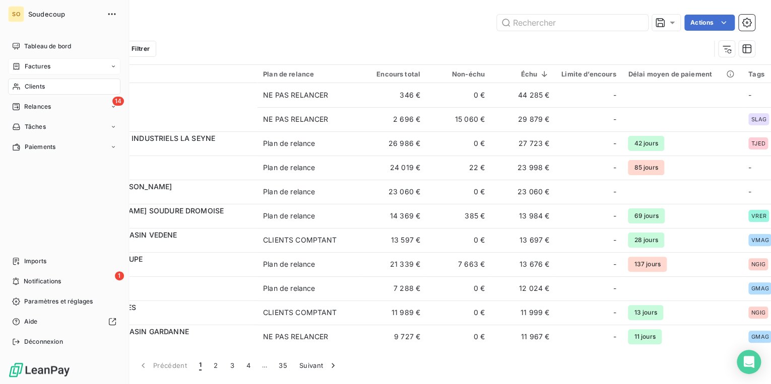
click at [34, 85] on span "Clients" at bounding box center [35, 86] width 20 height 9
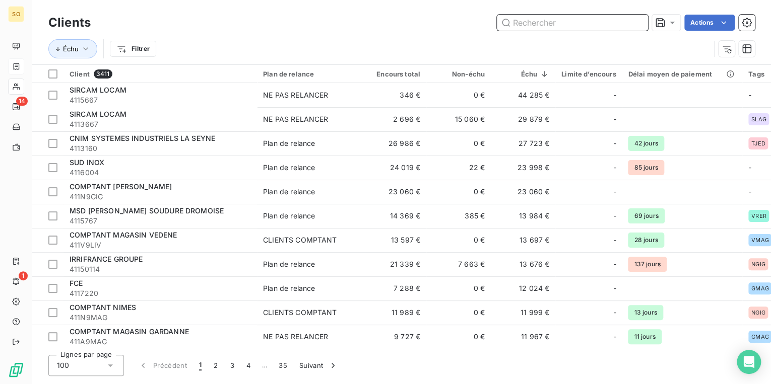
click at [565, 22] on input "text" at bounding box center [572, 23] width 151 height 16
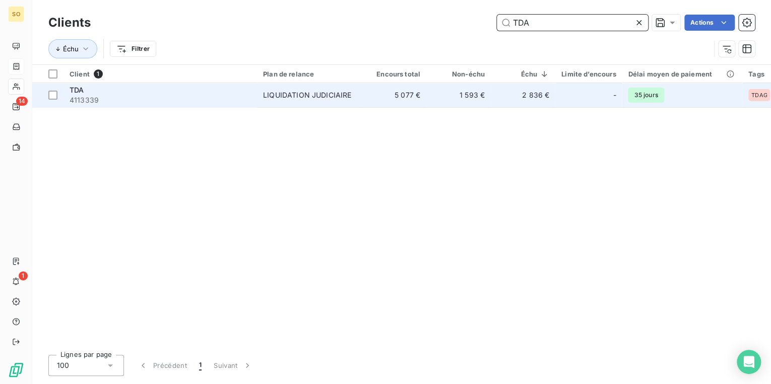
type input "TDA"
click at [334, 96] on div "LIQUIDATION JUDICIAIRE" at bounding box center [307, 95] width 88 height 10
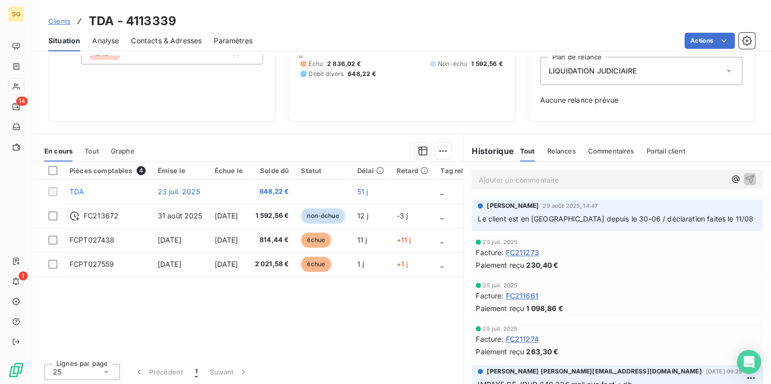
scroll to position [111, 0]
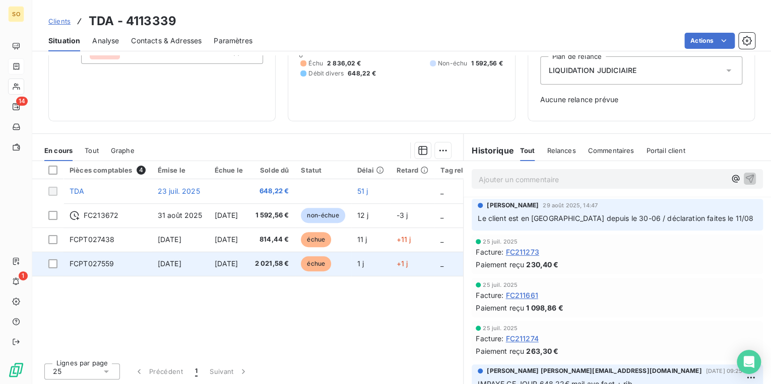
click at [329, 262] on span "échue" at bounding box center [316, 263] width 30 height 15
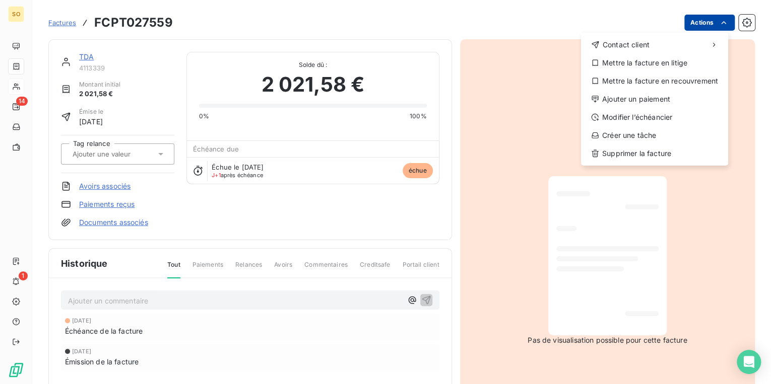
click at [701, 25] on html "SO 14 1 Factures FCPT027559 Actions Contact client Mettre la facture en litige …" at bounding box center [385, 192] width 771 height 384
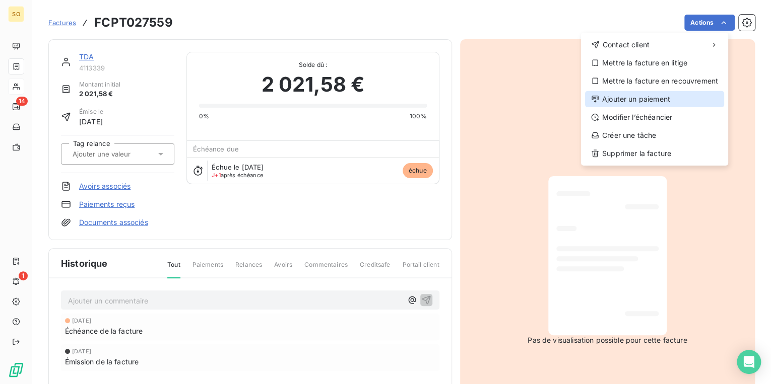
click at [640, 95] on div "Ajouter un paiement" at bounding box center [654, 99] width 139 height 16
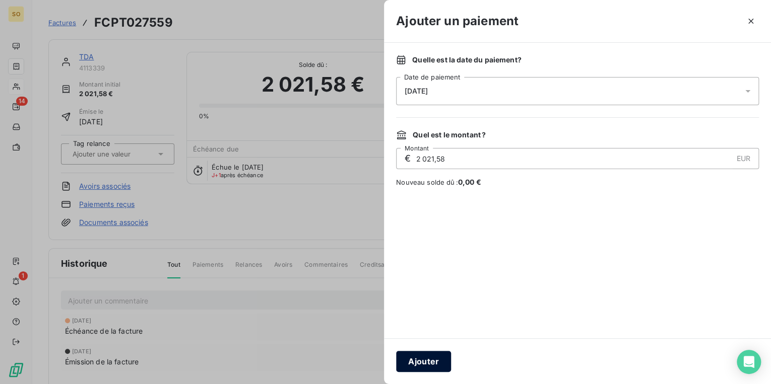
click at [423, 362] on button "Ajouter" at bounding box center [423, 361] width 55 height 21
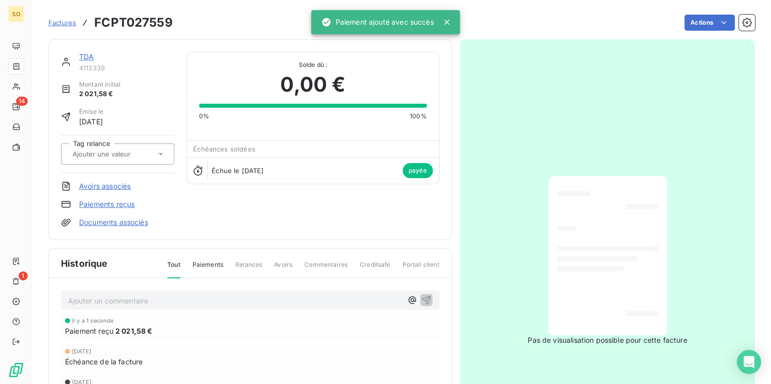
click at [89, 58] on link "TDA" at bounding box center [86, 56] width 15 height 9
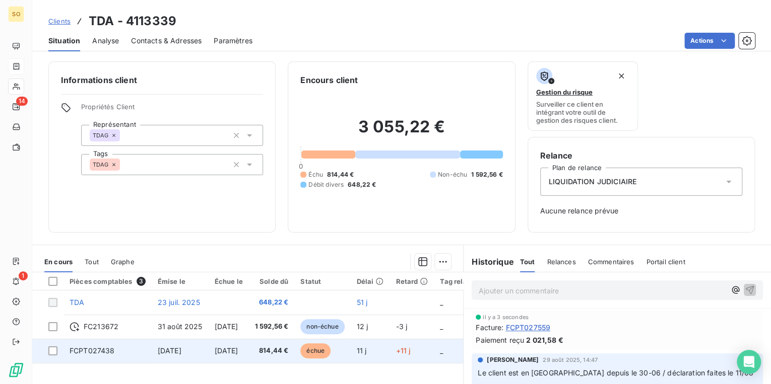
click at [323, 349] on span "échue" at bounding box center [315, 351] width 30 height 15
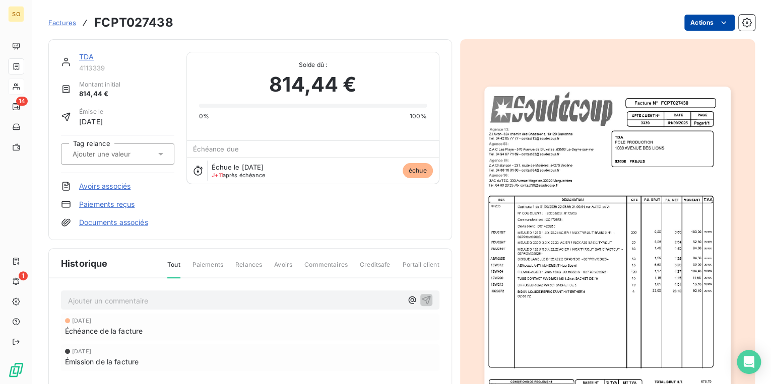
click at [709, 22] on html "SO 14 1 Factures FCPT027438 Actions TDA 4113339 Montant initial 814,44 € Émise …" at bounding box center [385, 192] width 771 height 384
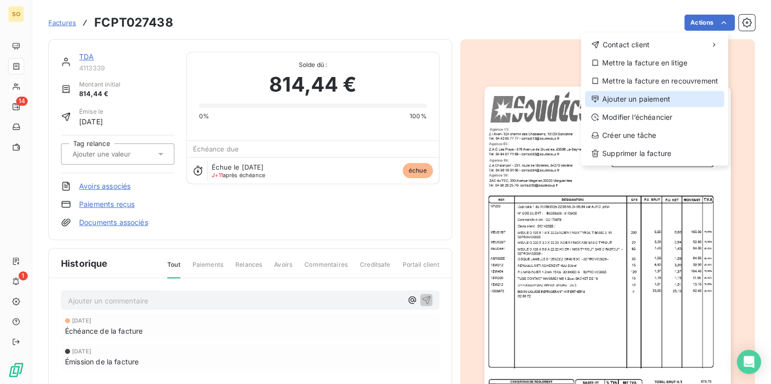
click at [627, 97] on div "Ajouter un paiement" at bounding box center [654, 99] width 139 height 16
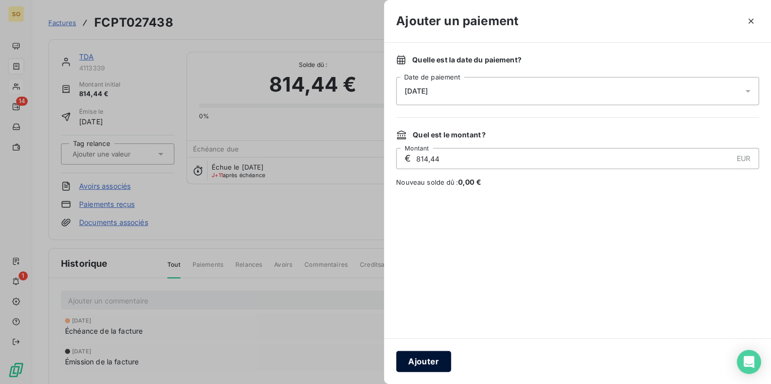
click at [427, 361] on button "Ajouter" at bounding box center [423, 361] width 55 height 21
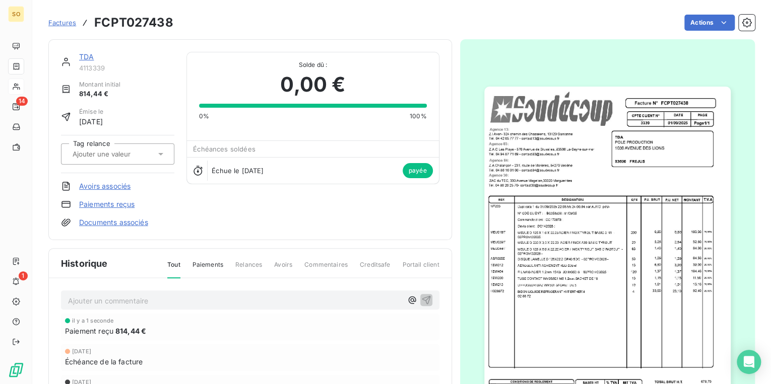
click at [60, 24] on span "Factures" at bounding box center [62, 23] width 28 height 8
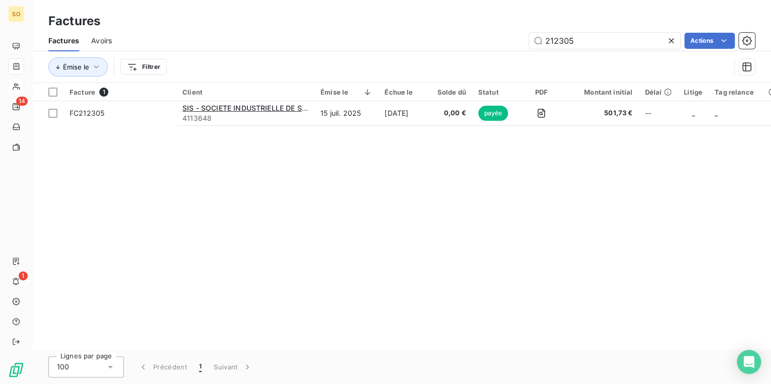
drag, startPoint x: 552, startPoint y: 39, endPoint x: 675, endPoint y: 43, distance: 123.5
click at [596, 40] on input "212305" at bounding box center [604, 41] width 151 height 16
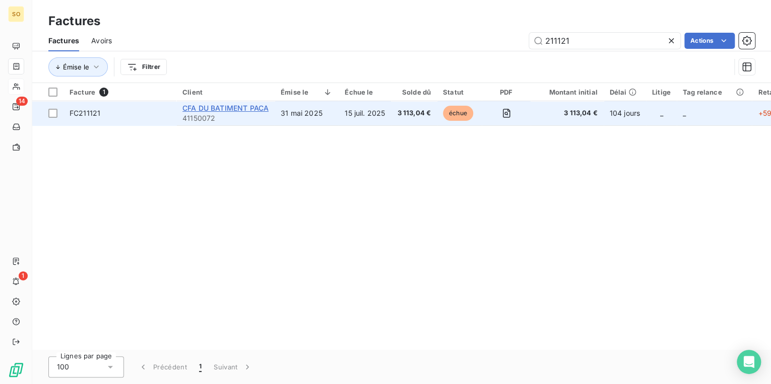
type input "211121"
click at [246, 111] on span "CFA DU BATIMENT PACA" at bounding box center [225, 108] width 86 height 9
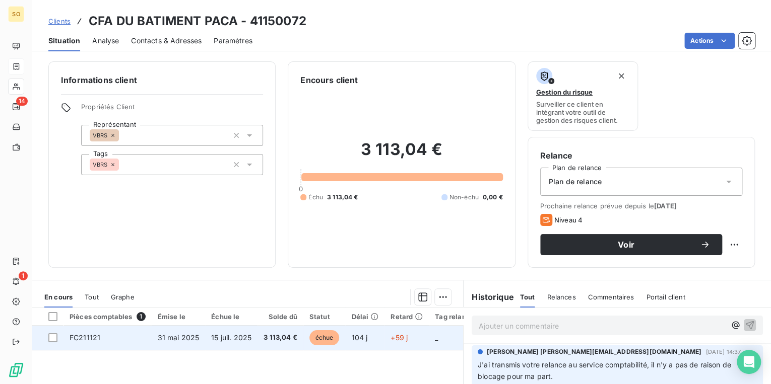
click at [316, 336] on span "échue" at bounding box center [324, 337] width 30 height 15
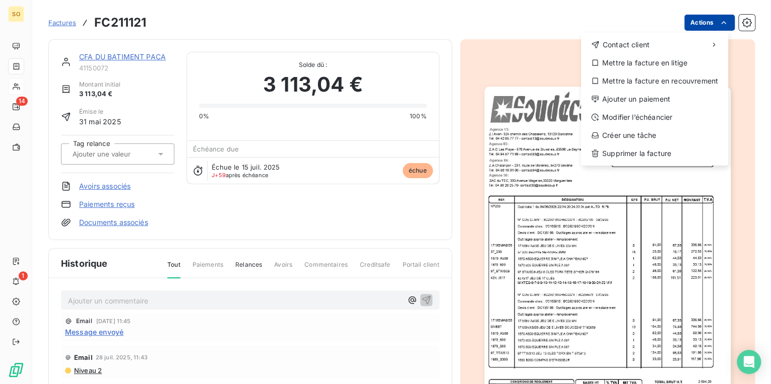
click at [702, 24] on html "SO 14 1 Factures FC211121 Actions Contact client Mettre la facture en litige Me…" at bounding box center [385, 192] width 771 height 384
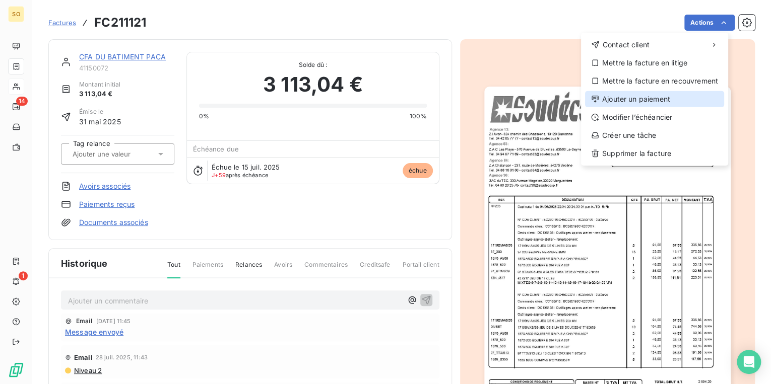
click at [640, 101] on div "Ajouter un paiement" at bounding box center [654, 99] width 139 height 16
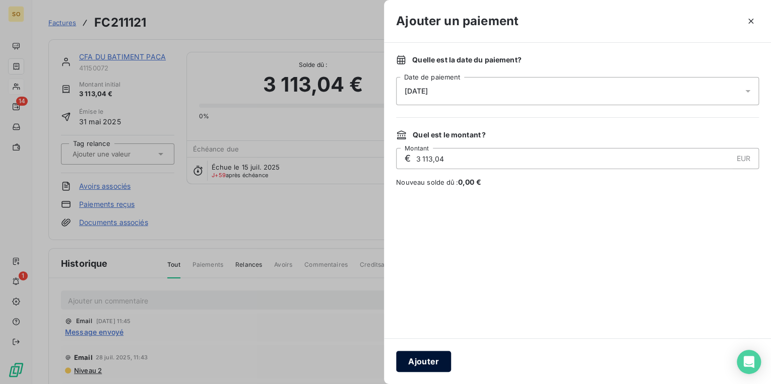
click at [428, 364] on button "Ajouter" at bounding box center [423, 361] width 55 height 21
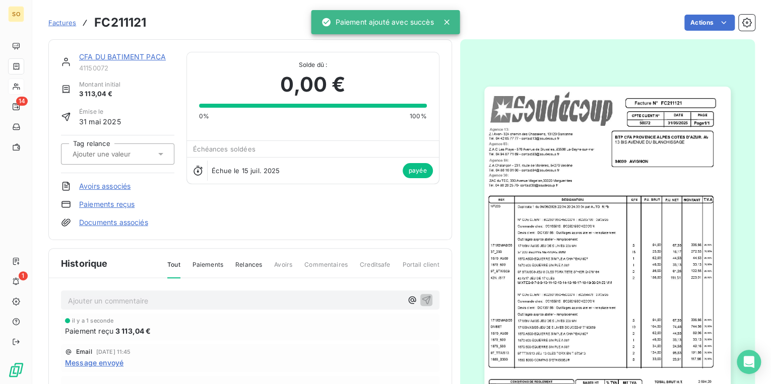
click at [132, 58] on link "CFA DU BATIMENT PACA" at bounding box center [122, 56] width 87 height 9
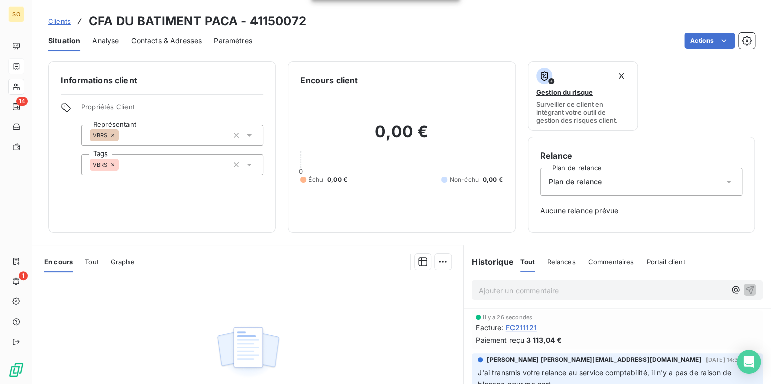
click at [60, 21] on span "Clients" at bounding box center [59, 21] width 22 height 8
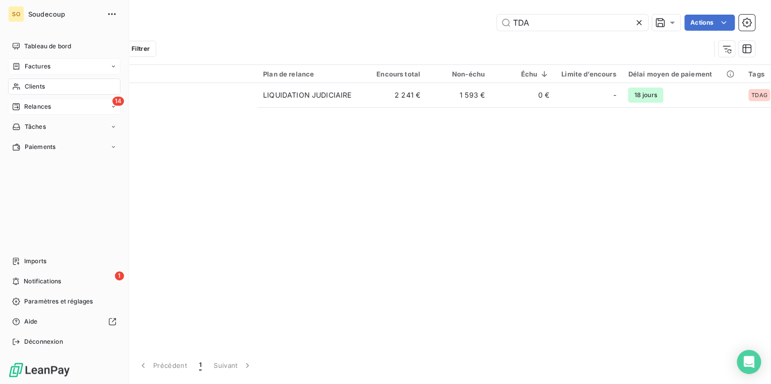
click at [43, 107] on span "Relances" at bounding box center [37, 106] width 27 height 9
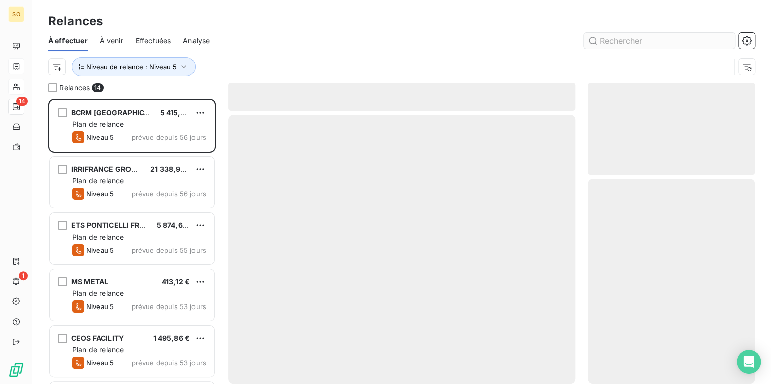
scroll to position [280, 161]
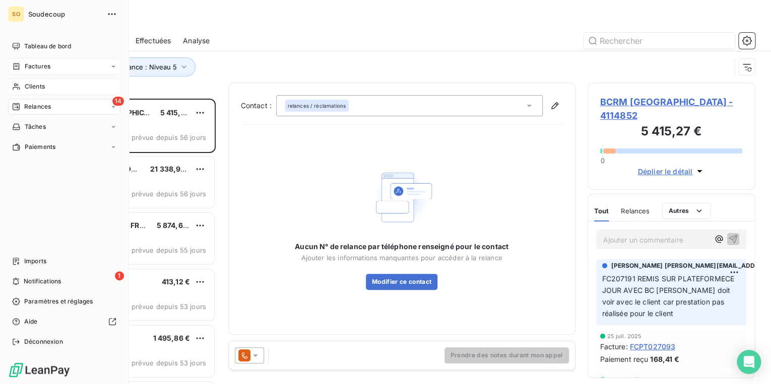
click at [36, 66] on span "Factures" at bounding box center [38, 66] width 26 height 9
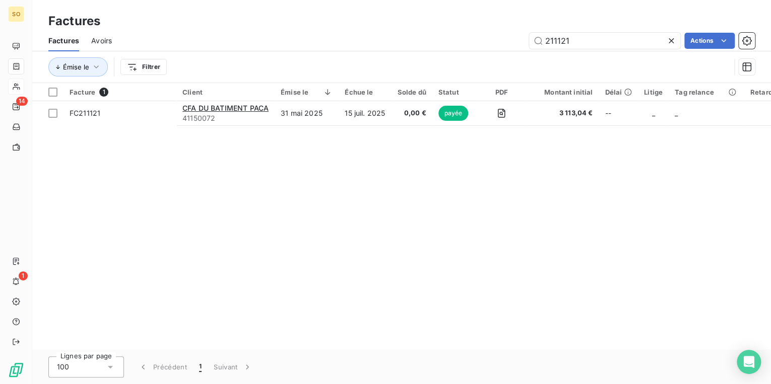
drag, startPoint x: 554, startPoint y: 40, endPoint x: 766, endPoint y: 53, distance: 212.5
click at [752, 53] on div "Factures Avoirs 211121 Actions Émise le Filtrer" at bounding box center [401, 56] width 738 height 52
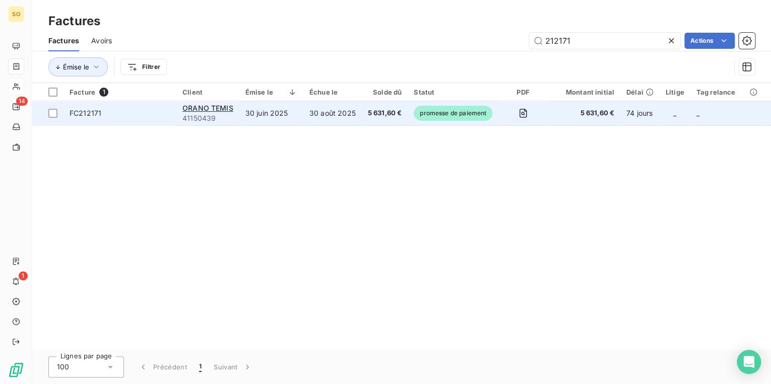
type input "212171"
click at [447, 114] on span "promesse de paiement" at bounding box center [453, 113] width 79 height 15
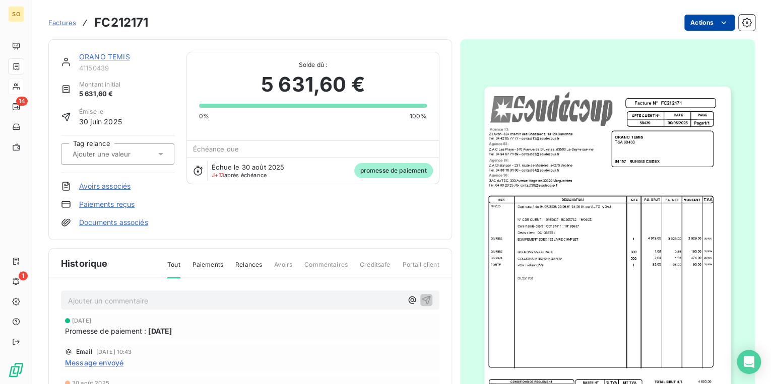
click at [690, 26] on html "SO 14 1 Factures FC212171 Actions ORANO TEMIS 41150439 Montant initial 5 631,60…" at bounding box center [385, 192] width 771 height 384
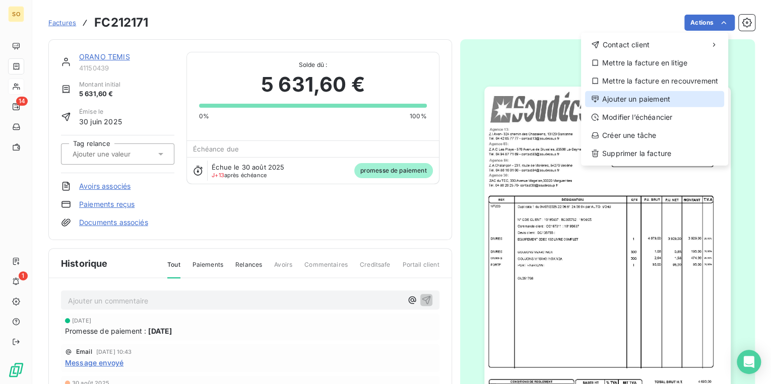
click at [648, 99] on div "Ajouter un paiement" at bounding box center [654, 99] width 139 height 16
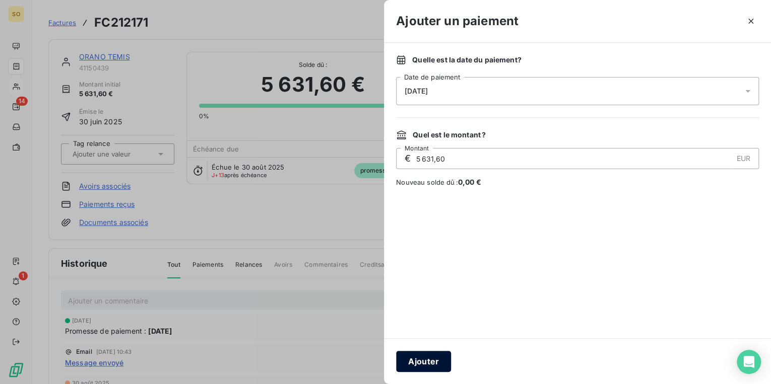
click at [421, 363] on button "Ajouter" at bounding box center [423, 361] width 55 height 21
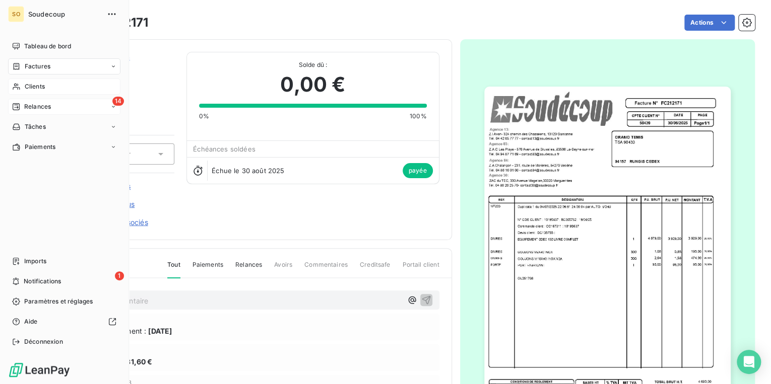
click at [36, 107] on span "Relances" at bounding box center [37, 106] width 27 height 9
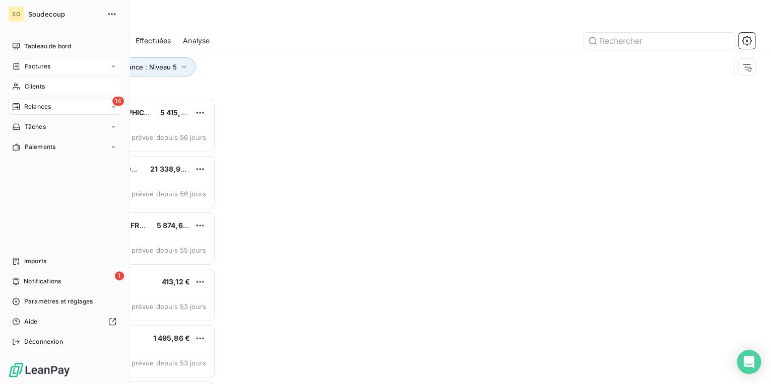
scroll to position [280, 161]
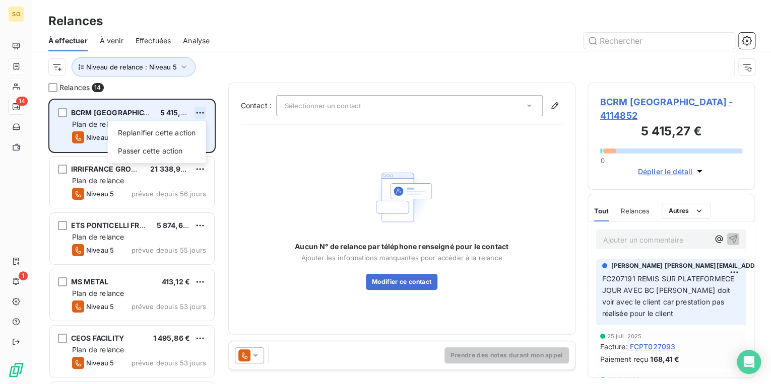
click at [197, 111] on html "SO 14 1 Relances À effectuer À venir Effectuées Analyse Niveau de relance : Niv…" at bounding box center [385, 192] width 771 height 384
click at [183, 153] on div "Passer cette action" at bounding box center [157, 151] width 90 height 16
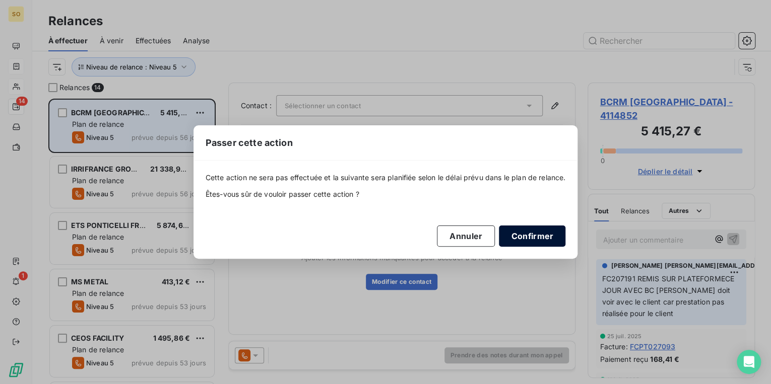
click at [544, 241] on button "Confirmer" at bounding box center [532, 236] width 66 height 21
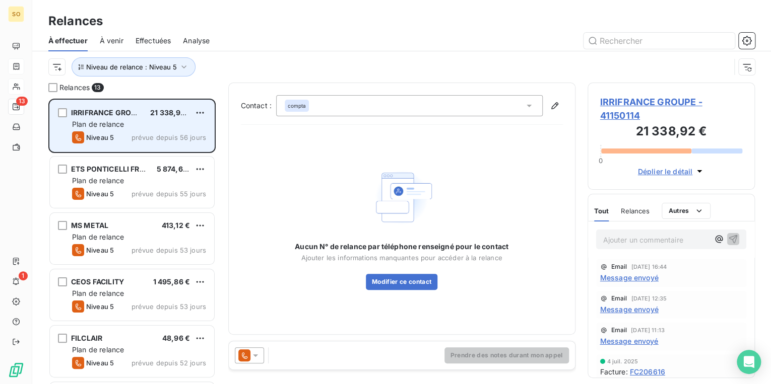
click at [626, 103] on span "IRRIFRANCE GROUPE - 41150114" at bounding box center [671, 108] width 143 height 27
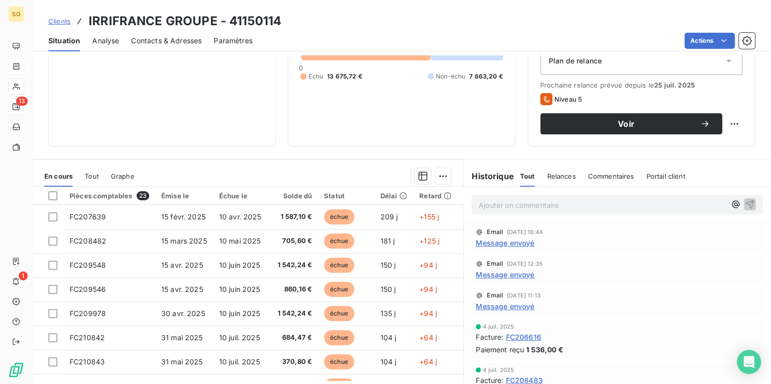
click at [508, 242] on span "Message envoyé" at bounding box center [504, 243] width 58 height 11
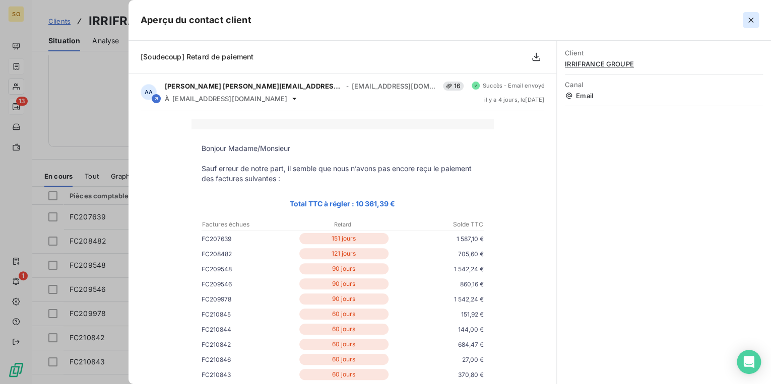
click at [752, 18] on icon "button" at bounding box center [750, 20] width 5 height 5
